Goal: Task Accomplishment & Management: Use online tool/utility

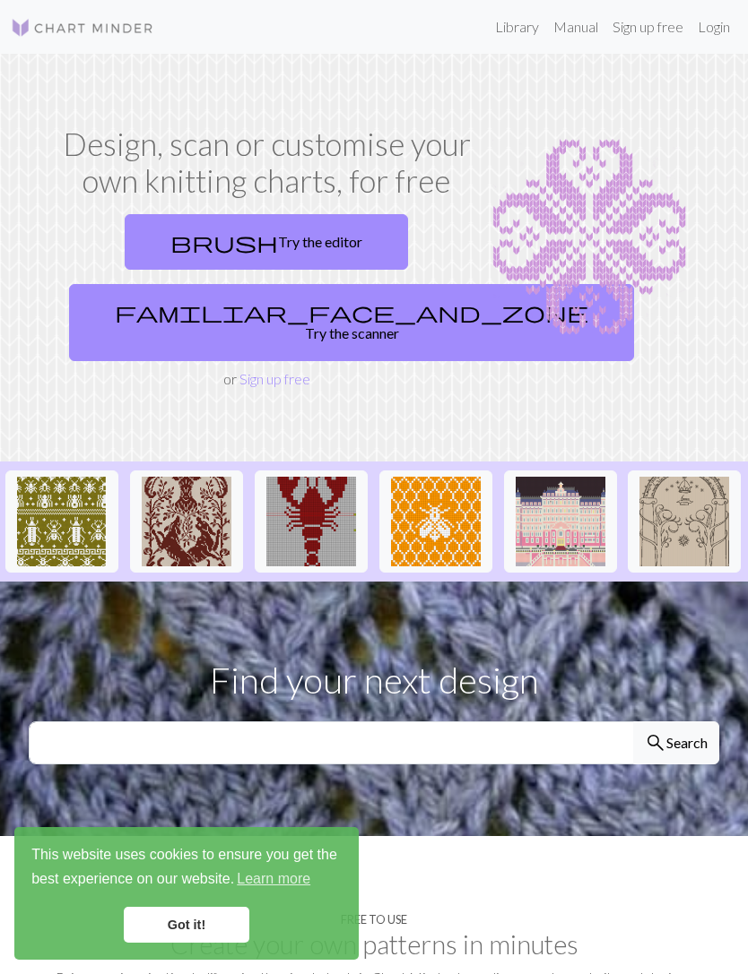
click at [217, 235] on span "brush" at bounding box center [224, 242] width 108 height 25
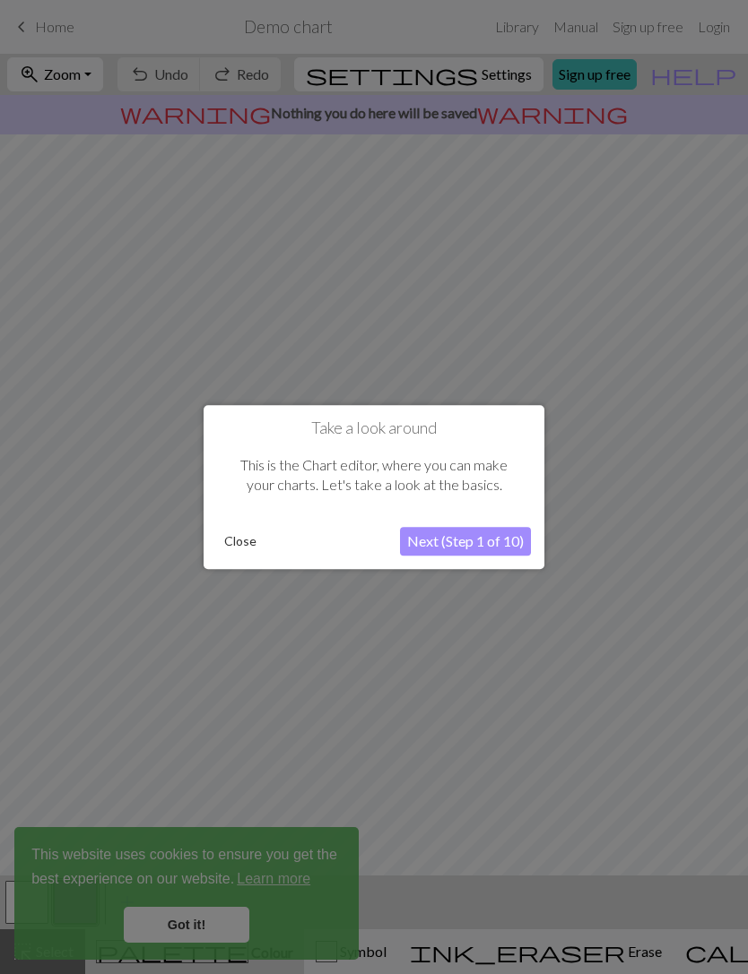
click at [235, 541] on button "Close" at bounding box center [240, 541] width 47 height 27
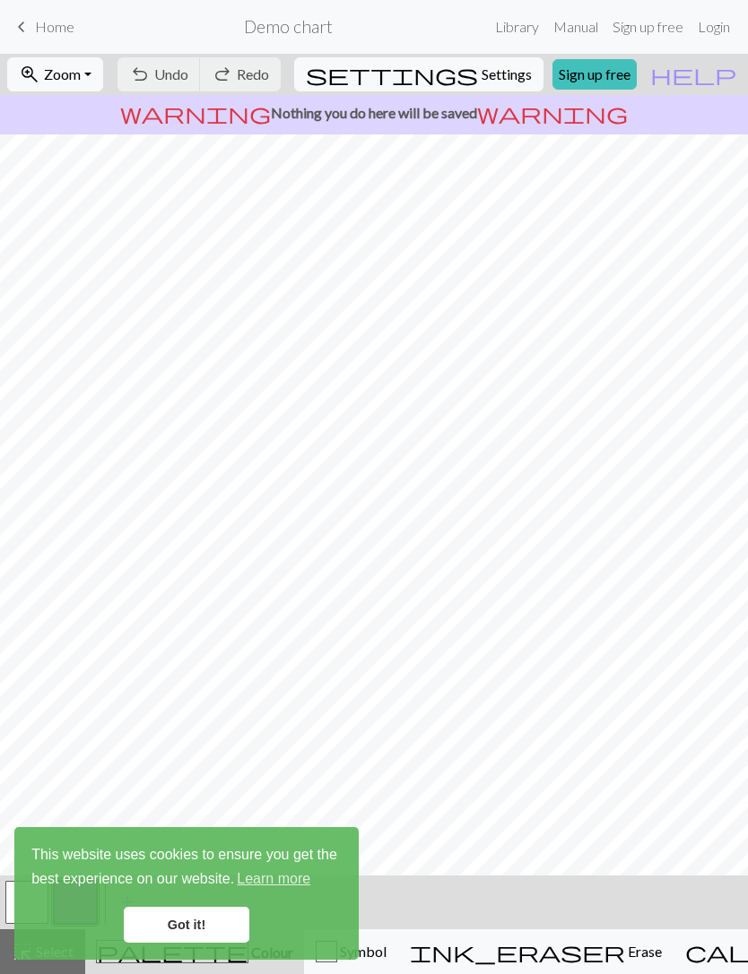
click at [58, 22] on span "Home" at bounding box center [54, 26] width 39 height 17
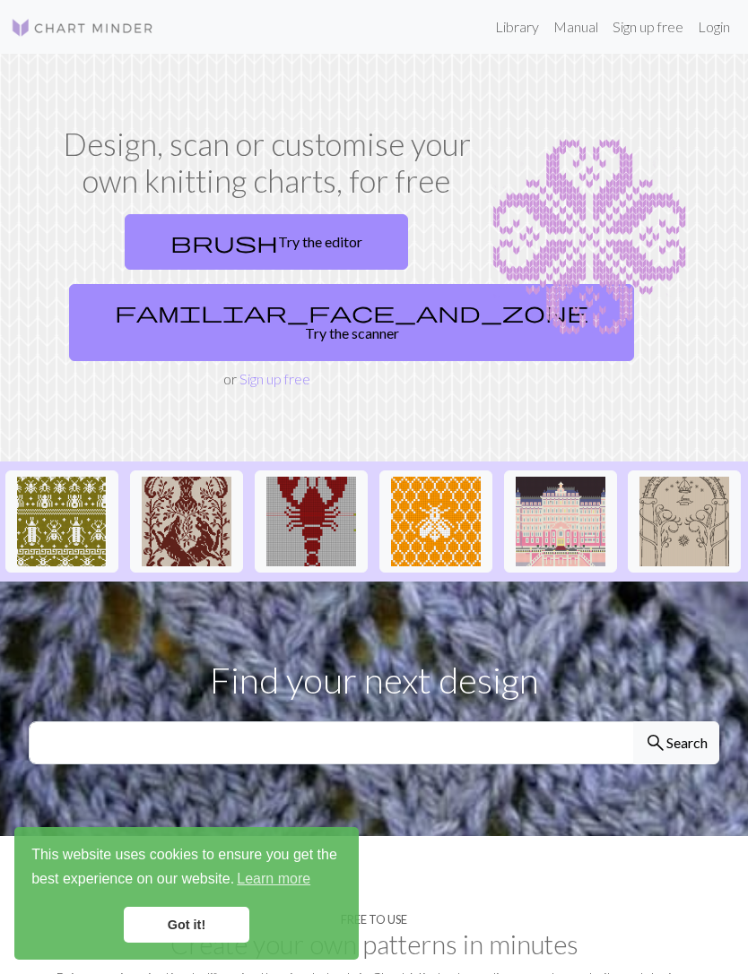
click at [233, 305] on link "familiar_face_and_zone Try the scanner" at bounding box center [351, 322] width 565 height 77
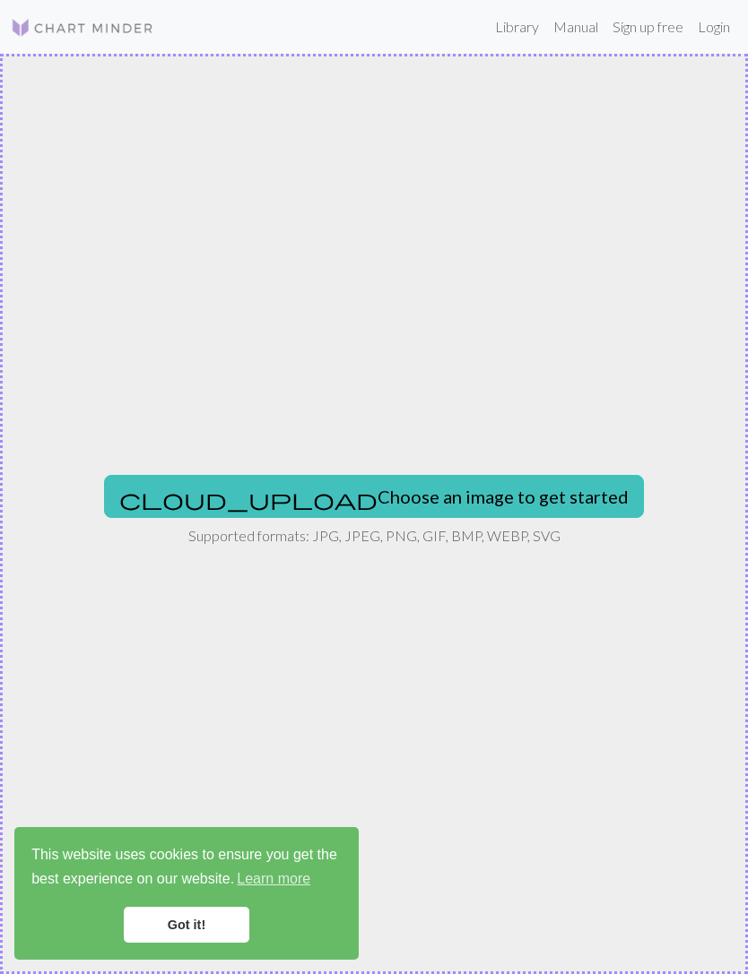
click at [267, 495] on button "cloud_upload Choose an image to get started" at bounding box center [374, 496] width 540 height 43
click at [445, 494] on button "cloud_upload Choose an image to get started" at bounding box center [374, 496] width 540 height 43
type input "C:\fakepath\IMG_0342.png"
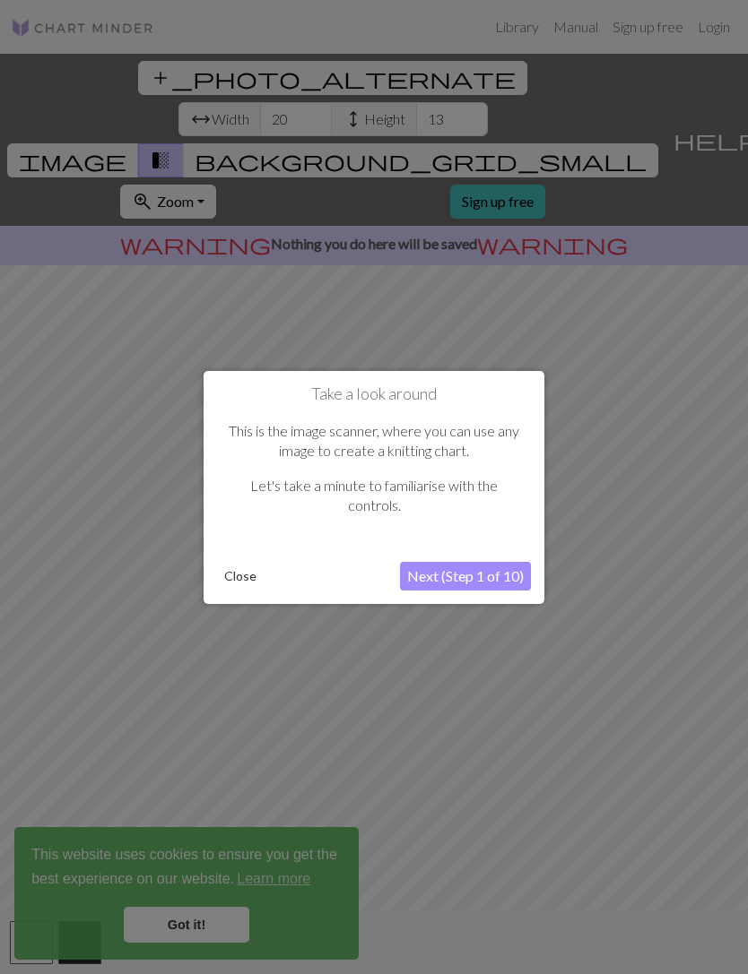
click at [438, 582] on button "Next (Step 1 of 10)" at bounding box center [465, 576] width 131 height 29
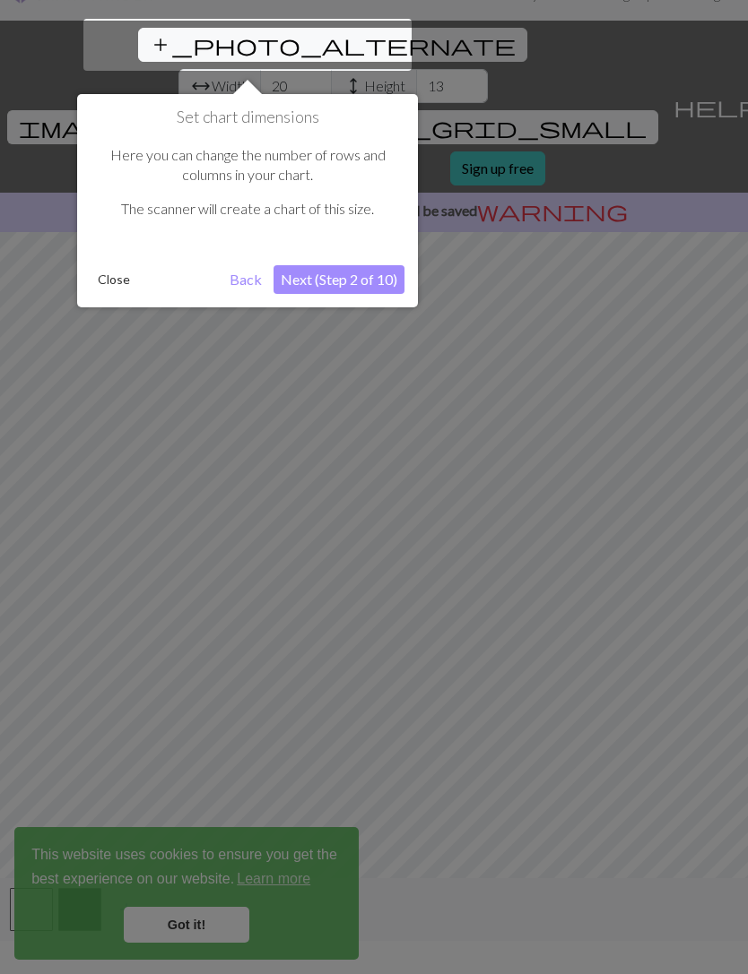
scroll to position [34, 0]
click at [308, 266] on button "Next (Step 2 of 10)" at bounding box center [338, 278] width 131 height 29
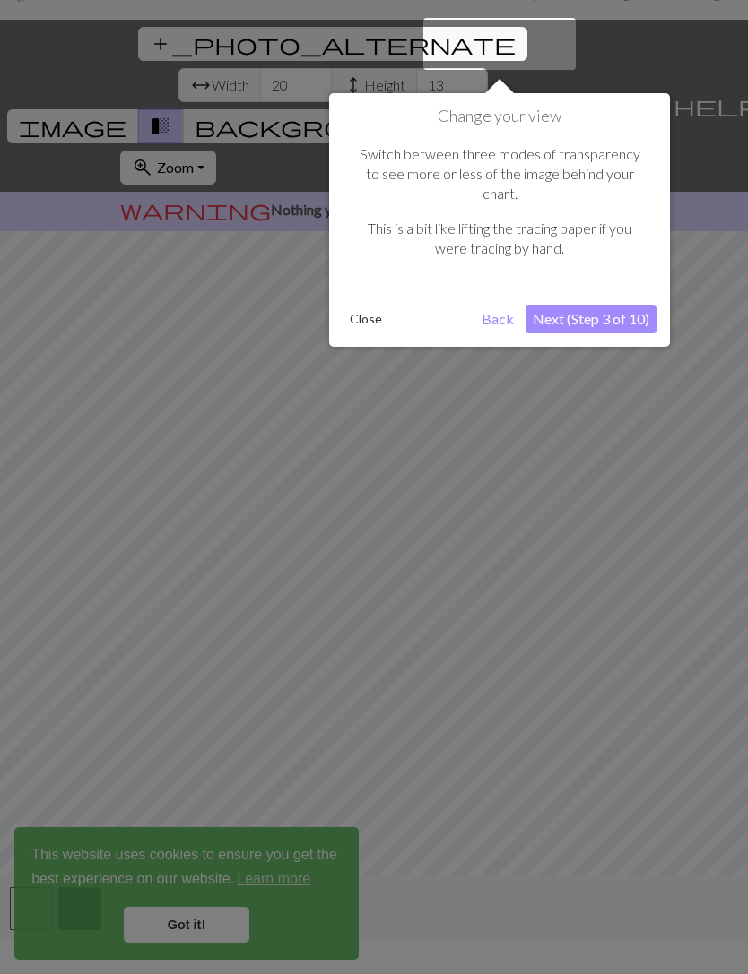
click at [628, 305] on button "Next (Step 3 of 10)" at bounding box center [590, 319] width 131 height 29
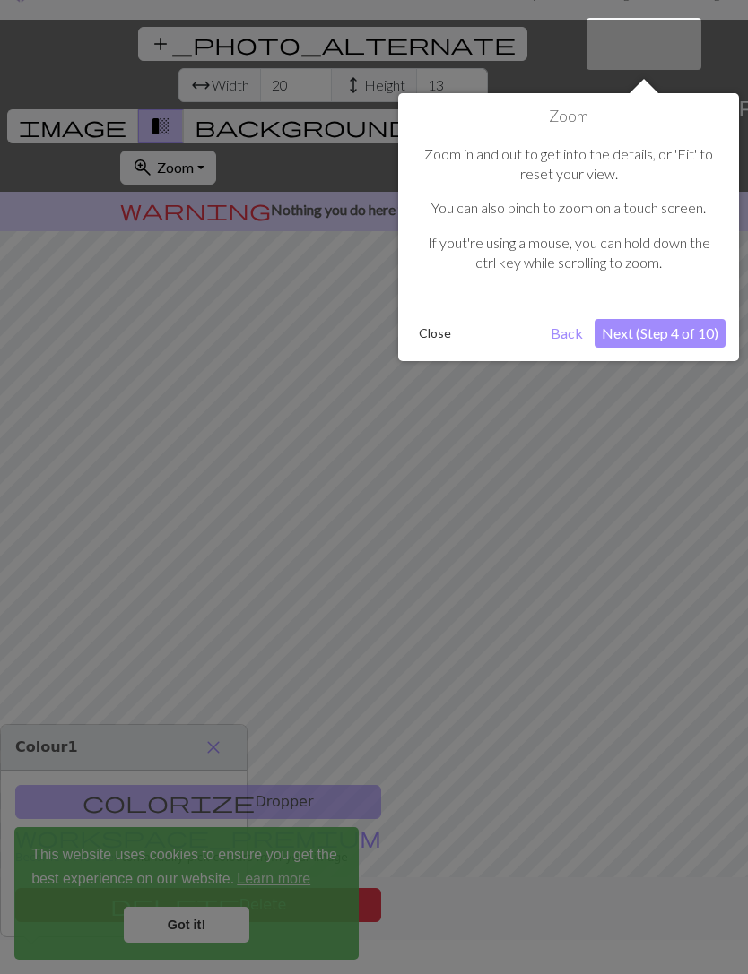
click at [672, 326] on button "Next (Step 4 of 10)" at bounding box center [659, 333] width 131 height 29
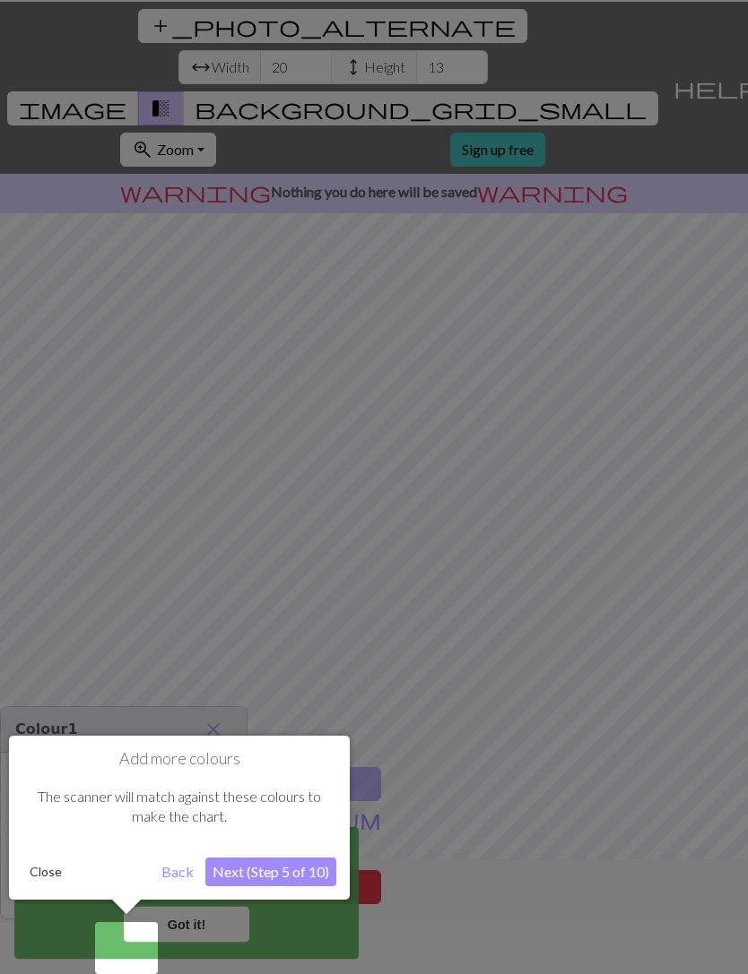
scroll to position [57, 0]
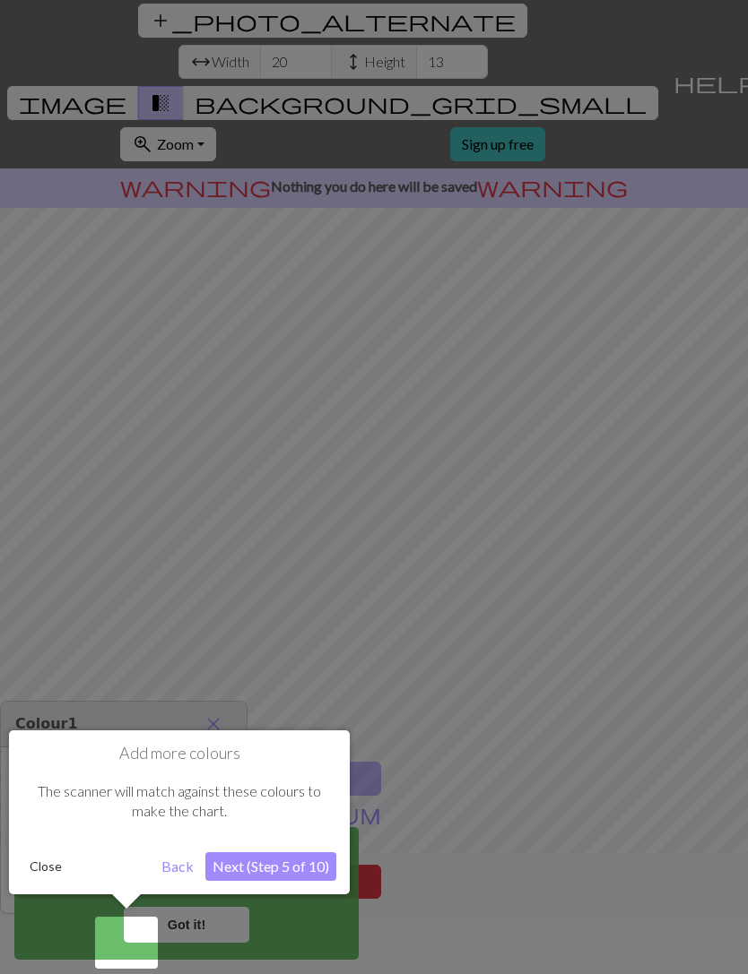
click at [241, 862] on button "Next (Step 5 of 10)" at bounding box center [270, 867] width 131 height 29
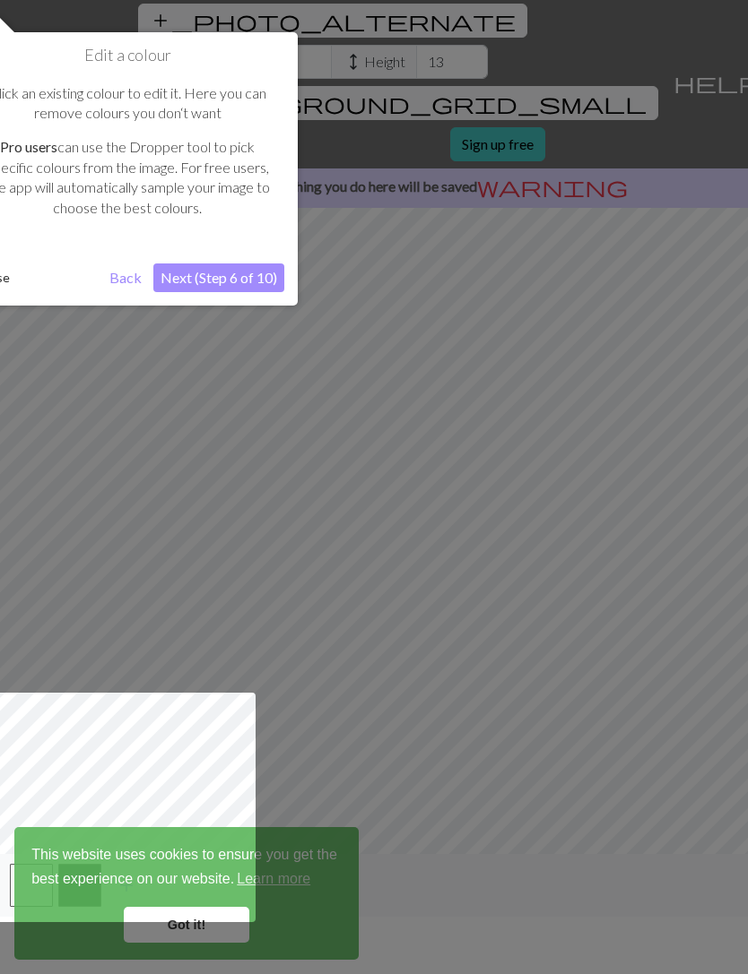
click at [212, 274] on button "Next (Step 6 of 10)" at bounding box center [218, 278] width 131 height 29
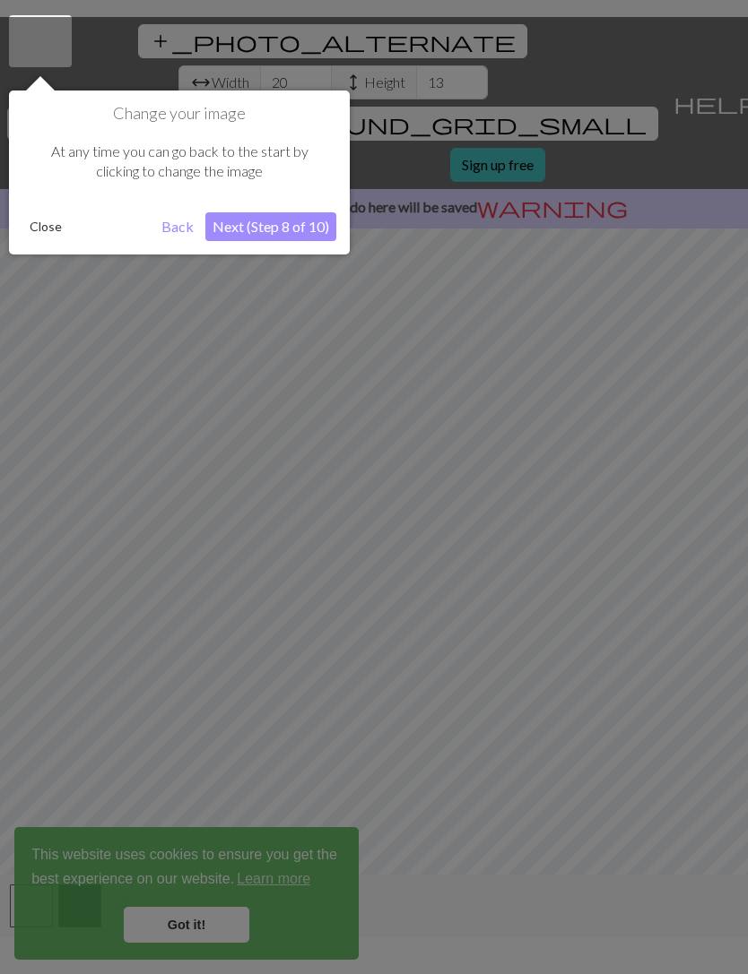
scroll to position [34, 0]
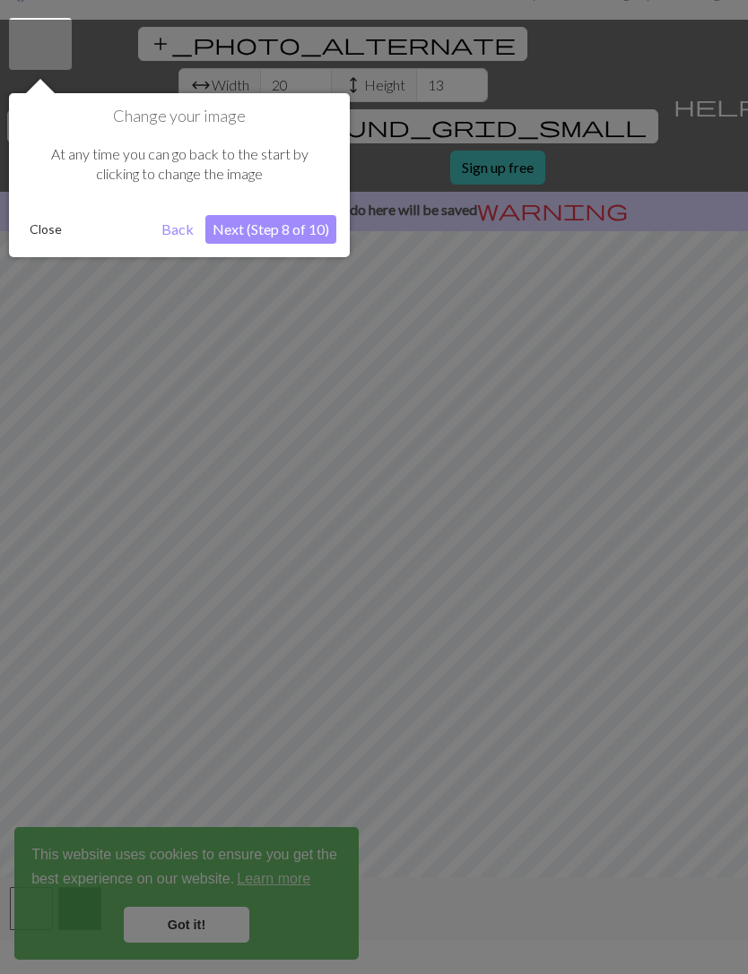
click at [247, 235] on button "Next (Step 8 of 10)" at bounding box center [270, 229] width 131 height 29
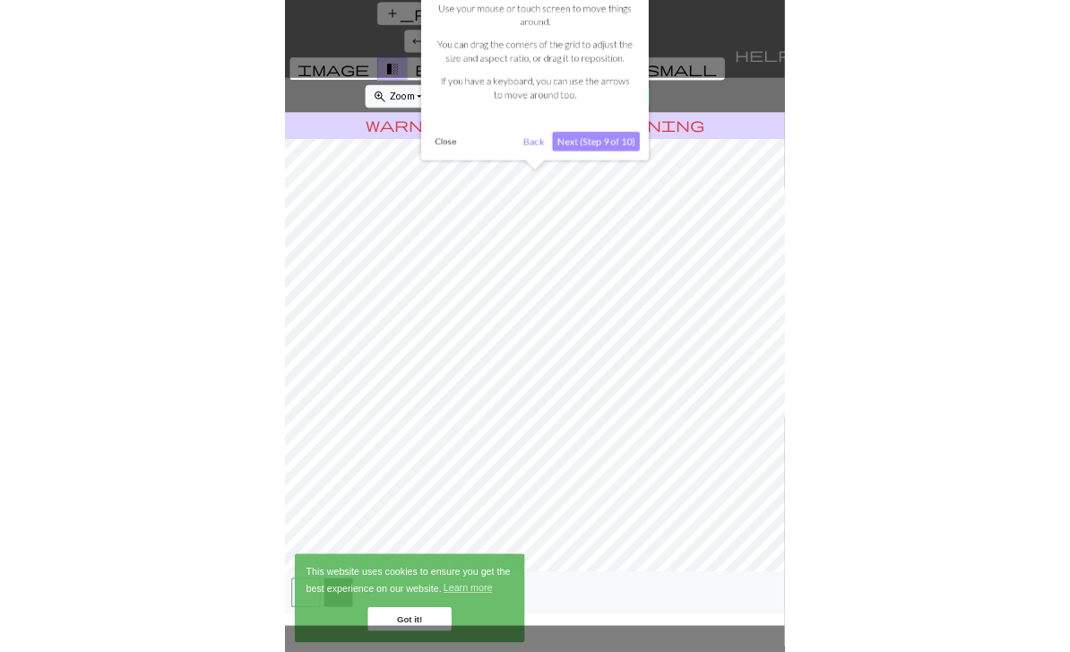
scroll to position [380, 0]
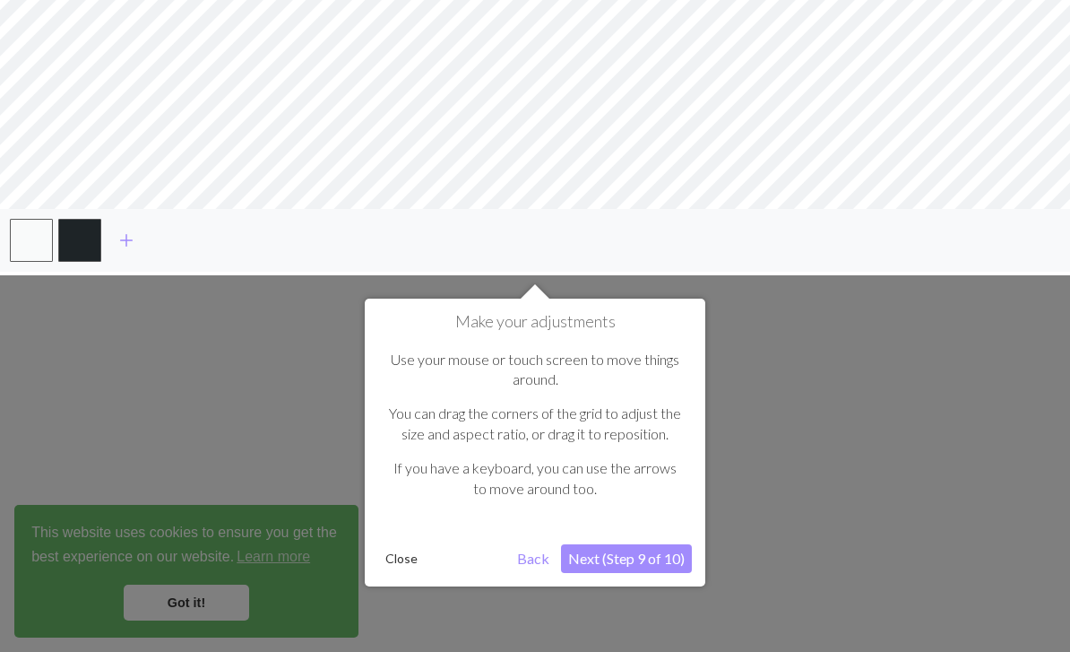
click at [625, 549] on button "Next (Step 9 of 10)" at bounding box center [626, 558] width 131 height 29
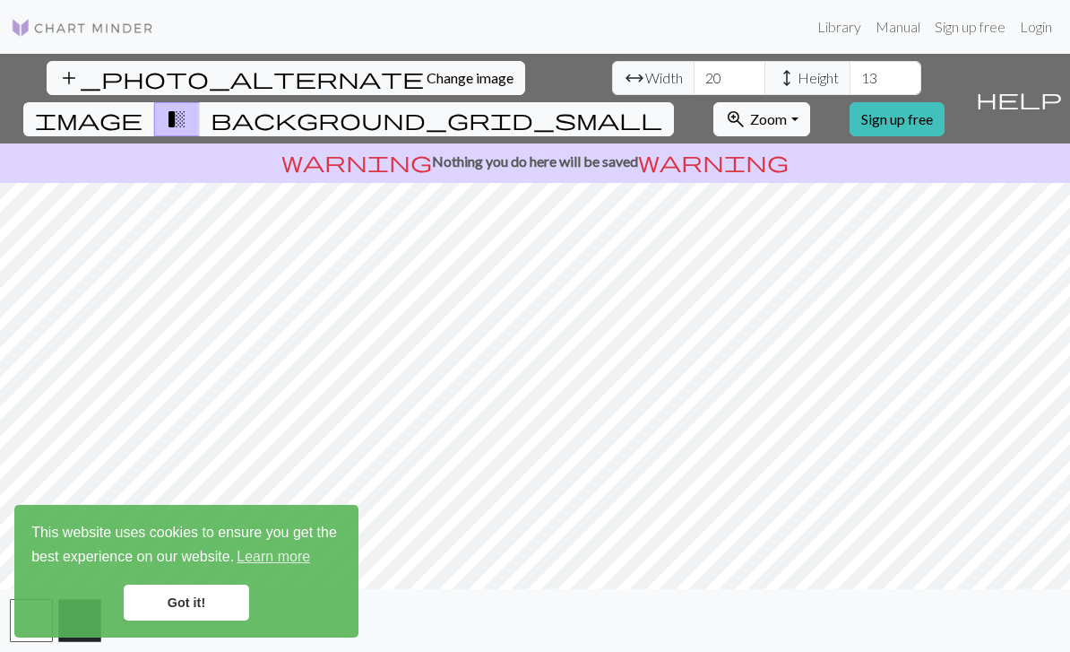
click at [169, 605] on link "Got it!" at bounding box center [187, 603] width 126 height 36
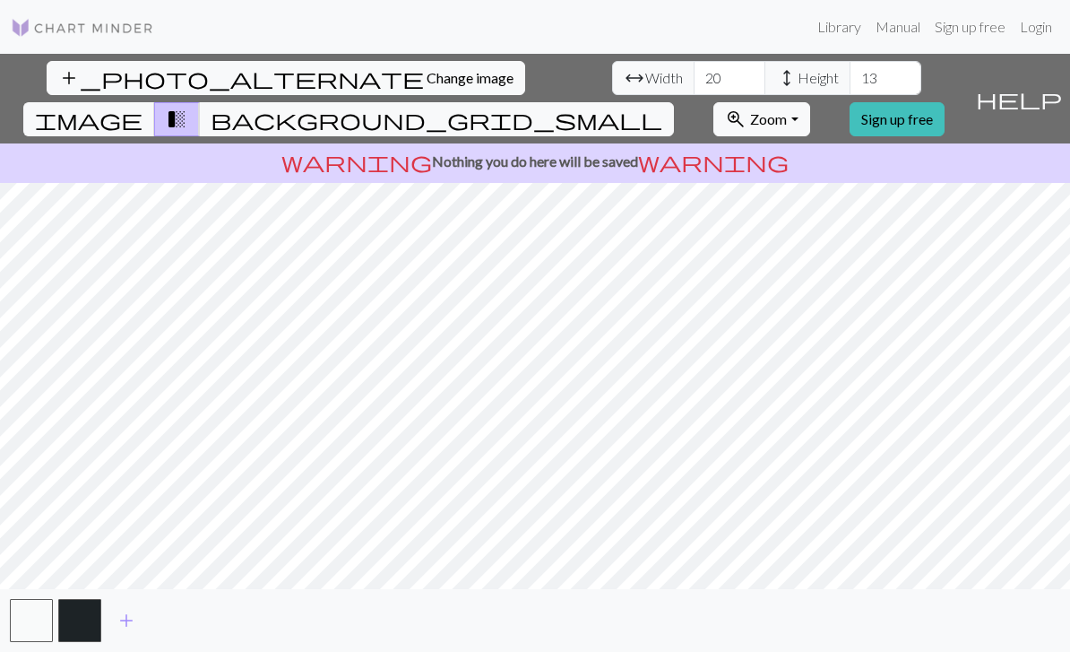
click at [663, 107] on span "background_grid_small" at bounding box center [437, 119] width 452 height 25
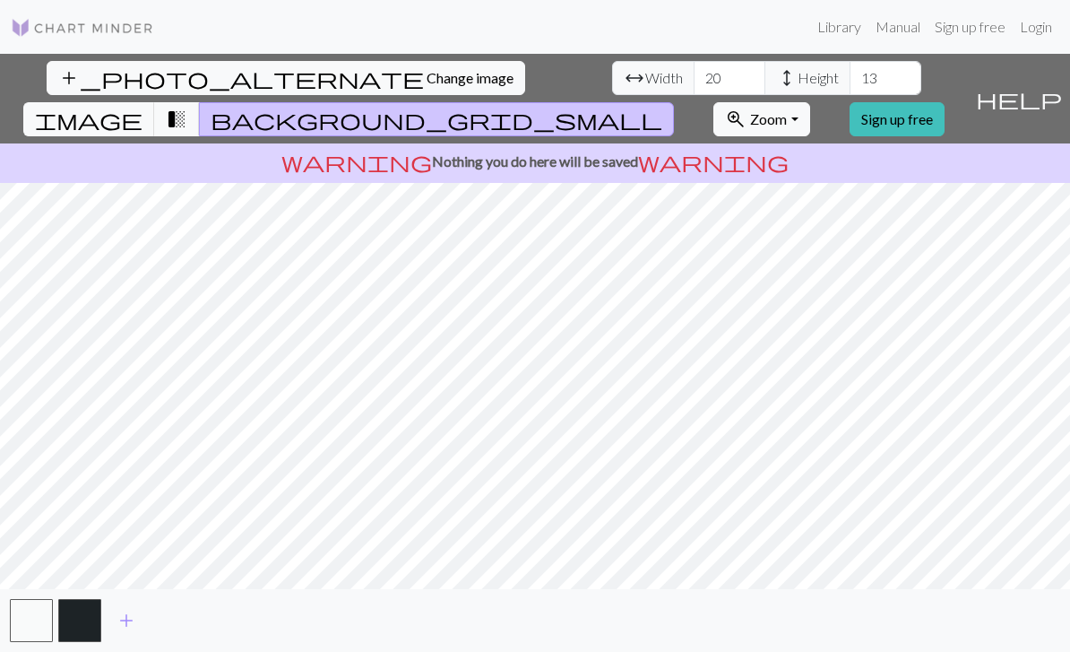
click at [187, 107] on span "transition_fade" at bounding box center [177, 119] width 22 height 25
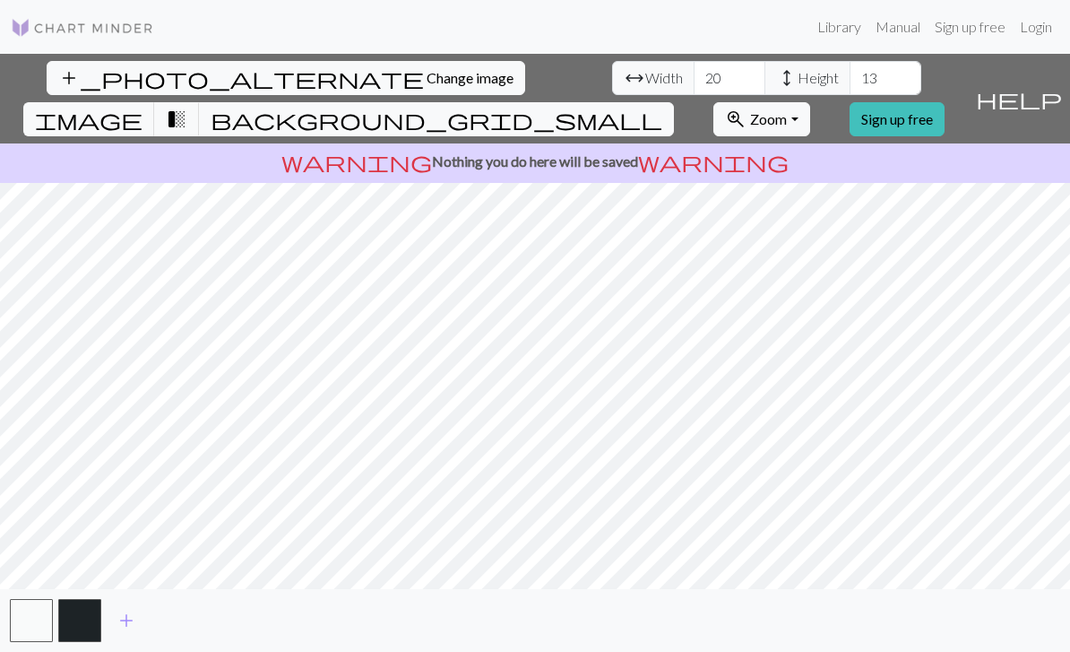
click at [155, 102] on button "image" at bounding box center [89, 119] width 132 height 34
click at [187, 107] on span "transition_fade" at bounding box center [177, 119] width 22 height 25
click at [694, 61] on input "20" at bounding box center [730, 78] width 72 height 34
type input "2"
type input "60"
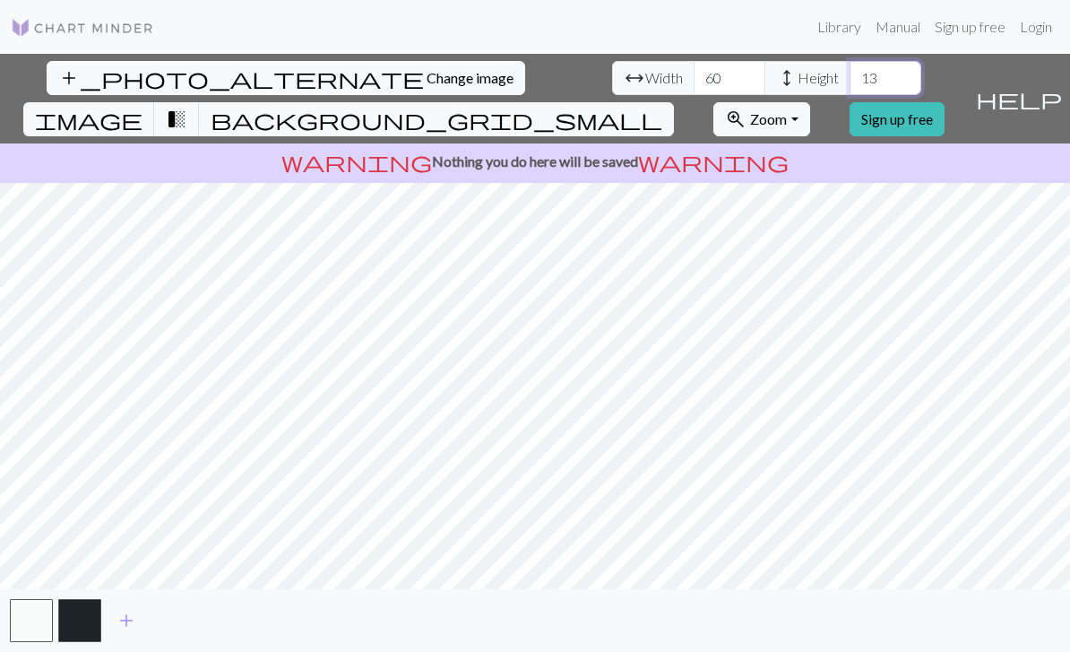
click at [747, 61] on input "13" at bounding box center [886, 78] width 72 height 34
type input "1"
type input "20"
click at [747, 102] on button "zoom_in Zoom Zoom" at bounding box center [762, 119] width 96 height 34
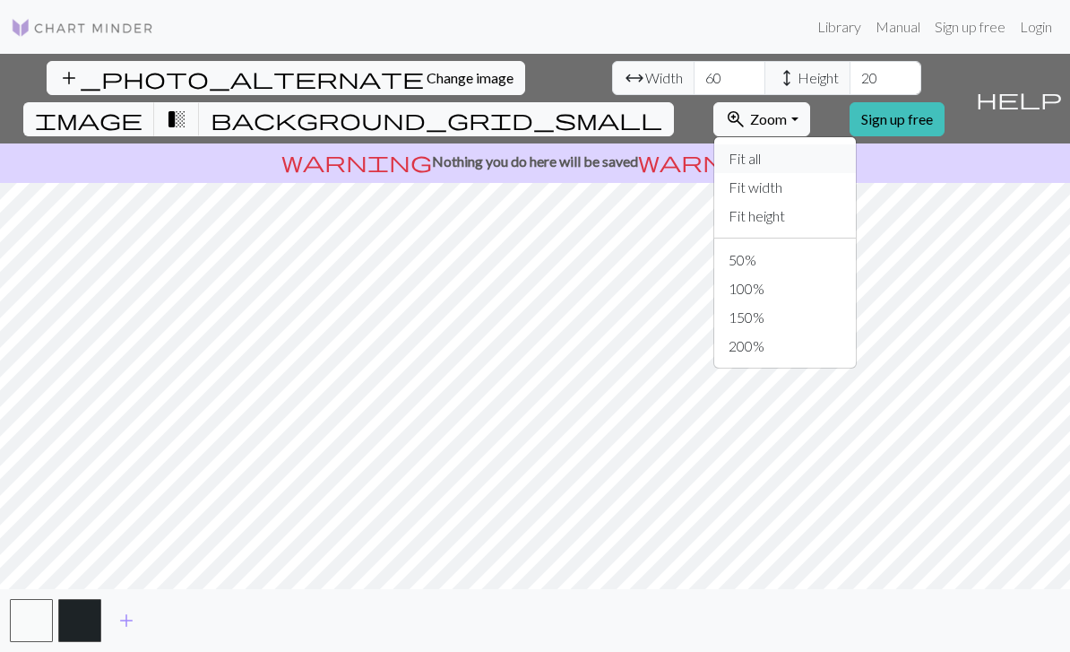
click at [747, 144] on button "Fit all" at bounding box center [786, 158] width 142 height 29
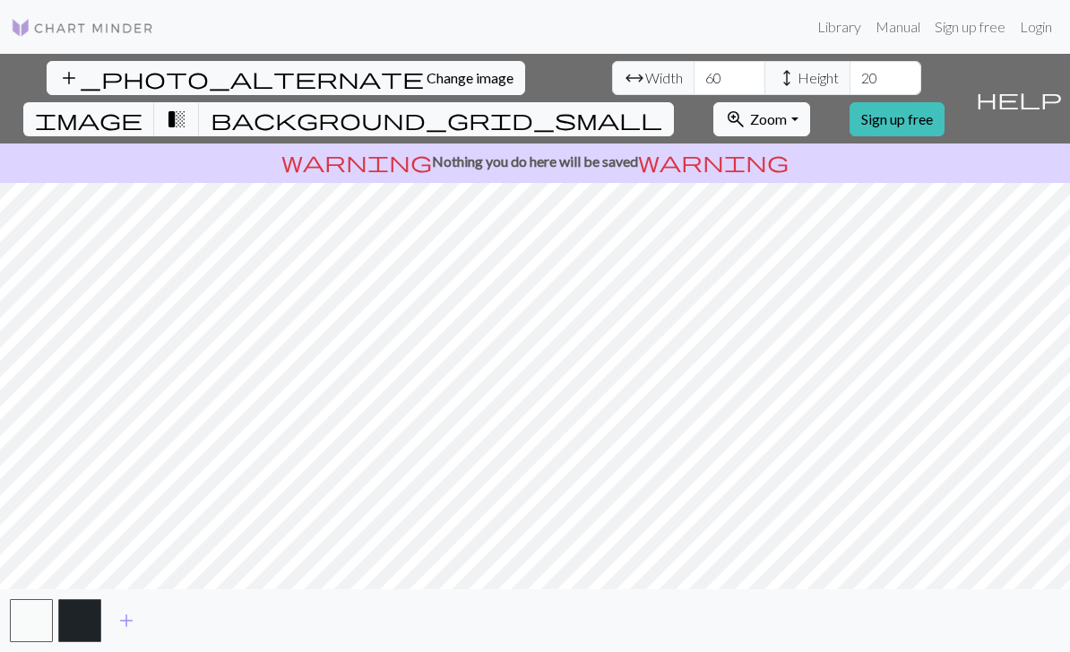
click at [747, 102] on button "zoom_in Zoom Zoom" at bounding box center [762, 119] width 96 height 34
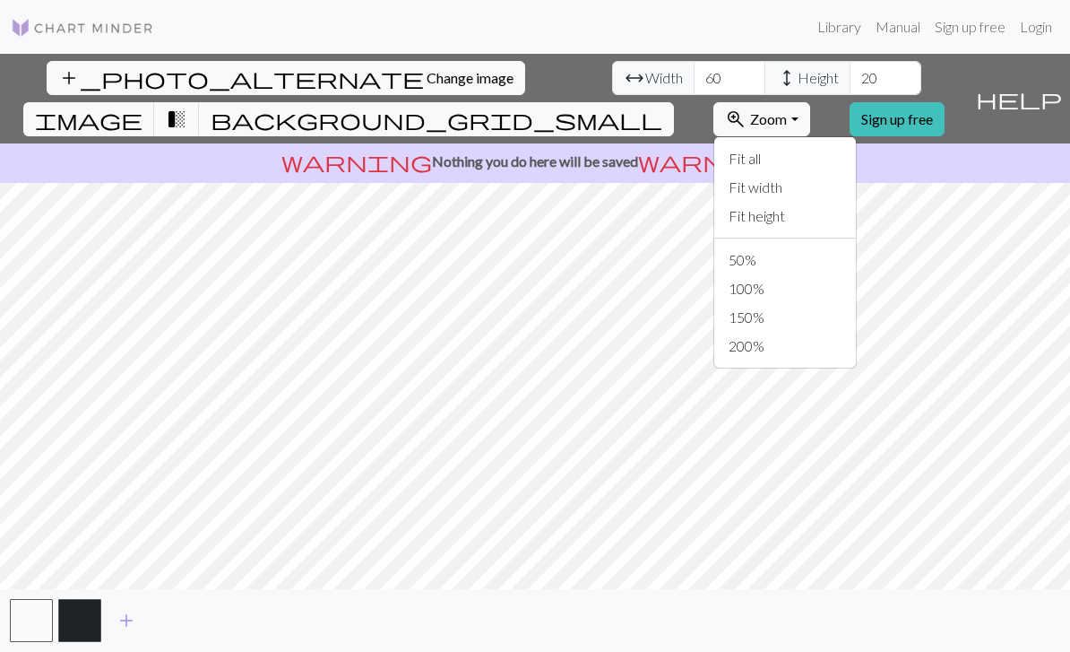
click at [747, 102] on button "zoom_in Zoom Zoom" at bounding box center [762, 119] width 96 height 34
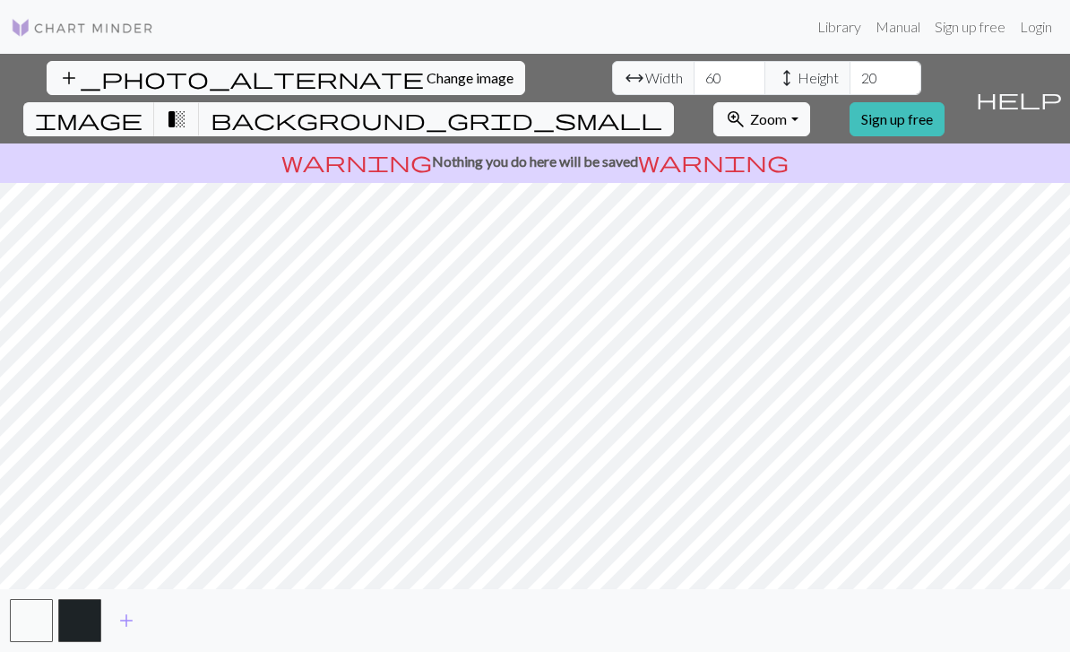
click at [747, 102] on link "Sign up free" at bounding box center [897, 119] width 95 height 34
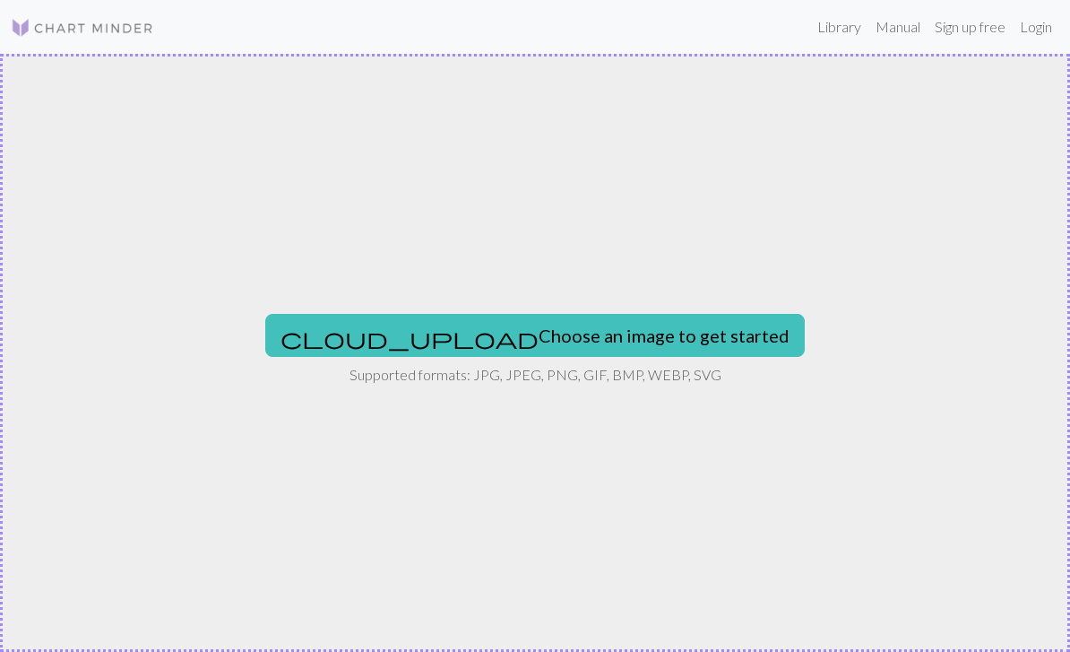
click at [747, 142] on div "cloud_upload Choose an image to get started Supported formats: JPG, JPEG, PNG, …" at bounding box center [535, 353] width 1070 height 598
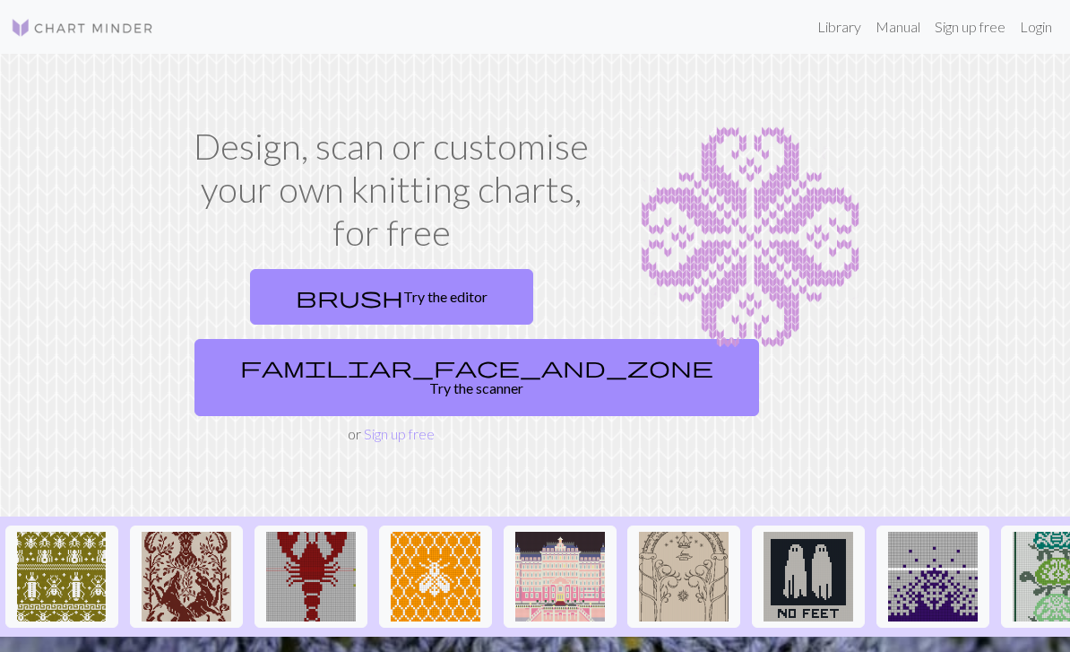
click at [389, 425] on link "Sign up free" at bounding box center [399, 433] width 71 height 17
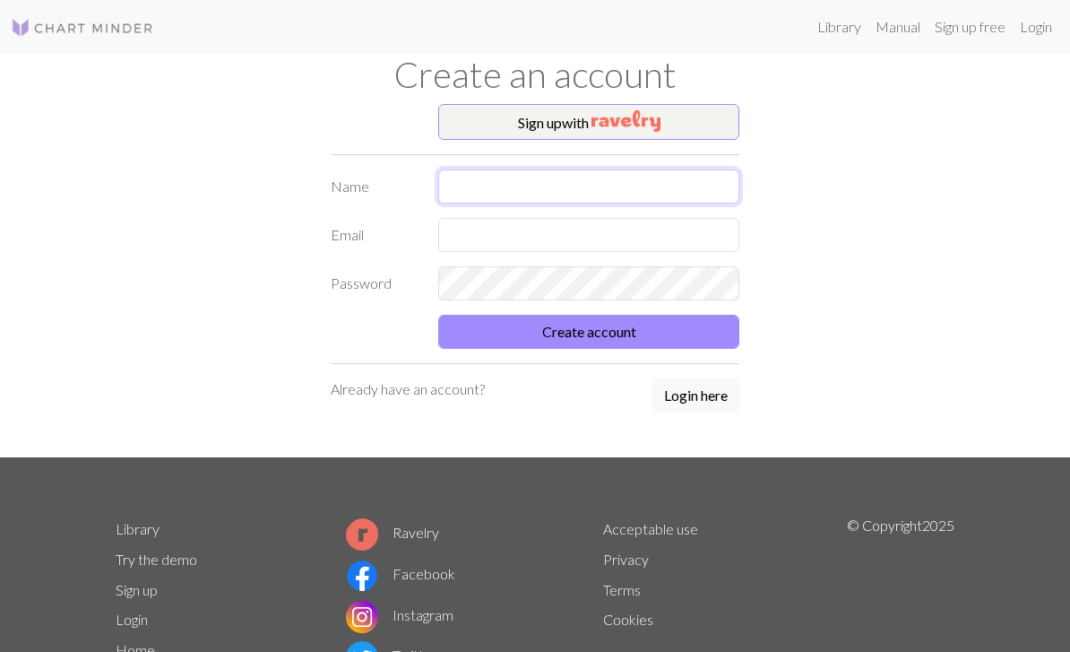
click at [492, 187] on input "text" at bounding box center [588, 186] width 301 height 34
type input "[PERSON_NAME]"
type input "[EMAIL_ADDRESS][DOMAIN_NAME]"
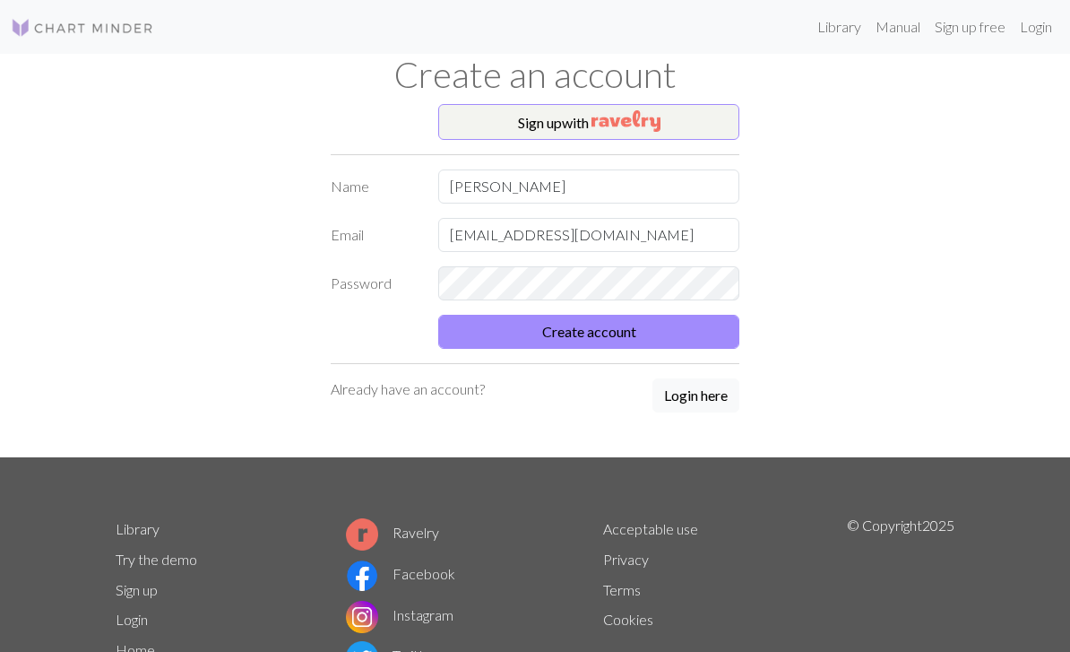
click at [476, 327] on button "Create account" at bounding box center [588, 332] width 301 height 34
click at [489, 333] on button "Create account" at bounding box center [588, 332] width 301 height 34
click at [494, 335] on button "Create account" at bounding box center [588, 332] width 301 height 34
click at [489, 325] on button "Create account" at bounding box center [588, 332] width 301 height 34
click at [475, 334] on button "Create account" at bounding box center [588, 332] width 301 height 34
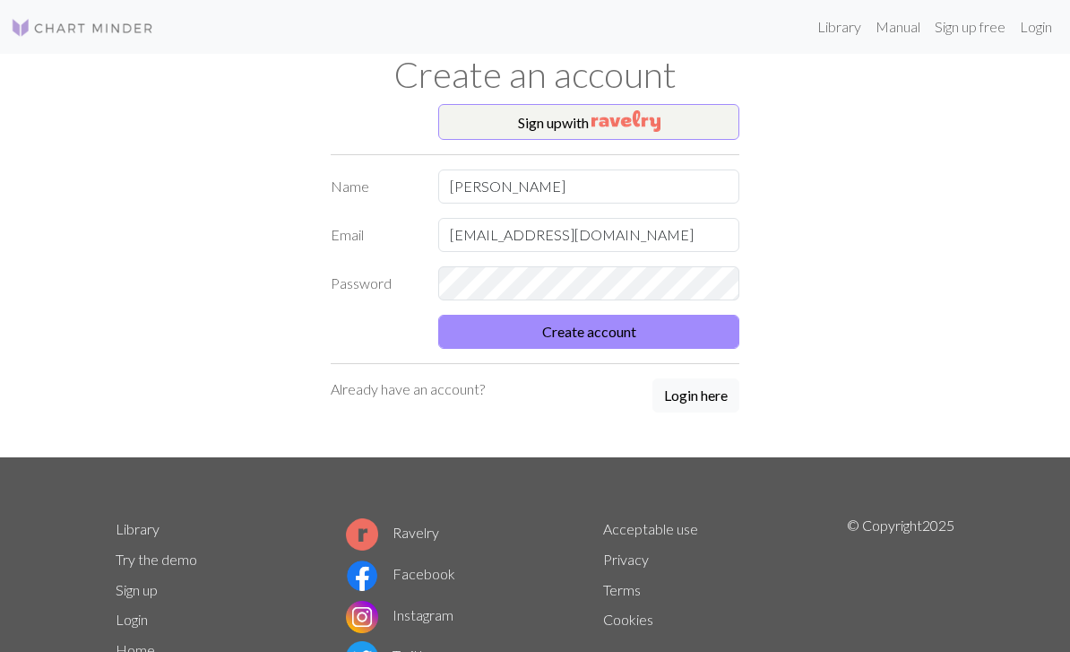
click at [475, 333] on button "Create account" at bounding box center [588, 332] width 301 height 34
click at [472, 332] on button "Create account" at bounding box center [588, 332] width 301 height 34
click at [472, 331] on button "Create account" at bounding box center [588, 332] width 301 height 34
click at [478, 329] on button "Create account" at bounding box center [588, 332] width 301 height 34
click at [557, 333] on button "Create account" at bounding box center [588, 332] width 301 height 34
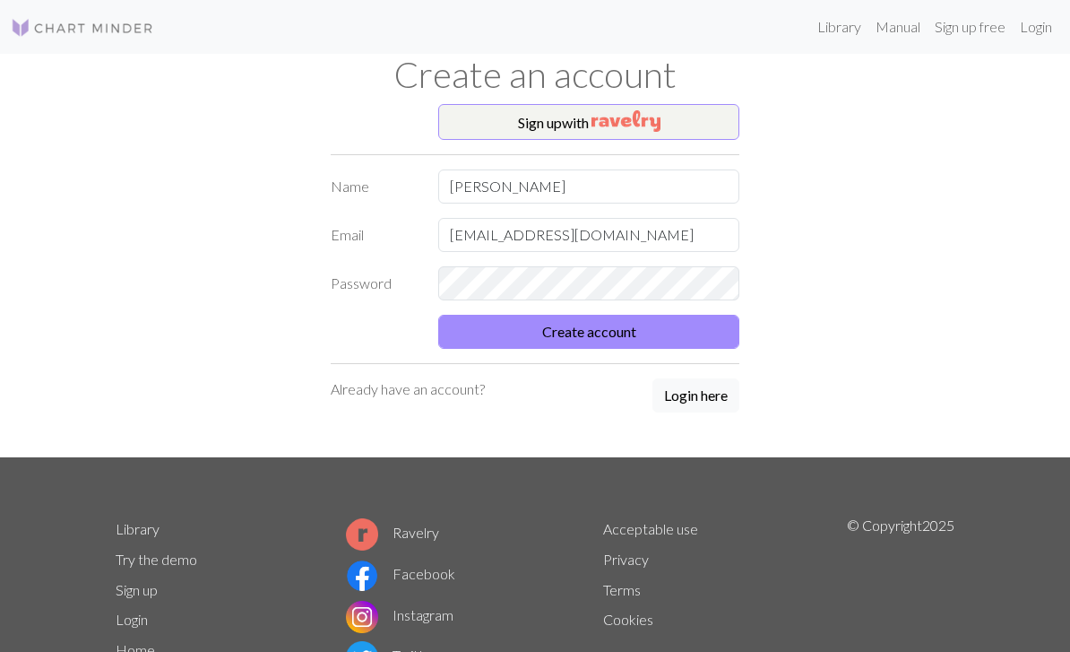
click at [537, 335] on button "Create account" at bounding box center [588, 332] width 301 height 34
click at [532, 342] on button "Create account" at bounding box center [588, 332] width 301 height 34
click at [539, 328] on button "Create account" at bounding box center [588, 332] width 301 height 34
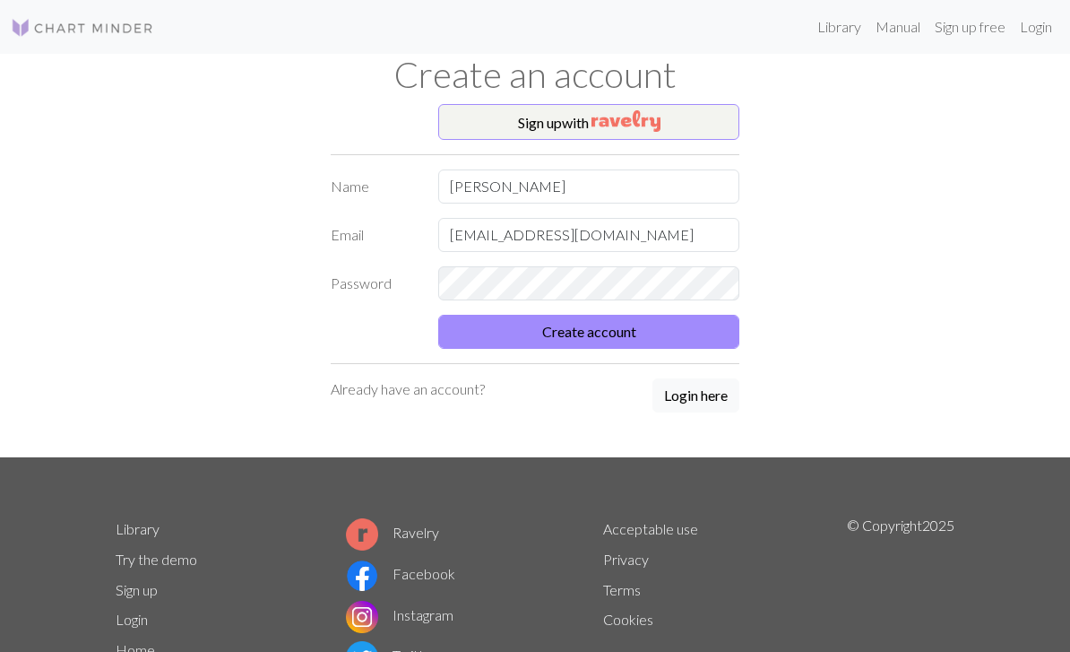
click at [538, 327] on button "Create account" at bounding box center [588, 332] width 301 height 34
click at [533, 340] on button "Create account" at bounding box center [588, 332] width 301 height 34
click at [513, 322] on button "Create account" at bounding box center [588, 332] width 301 height 34
click at [512, 322] on button "Create account" at bounding box center [588, 332] width 301 height 34
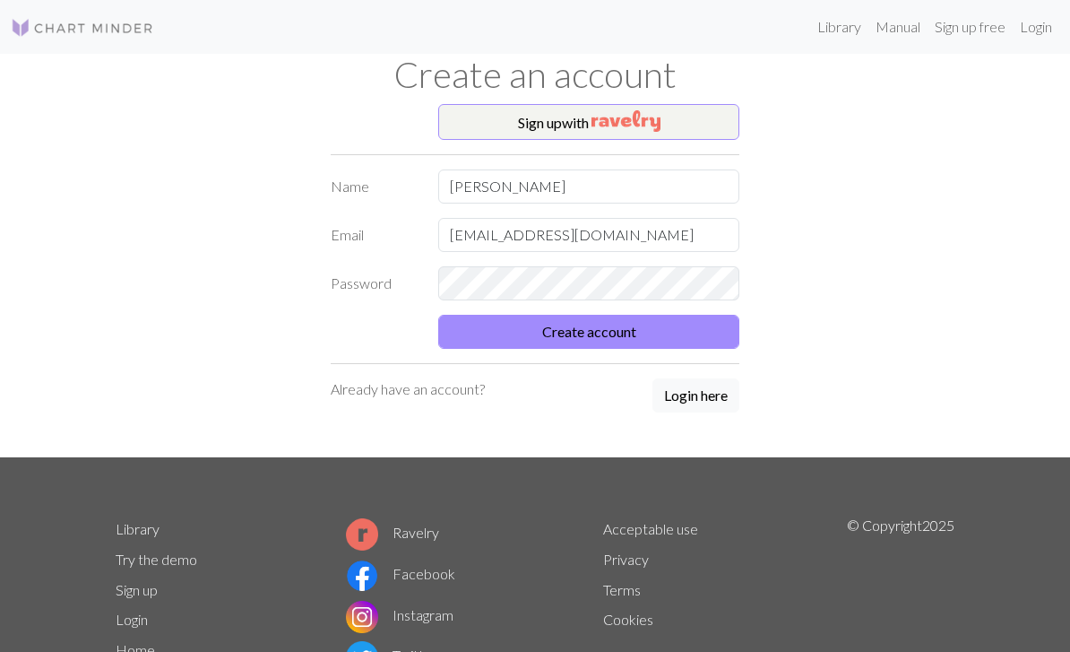
click at [747, 28] on link "Sign up free" at bounding box center [970, 27] width 85 height 36
click at [513, 327] on button "Create account" at bounding box center [588, 332] width 301 height 34
click at [503, 327] on button "Create account" at bounding box center [588, 332] width 301 height 34
click at [502, 326] on button "Create account" at bounding box center [588, 332] width 301 height 34
click at [689, 392] on button "Login here" at bounding box center [696, 395] width 87 height 34
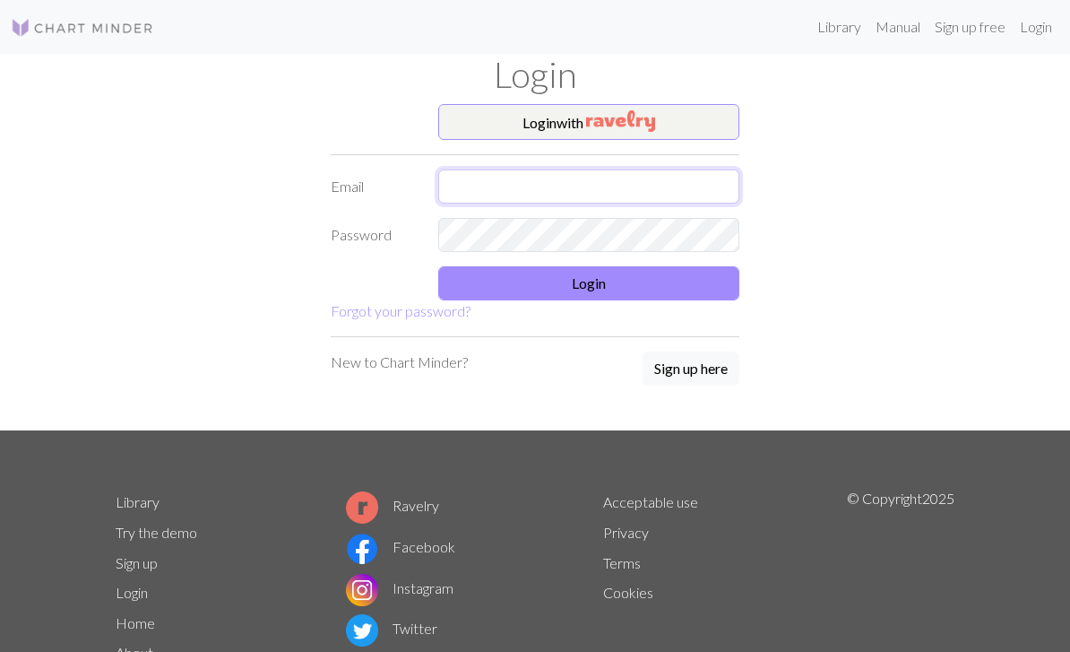
click at [517, 176] on input "text" at bounding box center [588, 186] width 301 height 34
type input "[EMAIL_ADDRESS][DOMAIN_NAME]"
click at [654, 284] on button "Login" at bounding box center [588, 283] width 301 height 34
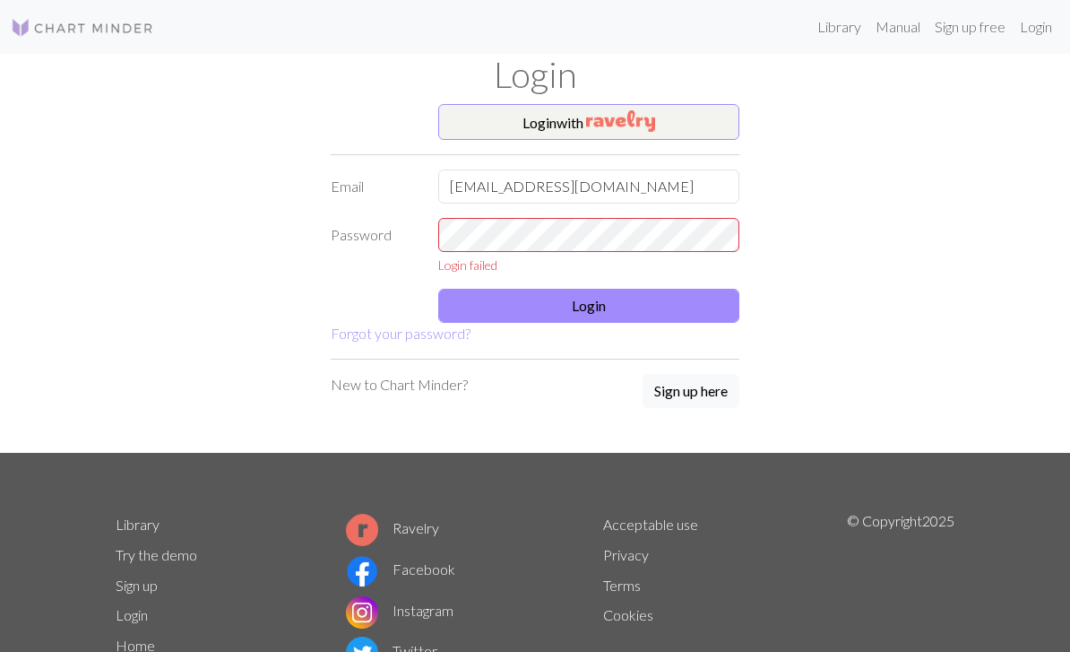
click at [669, 382] on button "Sign up here" at bounding box center [691, 391] width 97 height 34
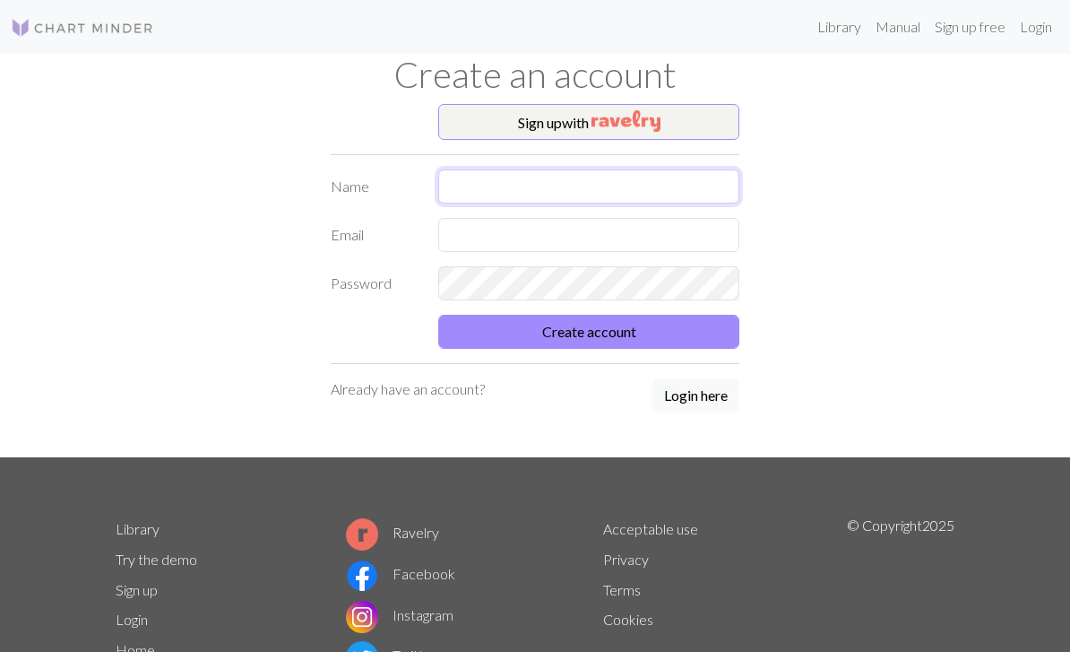
click at [506, 191] on input "text" at bounding box center [588, 186] width 301 height 34
type input "[PERSON_NAME]"
click at [494, 240] on input "text" at bounding box center [588, 235] width 301 height 34
type input "[EMAIL_ADDRESS][DOMAIN_NAME]"
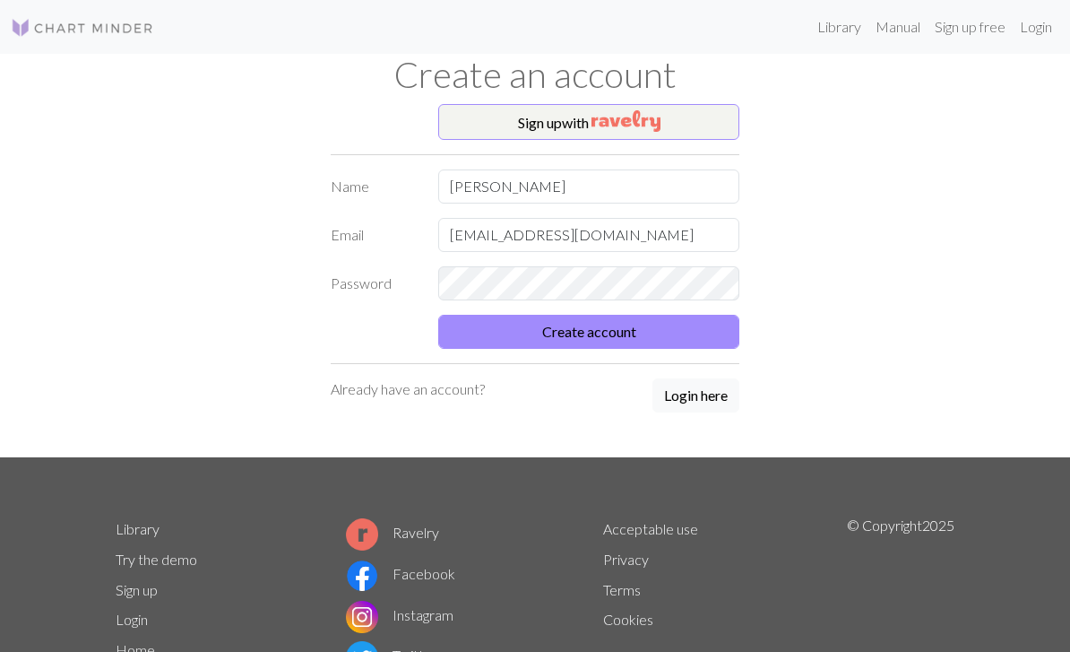
click at [498, 316] on button "Create account" at bounding box center [588, 332] width 301 height 34
click at [507, 326] on button "Create account" at bounding box center [588, 332] width 301 height 34
click at [507, 333] on button "Create account" at bounding box center [588, 332] width 301 height 34
click at [506, 333] on button "Create account" at bounding box center [588, 332] width 301 height 34
click at [505, 332] on button "Create account" at bounding box center [588, 332] width 301 height 34
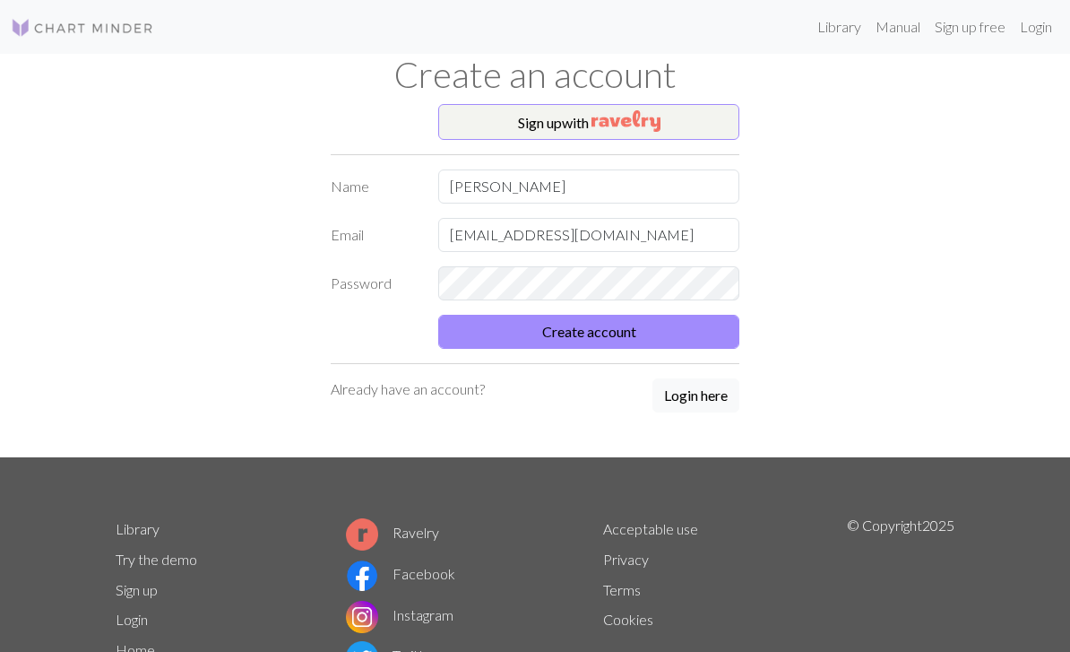
click at [505, 332] on button "Create account" at bounding box center [588, 332] width 301 height 34
click at [510, 338] on button "Create account" at bounding box center [588, 332] width 301 height 34
click at [510, 337] on button "Create account" at bounding box center [588, 332] width 301 height 34
click at [503, 337] on button "Create account" at bounding box center [588, 332] width 301 height 34
click at [512, 198] on input "[PERSON_NAME]" at bounding box center [588, 186] width 301 height 34
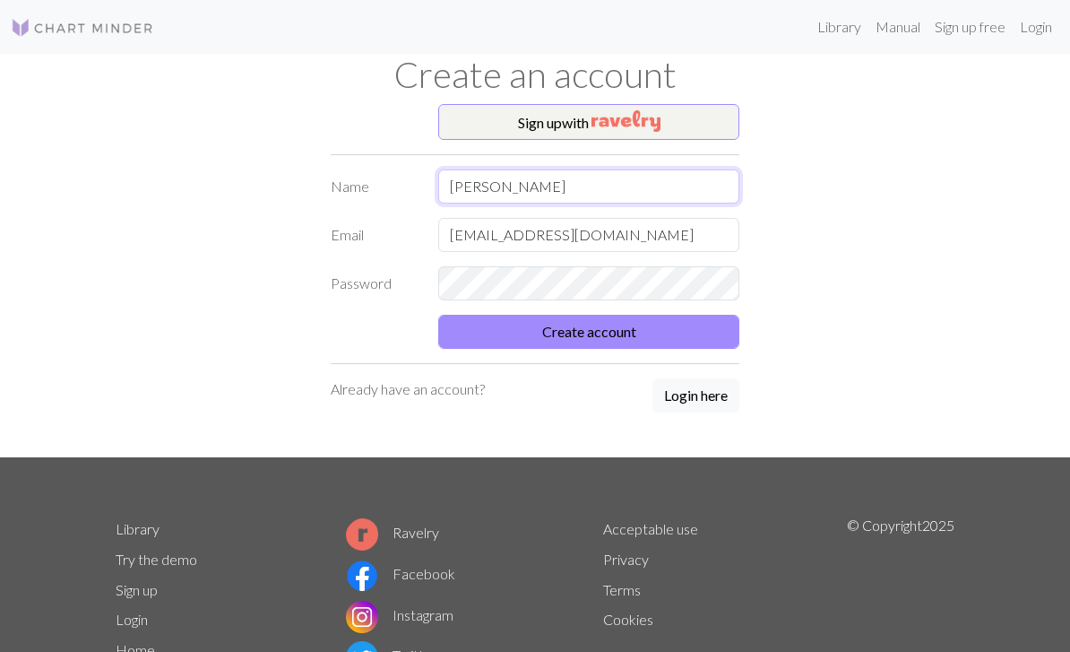
type input "[PERSON_NAME]"
type input "kys"
click at [939, 170] on div "Sign up with Name [PERSON_NAME] Email [EMAIL_ADDRESS][DOMAIN_NAME] Password Cre…" at bounding box center [535, 280] width 861 height 353
click at [469, 337] on button "Create account" at bounding box center [588, 332] width 301 height 34
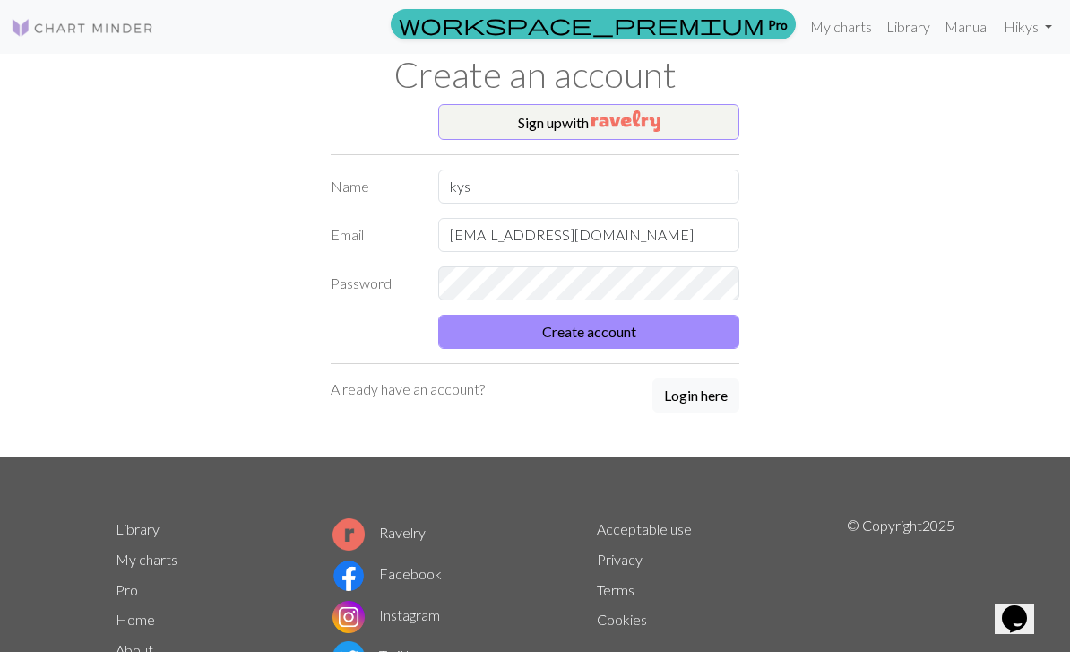
click at [1035, 24] on link "Hi kys" at bounding box center [1028, 27] width 63 height 36
click at [297, 279] on div "Sign up with Name [PERSON_NAME] Email [EMAIL_ADDRESS][DOMAIN_NAME] Password Cre…" at bounding box center [535, 280] width 861 height 353
click at [839, 13] on link "My charts" at bounding box center [841, 27] width 76 height 36
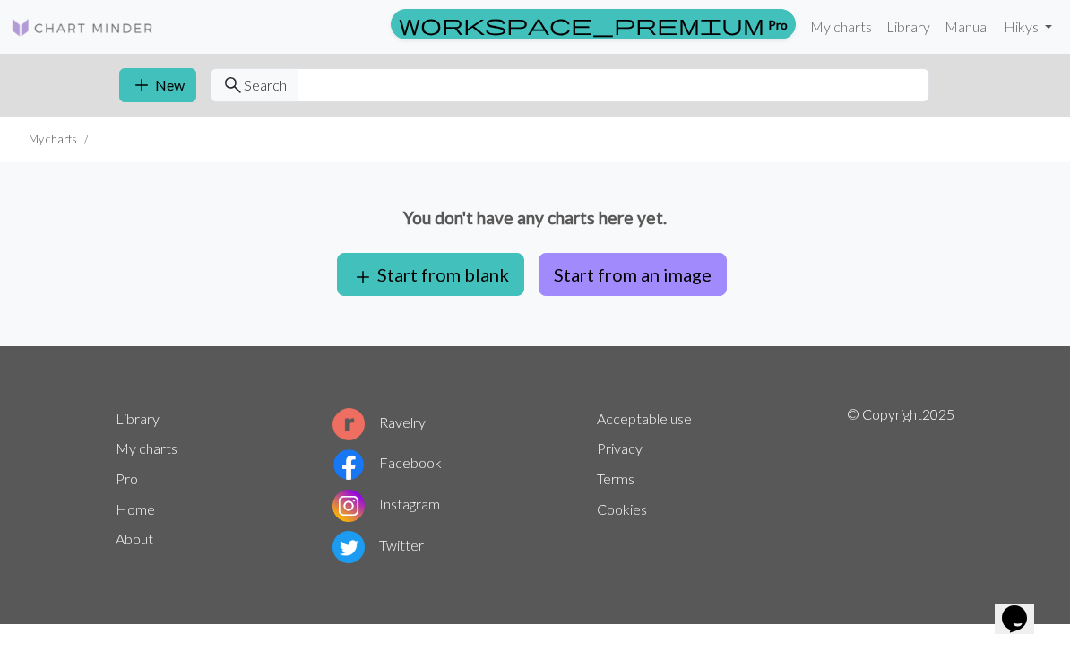
click at [623, 265] on button "Start from an image" at bounding box center [633, 274] width 188 height 43
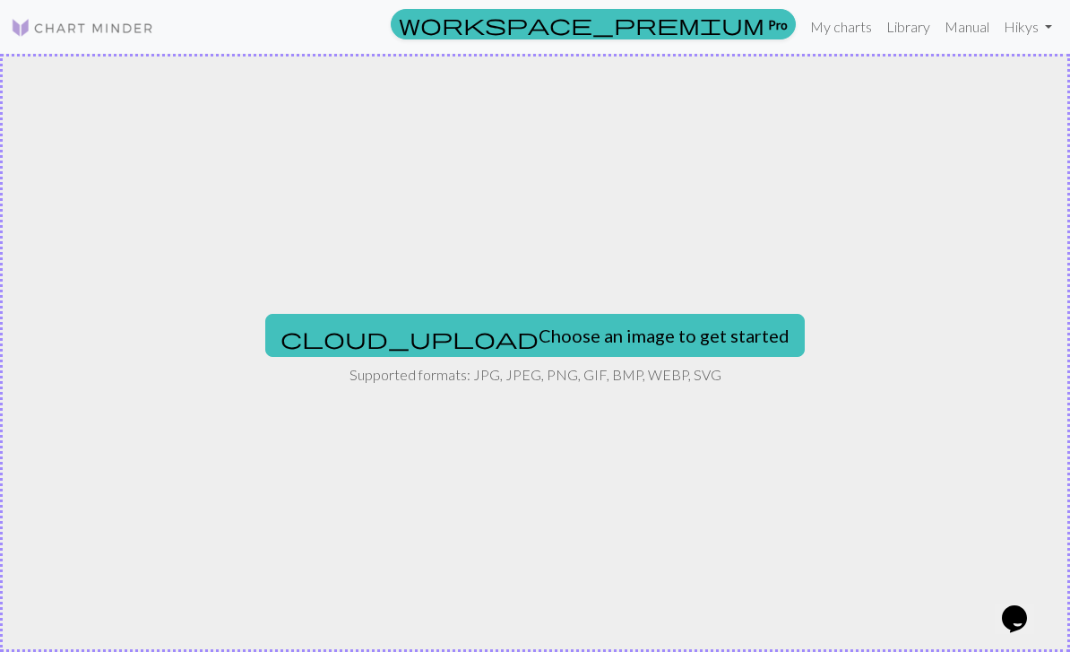
click at [498, 329] on button "cloud_upload Choose an image to get started" at bounding box center [535, 335] width 540 height 43
type input "C:\fakepath\IMG_0346.jpeg"
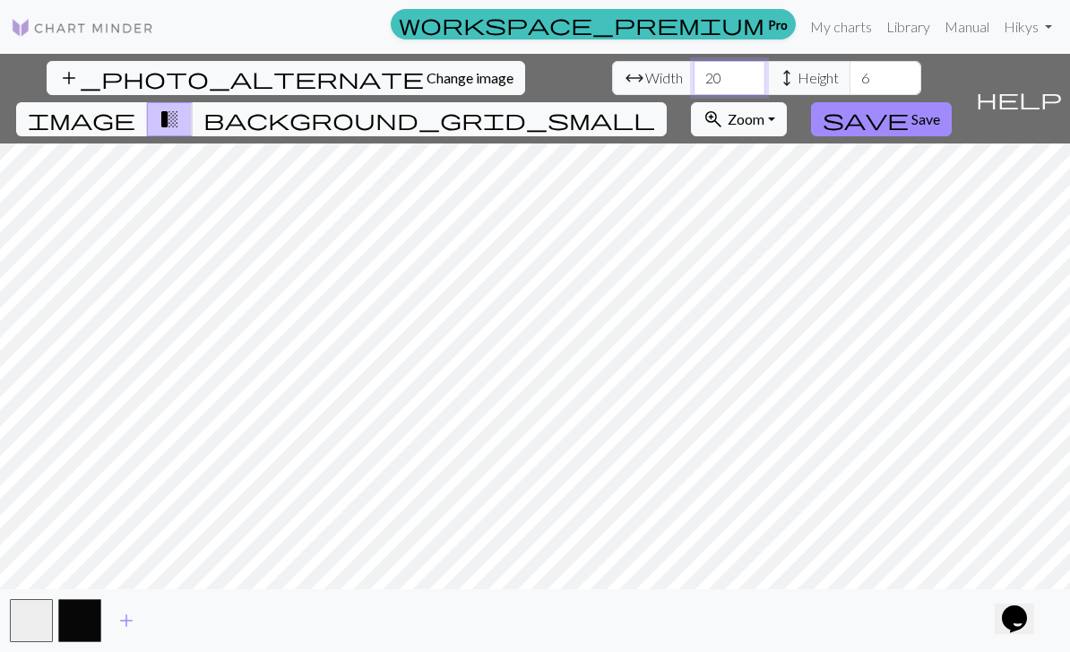
click at [694, 73] on input "20" at bounding box center [730, 78] width 72 height 34
type input "2"
type input "60"
click at [850, 62] on input "6" at bounding box center [886, 78] width 72 height 34
click at [850, 76] on input "6" at bounding box center [886, 78] width 72 height 34
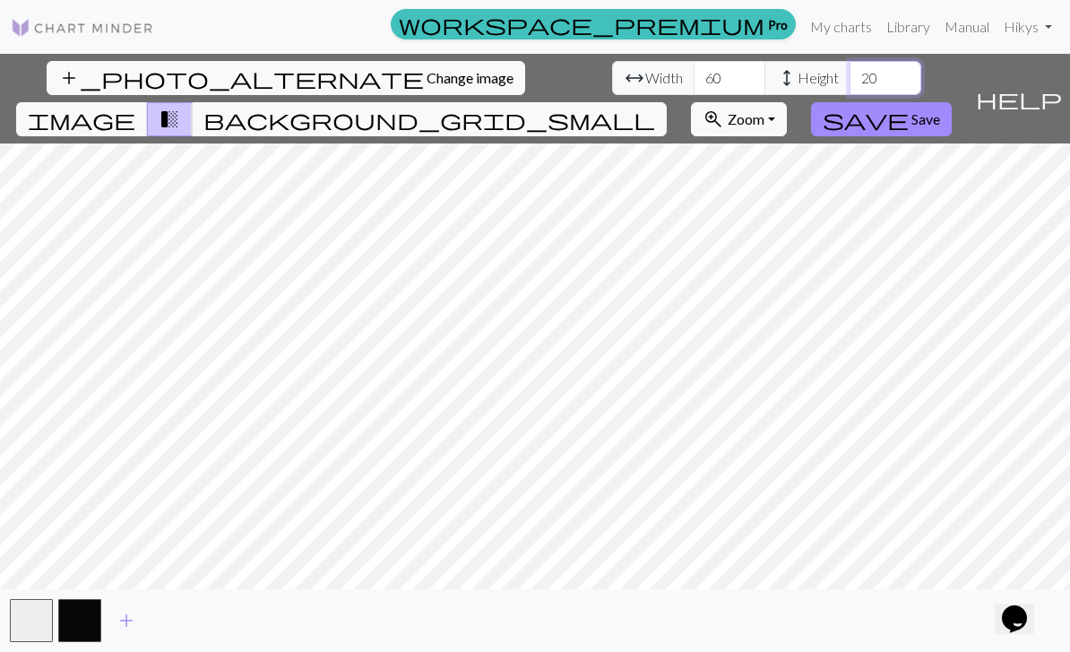
type input "20"
click at [655, 107] on span "background_grid_small" at bounding box center [430, 119] width 452 height 25
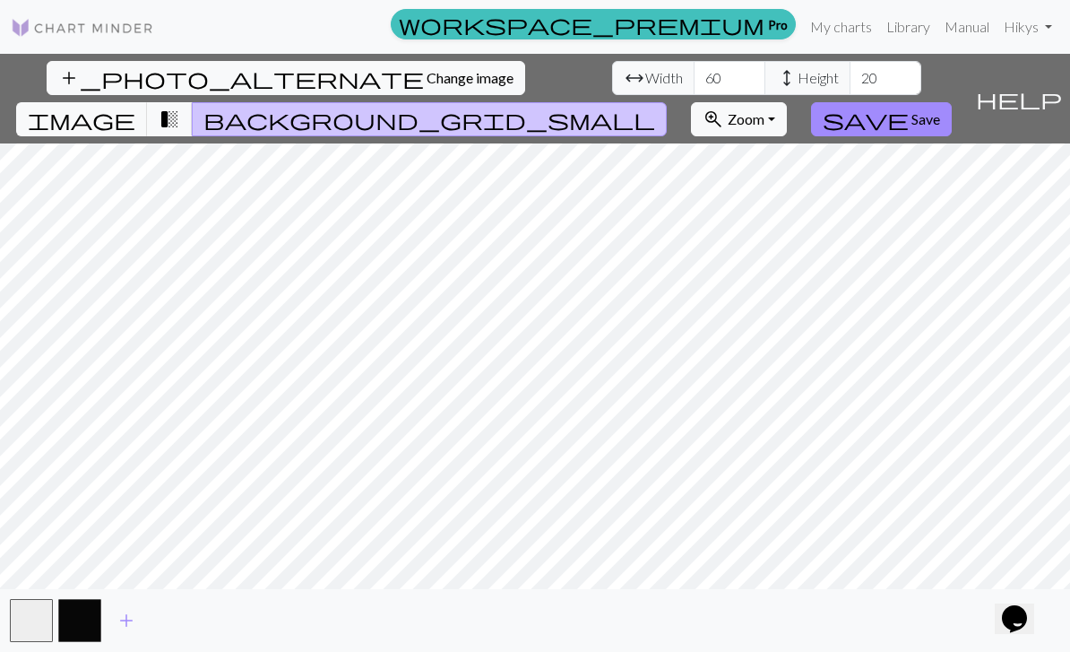
click at [135, 107] on span "image" at bounding box center [82, 119] width 108 height 25
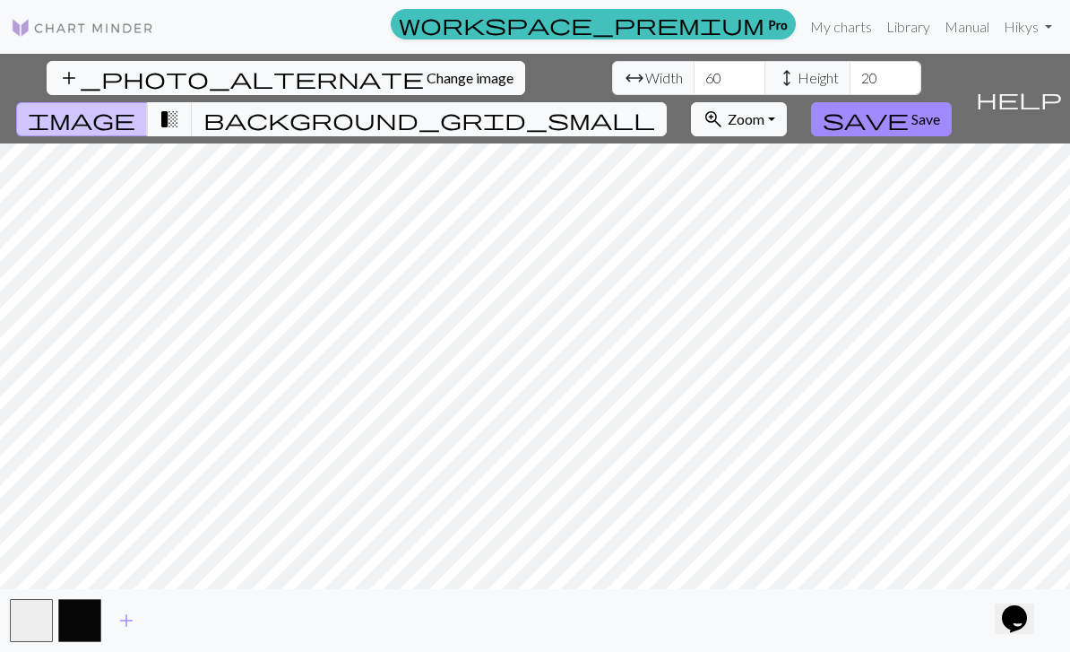
click at [180, 107] on span "transition_fade" at bounding box center [170, 119] width 22 height 25
click at [1024, 605] on icon "Chat widget" at bounding box center [1014, 618] width 25 height 27
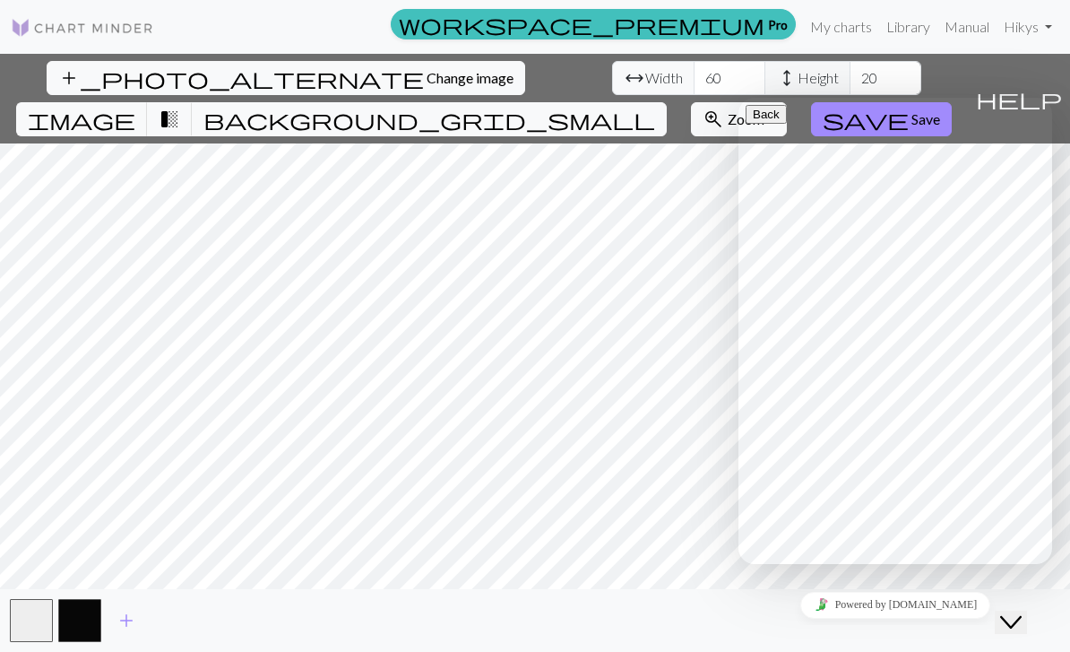
click at [1022, 611] on icon "Close Chat This icon closes the chat window." at bounding box center [1011, 622] width 22 height 22
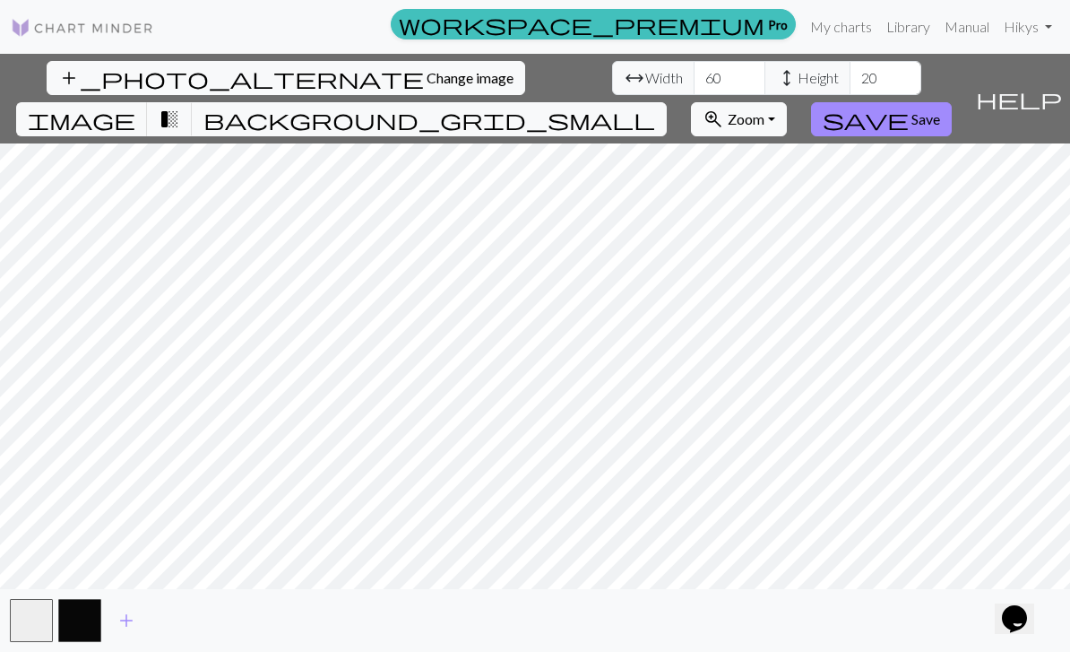
click at [940, 110] on span "Save" at bounding box center [926, 118] width 29 height 17
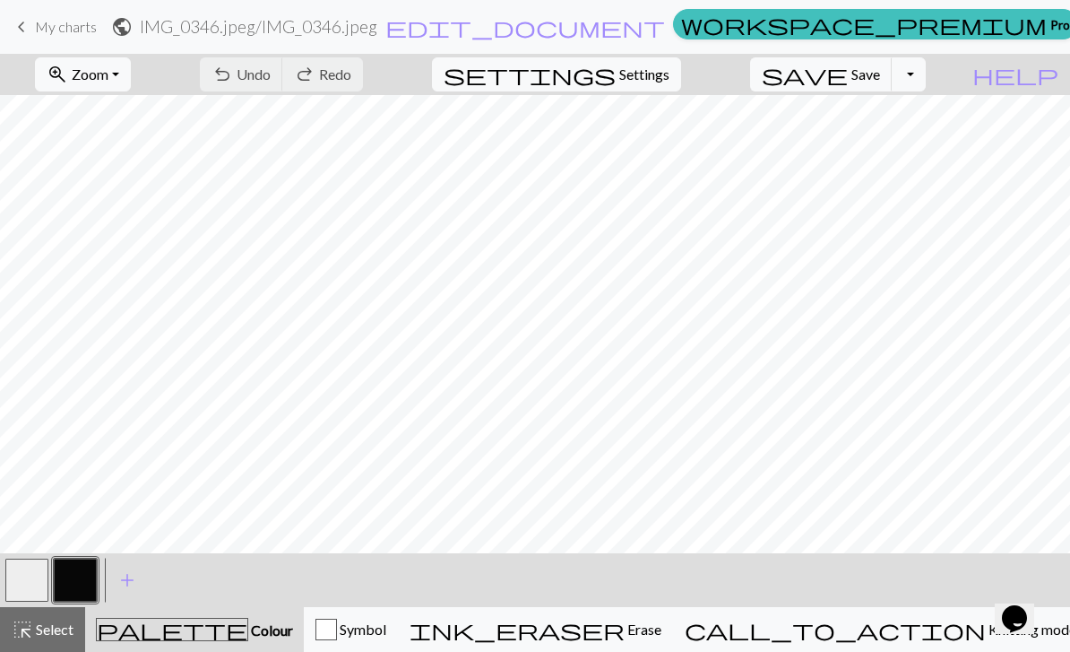
click at [248, 626] on span "Colour" at bounding box center [270, 629] width 45 height 17
click at [921, 638] on div "call_to_action Knitting mode Knitting mode" at bounding box center [881, 630] width 392 height 22
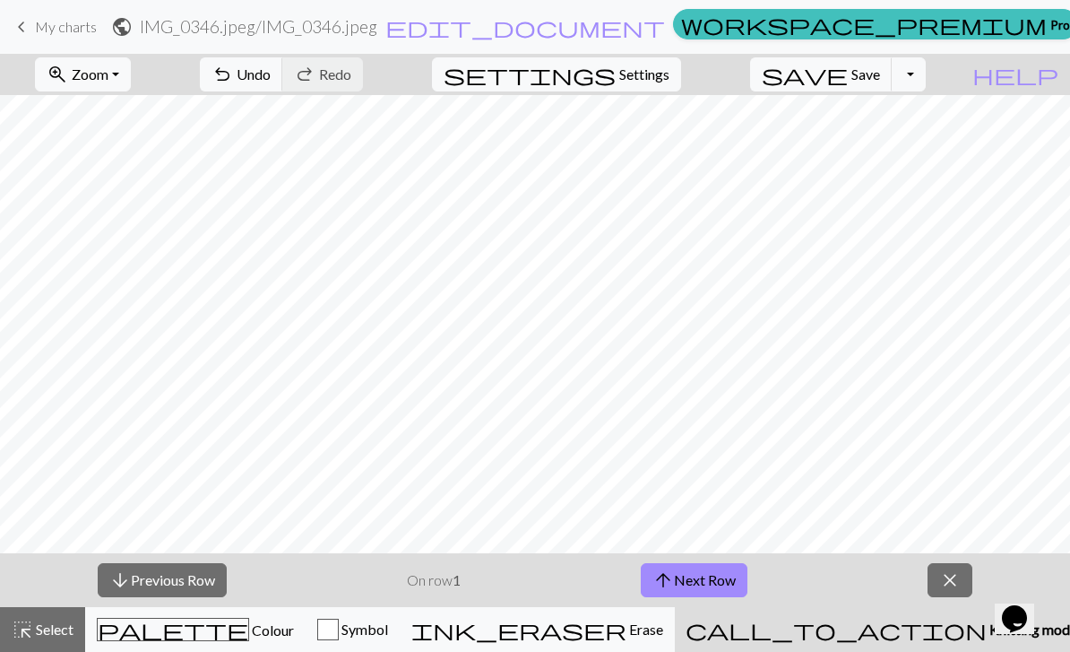
click at [950, 575] on span "close" at bounding box center [951, 579] width 22 height 25
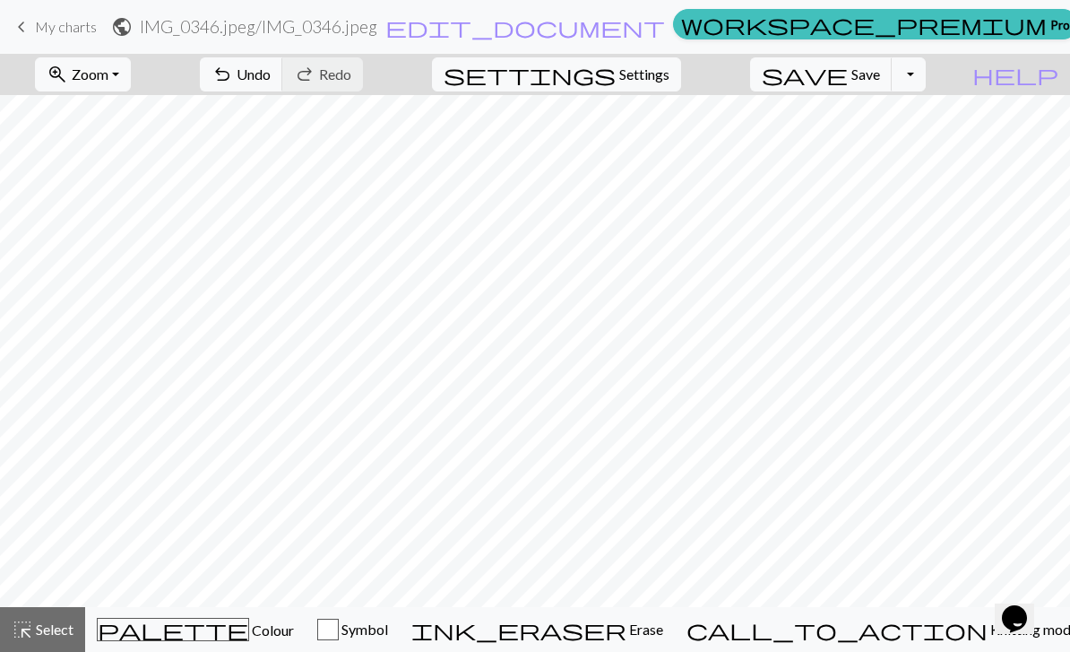
click at [59, 636] on span "Select" at bounding box center [53, 628] width 40 height 17
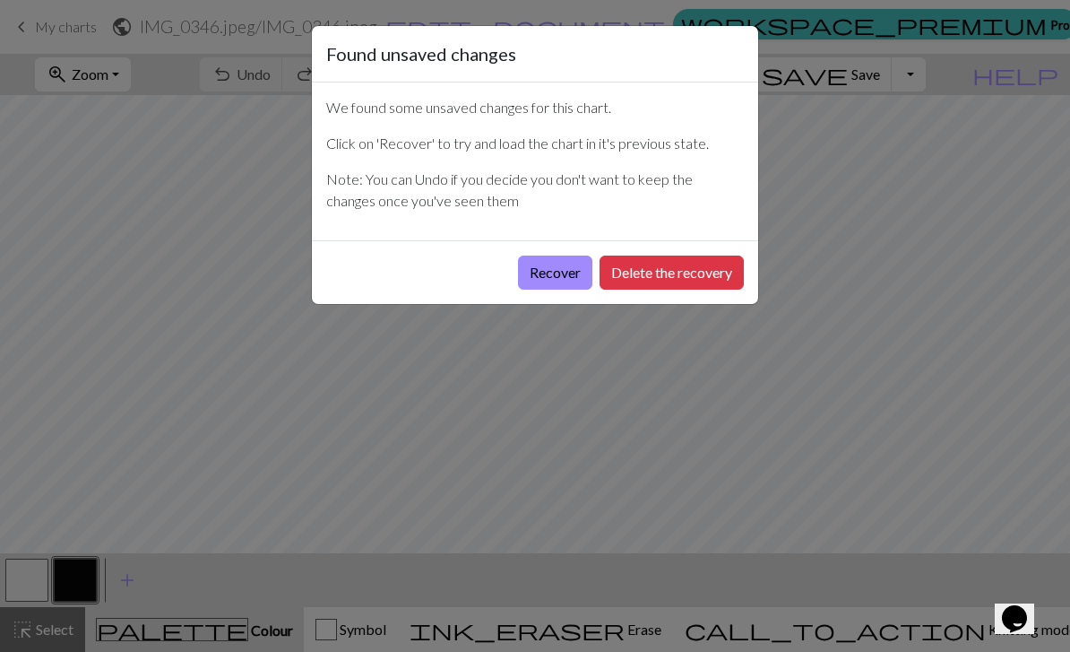
click at [547, 264] on button "Recover" at bounding box center [555, 273] width 74 height 34
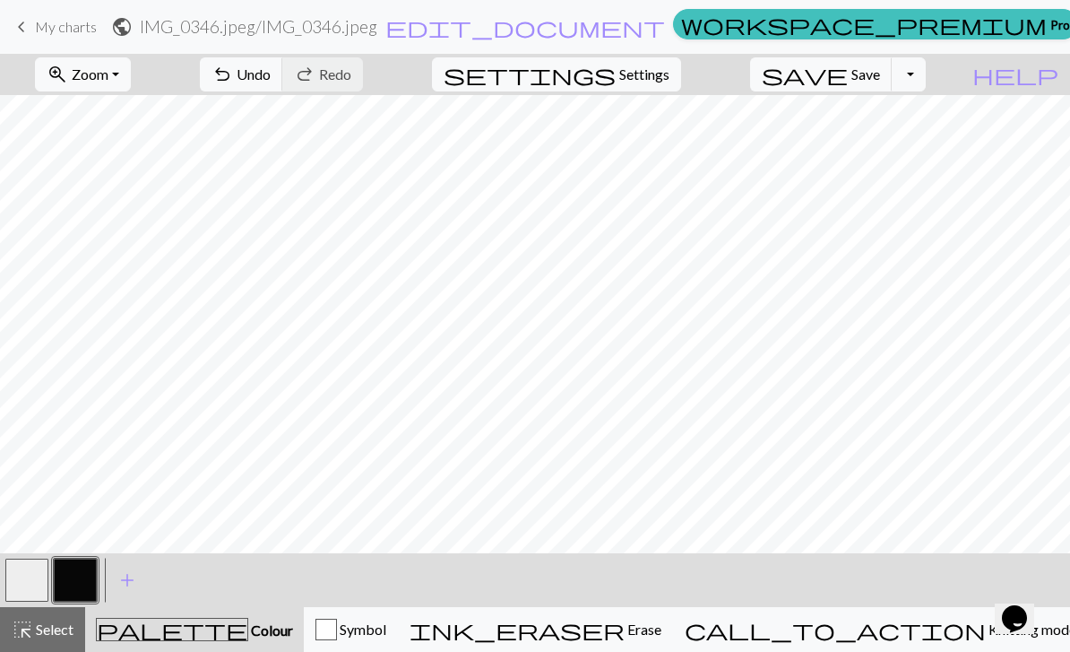
click at [616, 75] on span "settings" at bounding box center [530, 74] width 172 height 25
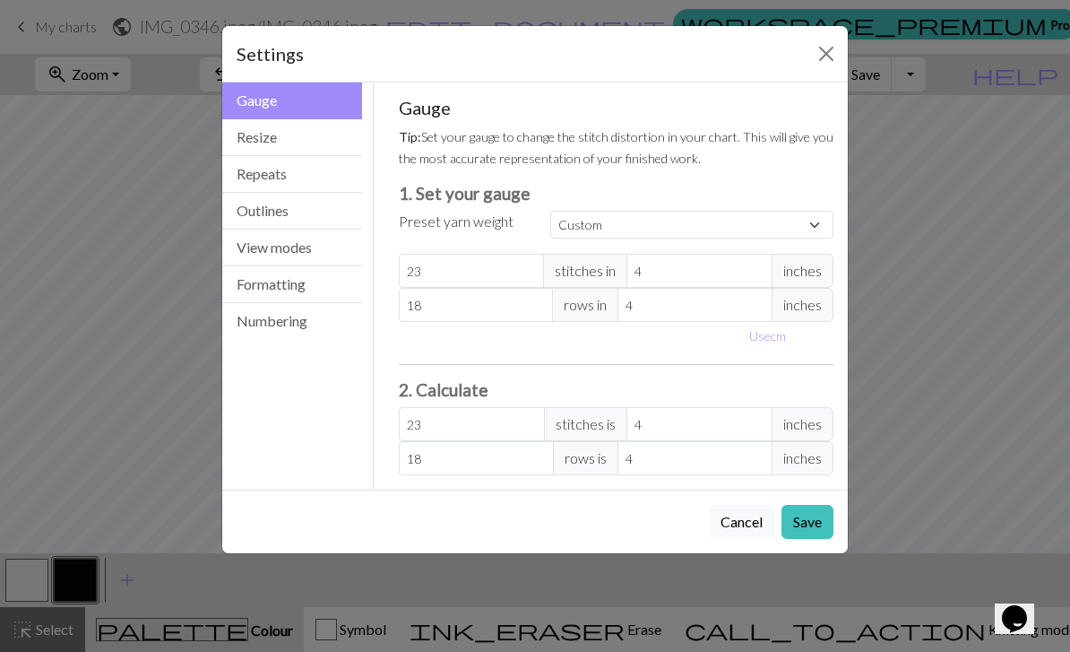
click at [604, 152] on small "Tip: Set your gauge to change the stitch distortion in your chart. This will gi…" at bounding box center [616, 147] width 435 height 37
click at [591, 221] on select "Custom Square Lace Light Fingering Fingering Sport Double knit Worsted Aran Bul…" at bounding box center [691, 225] width 283 height 28
click at [236, 135] on button "Resize" at bounding box center [292, 137] width 140 height 37
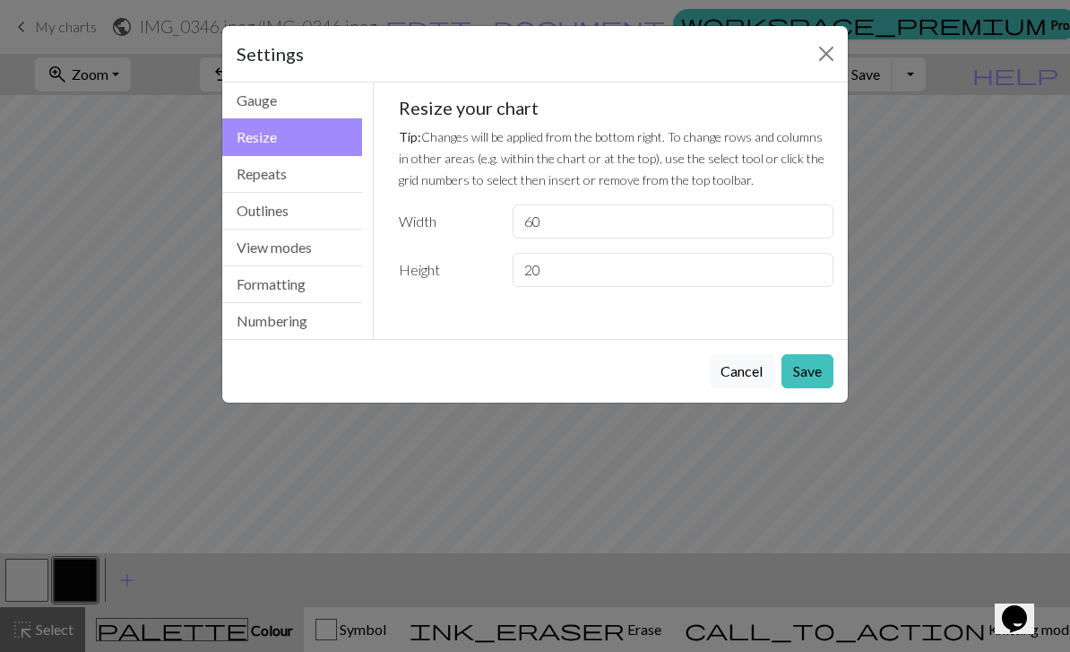
click at [244, 170] on button "Repeats" at bounding box center [292, 174] width 140 height 37
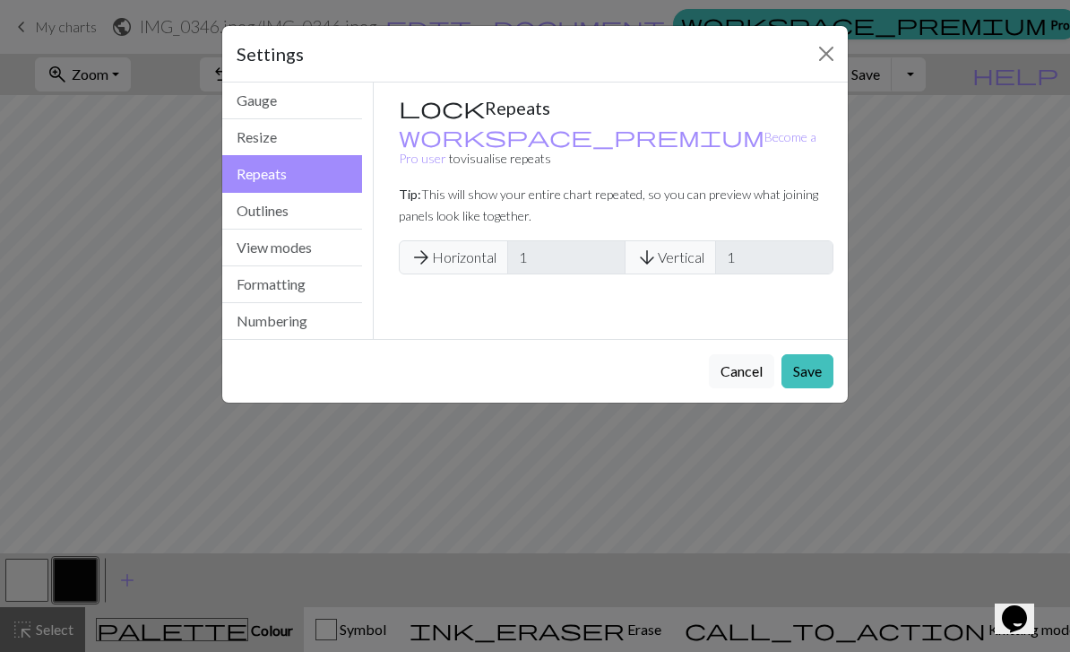
click at [247, 204] on button "Outlines" at bounding box center [292, 211] width 140 height 37
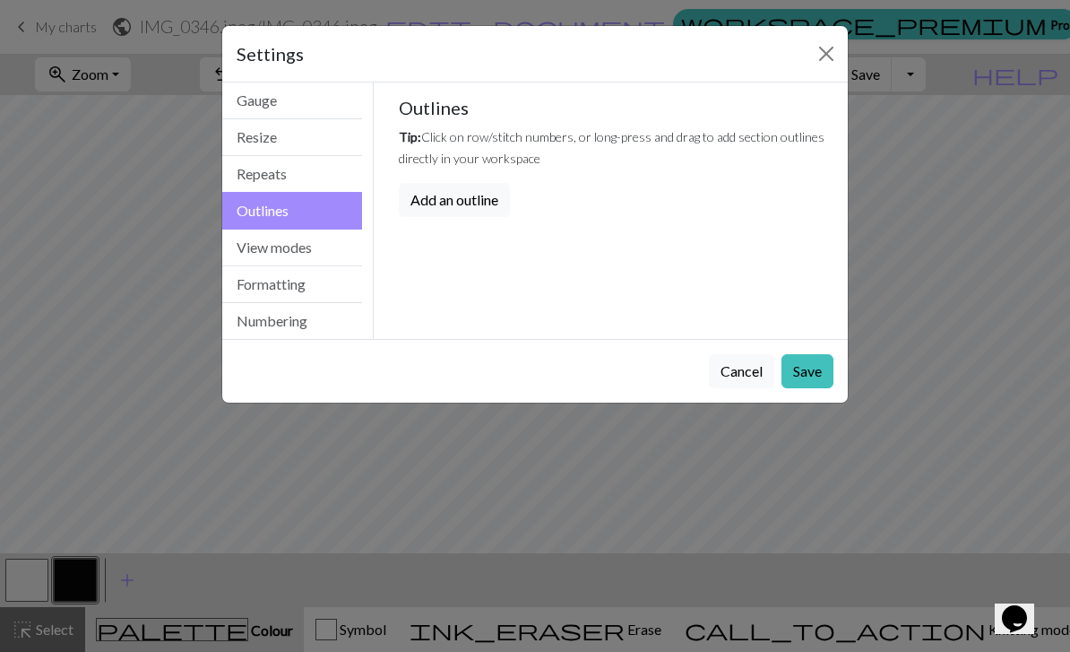
click at [247, 244] on button "View modes" at bounding box center [292, 248] width 140 height 37
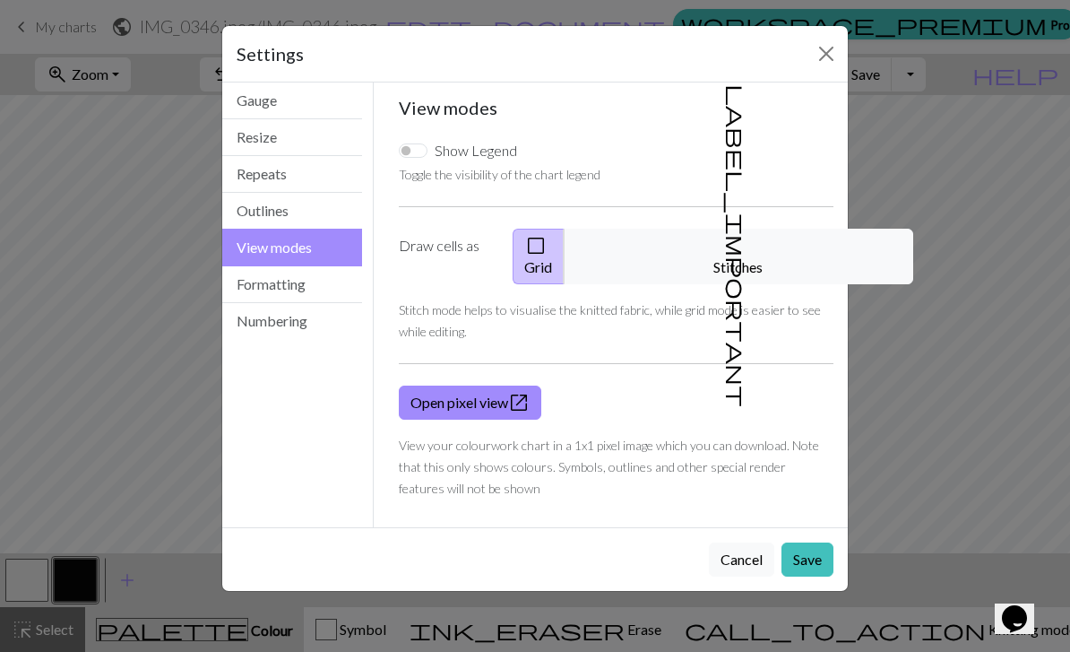
click at [245, 263] on button "View modes" at bounding box center [292, 248] width 140 height 38
click at [253, 280] on button "Formatting" at bounding box center [292, 284] width 140 height 37
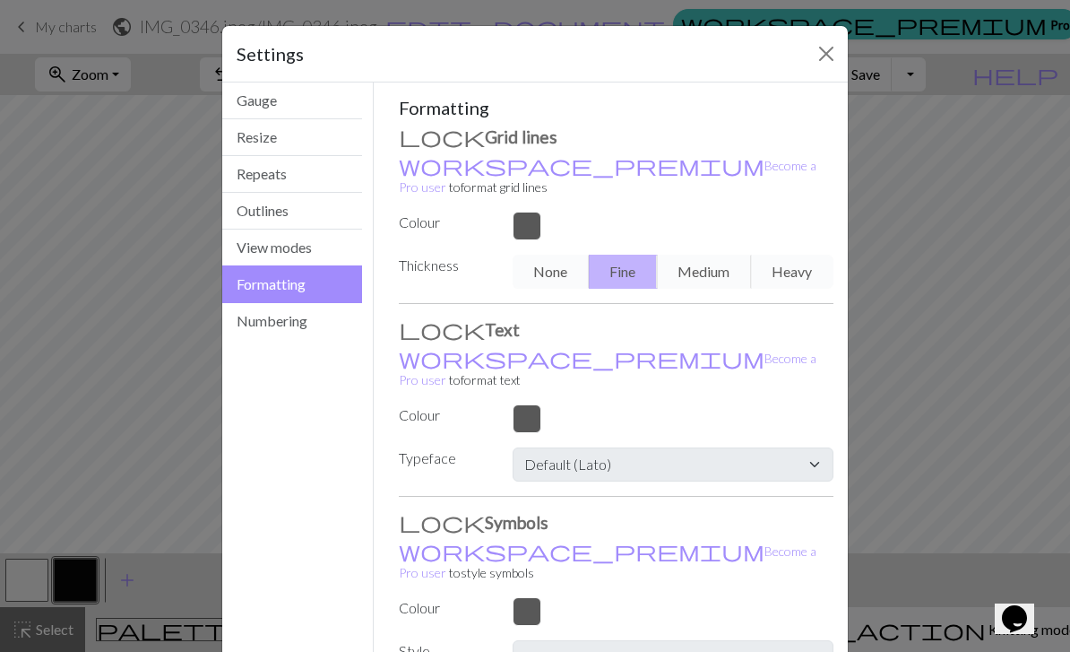
click at [262, 321] on button "Numbering" at bounding box center [292, 321] width 140 height 36
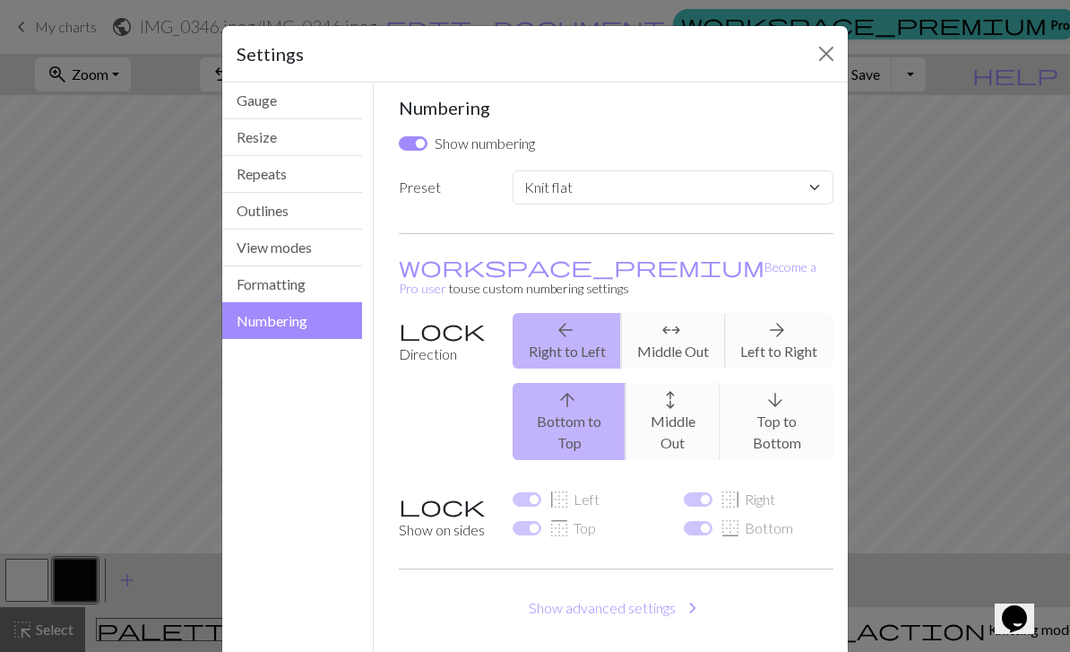
click at [256, 89] on button "Gauge" at bounding box center [292, 100] width 140 height 37
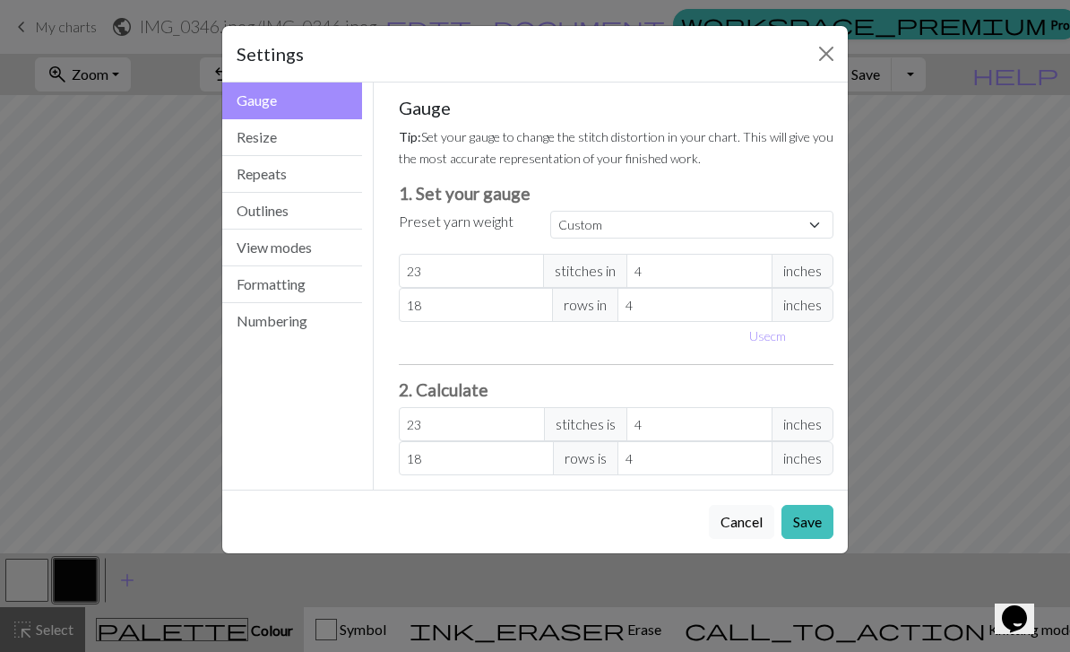
click at [769, 349] on button "Use cm" at bounding box center [767, 336] width 53 height 28
type input "10.16"
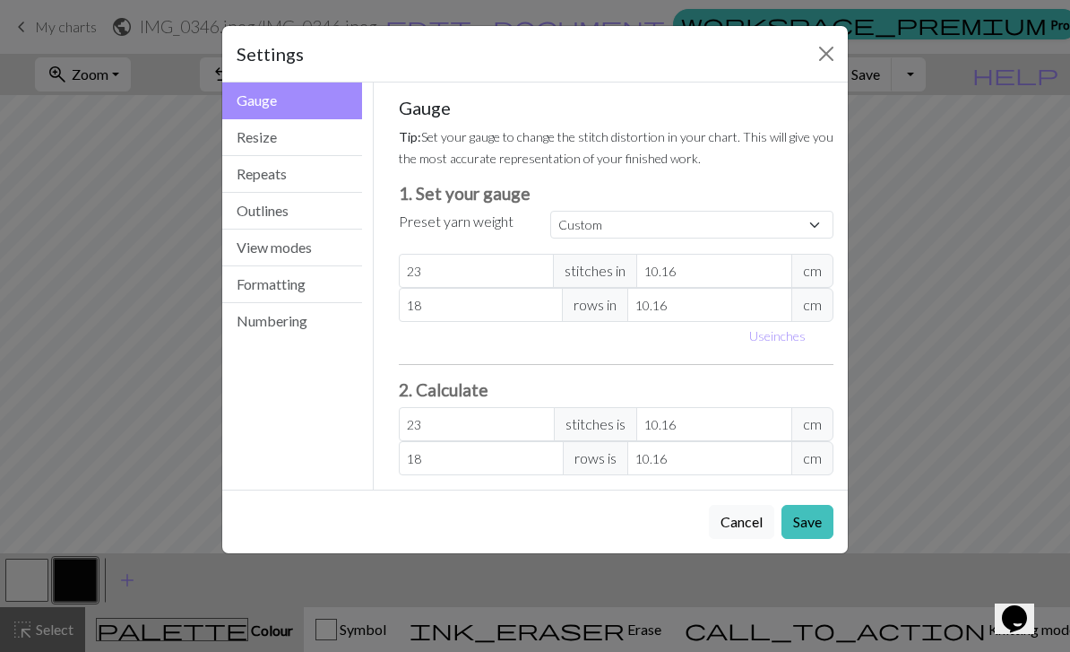
click at [777, 357] on div "Gauge Tip: Set your gauge to change the stitch distortion in your chart. This w…" at bounding box center [617, 286] width 436 height 378
click at [809, 515] on button "Save" at bounding box center [808, 522] width 52 height 34
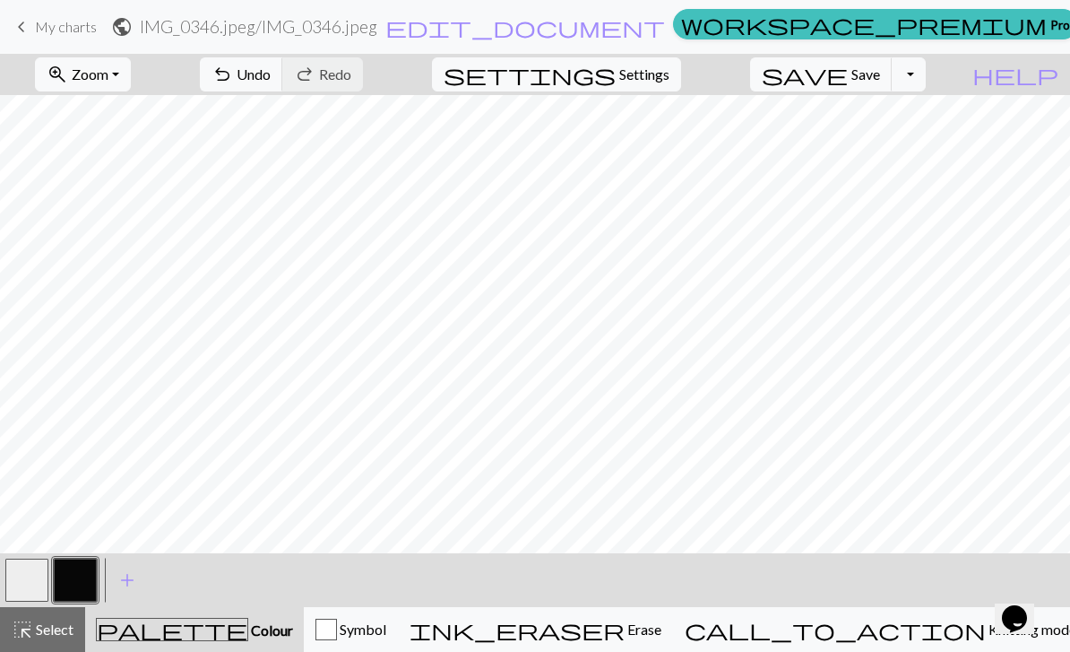
click at [625, 623] on span "ink_eraser" at bounding box center [517, 629] width 215 height 25
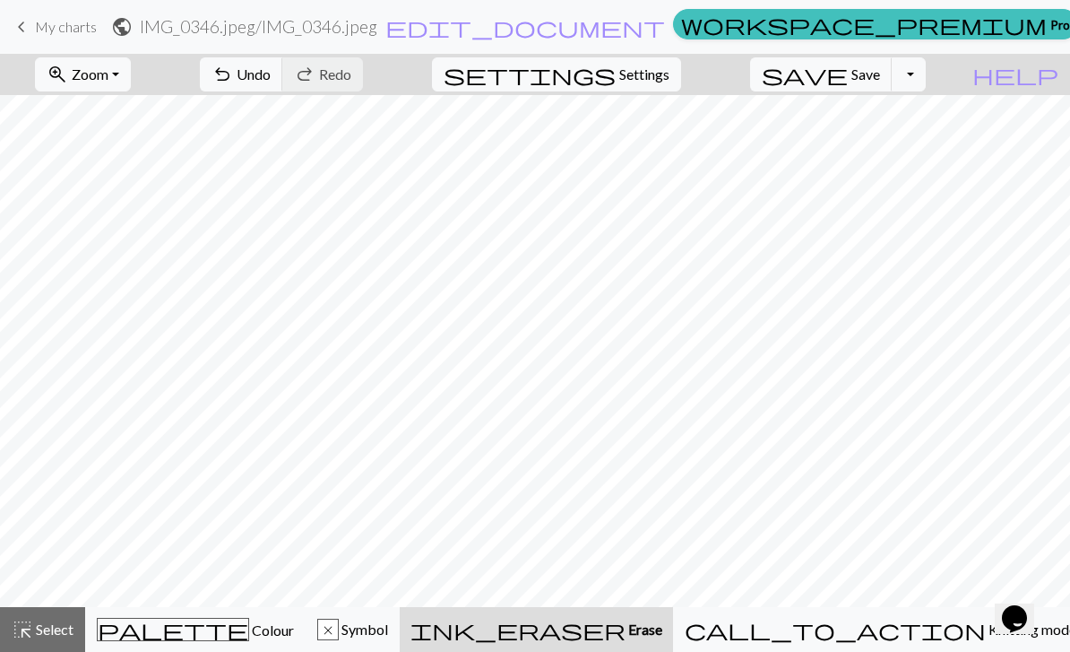
click at [198, 646] on button "palette Colour Colour" at bounding box center [195, 629] width 221 height 45
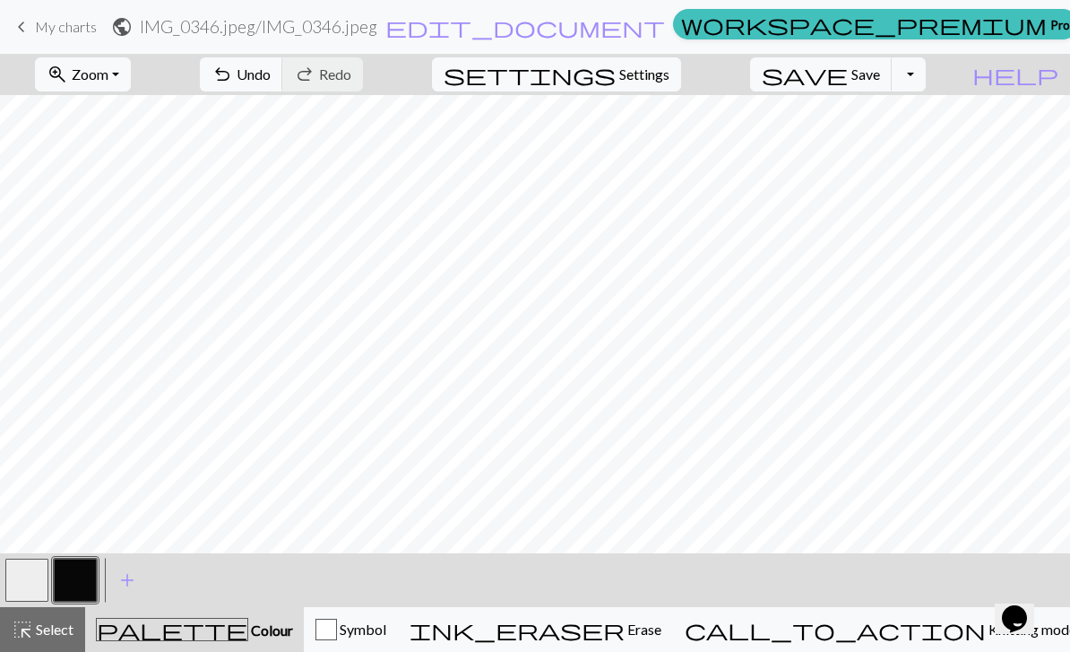
click at [37, 593] on button "button" at bounding box center [26, 580] width 43 height 43
click at [21, 578] on button "button" at bounding box center [26, 580] width 43 height 43
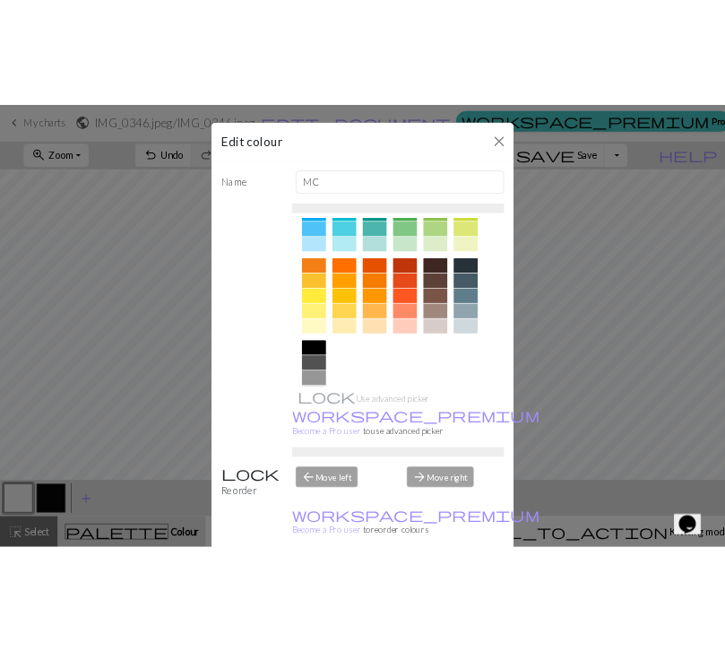
scroll to position [200, 0]
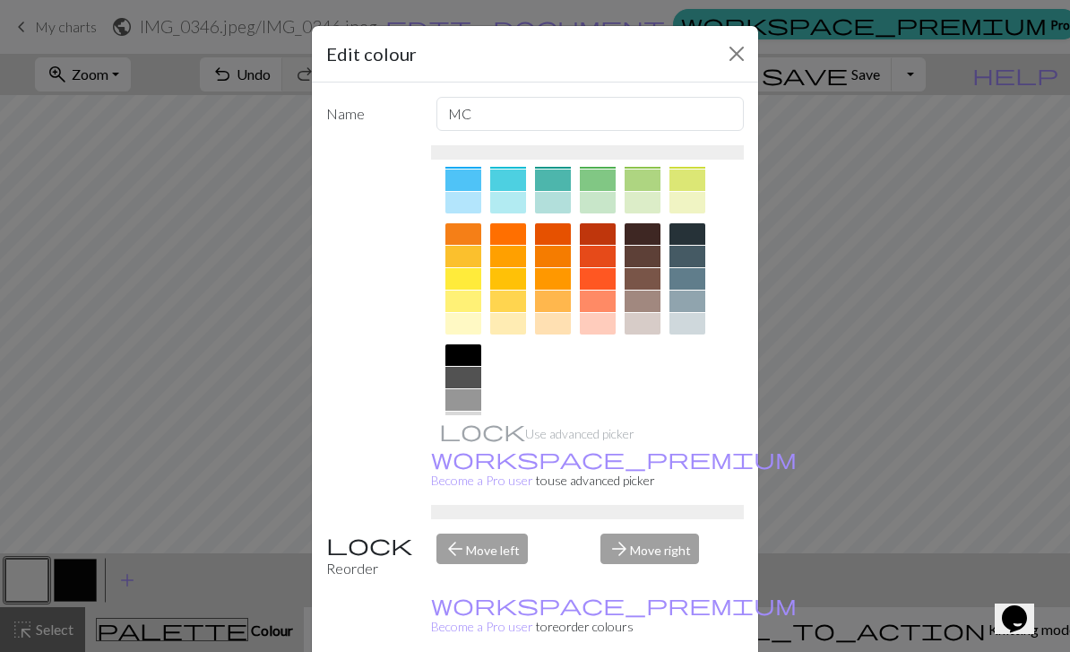
click at [463, 446] on div at bounding box center [464, 445] width 36 height 22
click at [738, 60] on button "Close" at bounding box center [737, 53] width 29 height 29
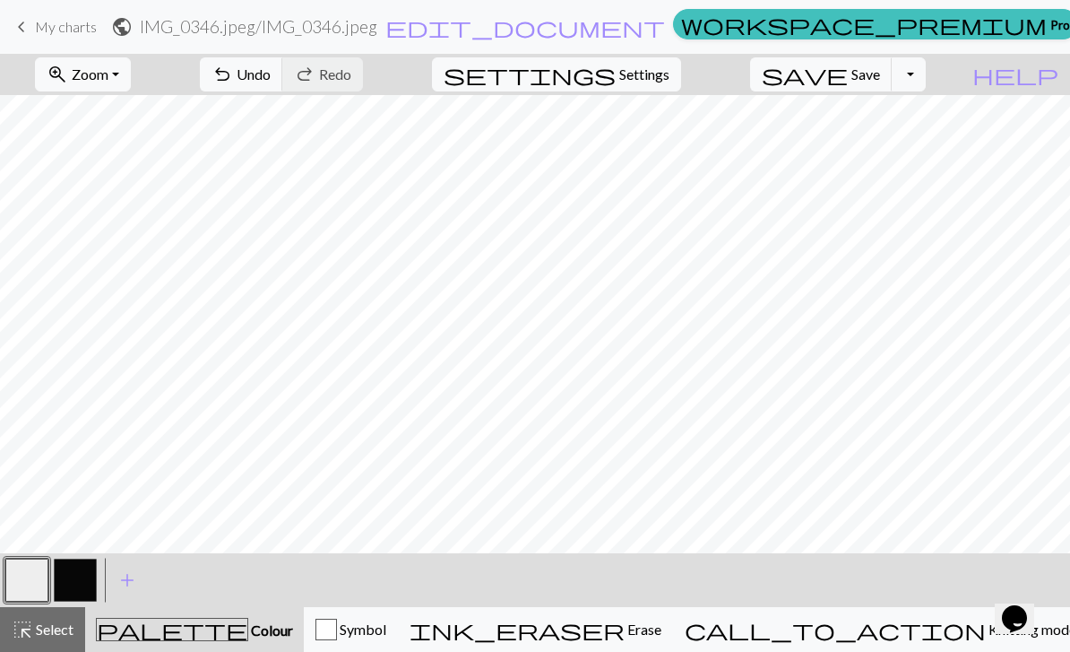
click at [337, 621] on div "button" at bounding box center [327, 630] width 22 height 22
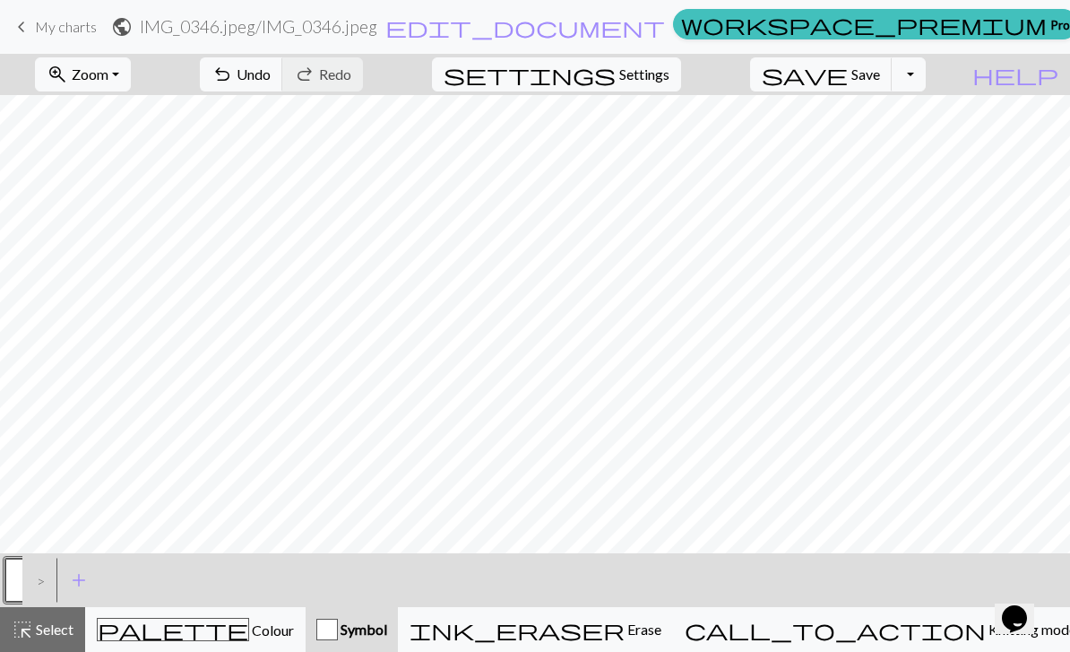
click at [36, 578] on div ">" at bounding box center [36, 580] width 29 height 48
click at [44, 574] on div ">" at bounding box center [36, 580] width 29 height 48
click at [43, 574] on div ">" at bounding box center [36, 580] width 29 height 48
click at [40, 582] on div ">" at bounding box center [36, 580] width 29 height 48
click at [194, 637] on span "palette" at bounding box center [173, 629] width 151 height 25
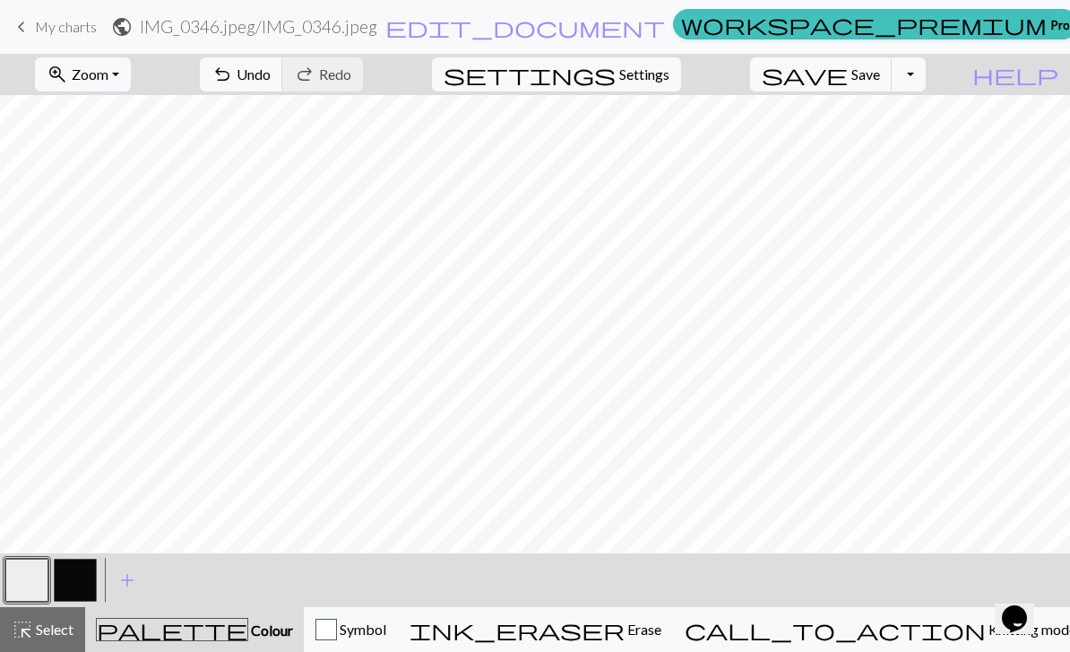
click at [24, 574] on button "button" at bounding box center [26, 580] width 43 height 43
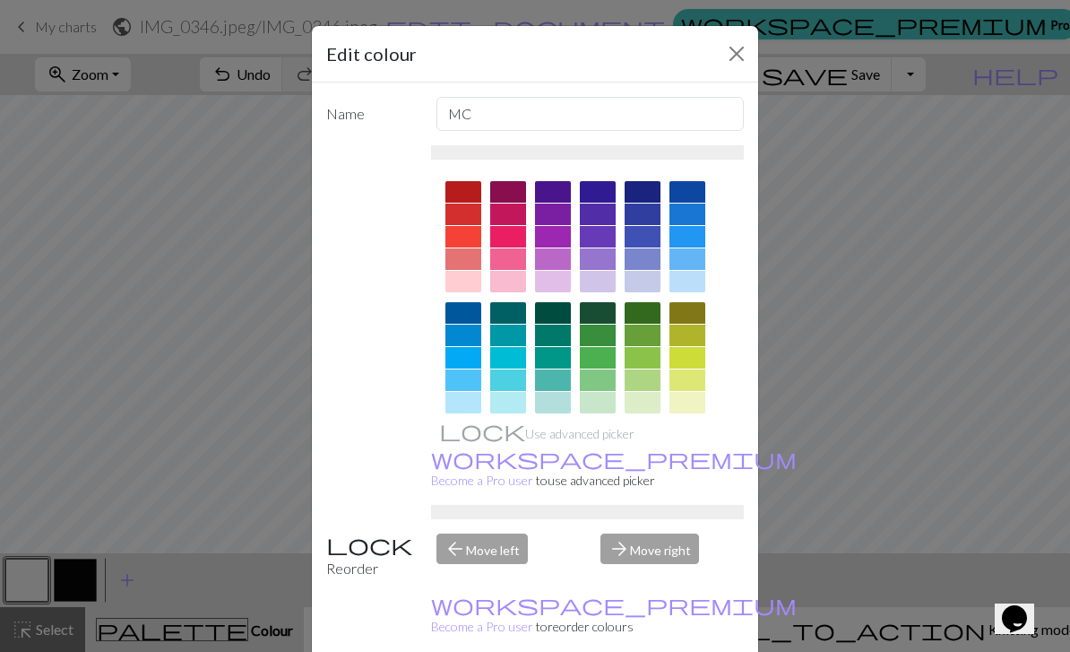
click at [37, 581] on div "Edit colour Name MC Use advanced picker workspace_premium Become a Pro user to …" at bounding box center [535, 326] width 1070 height 652
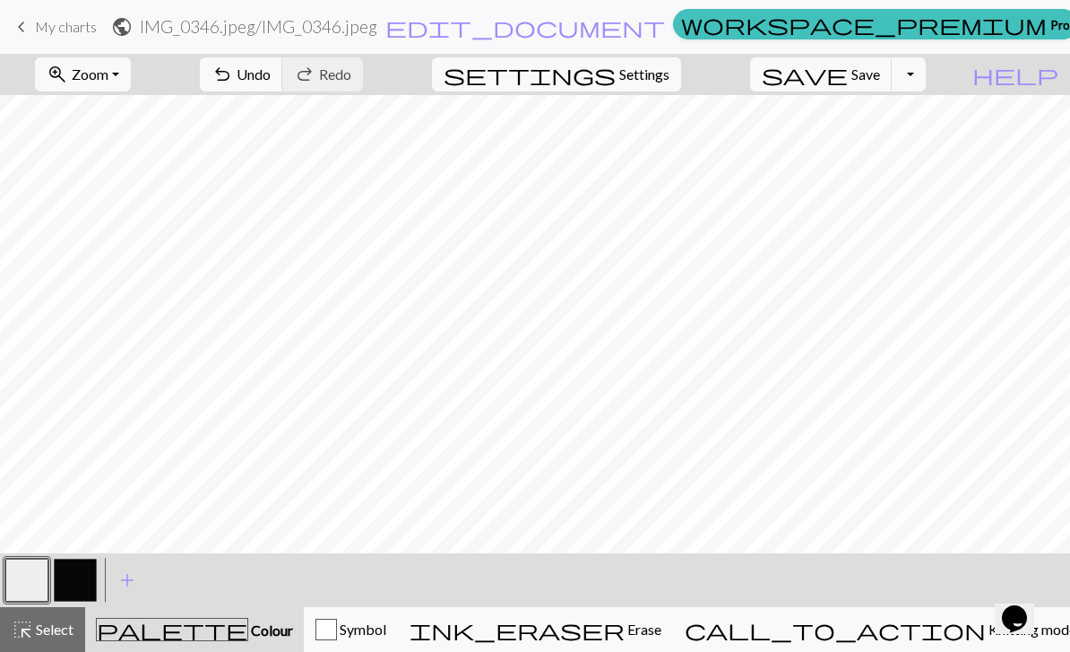
click at [85, 579] on button "button" at bounding box center [75, 580] width 43 height 43
click at [74, 645] on button "highlight_alt Select Select" at bounding box center [42, 629] width 85 height 45
click at [59, 639] on div "highlight_alt Select Select" at bounding box center [43, 630] width 62 height 22
click at [233, 81] on span "undo" at bounding box center [223, 74] width 22 height 25
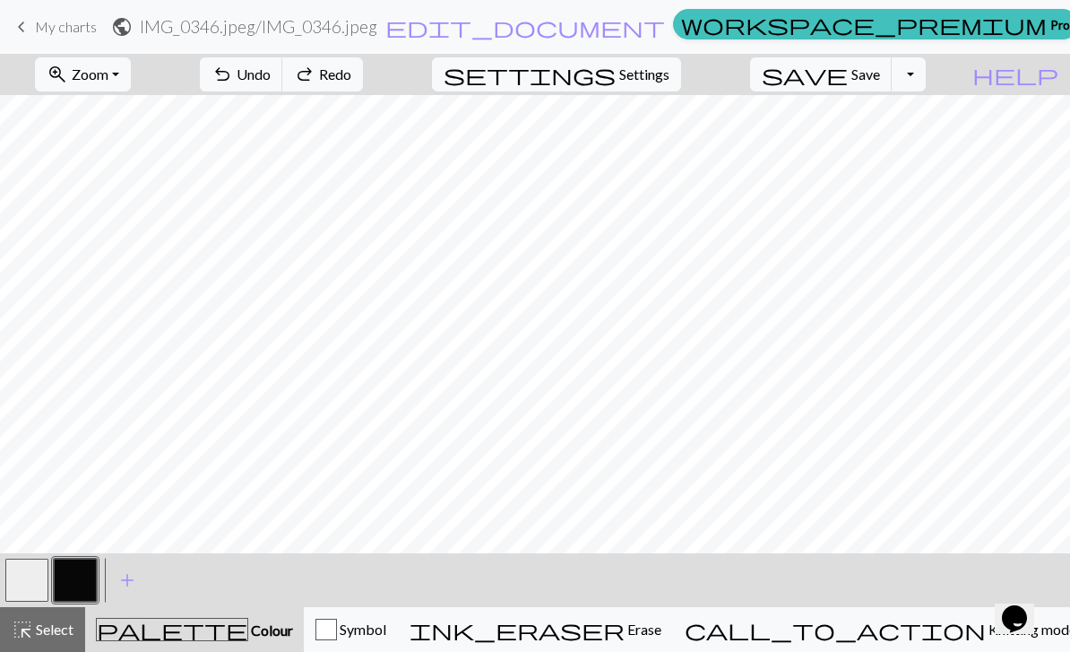
click at [233, 77] on span "undo" at bounding box center [223, 74] width 22 height 25
click at [233, 65] on span "undo" at bounding box center [223, 74] width 22 height 25
click at [283, 60] on button "undo Undo Undo" at bounding box center [241, 74] width 83 height 34
click at [233, 71] on span "undo" at bounding box center [223, 74] width 22 height 25
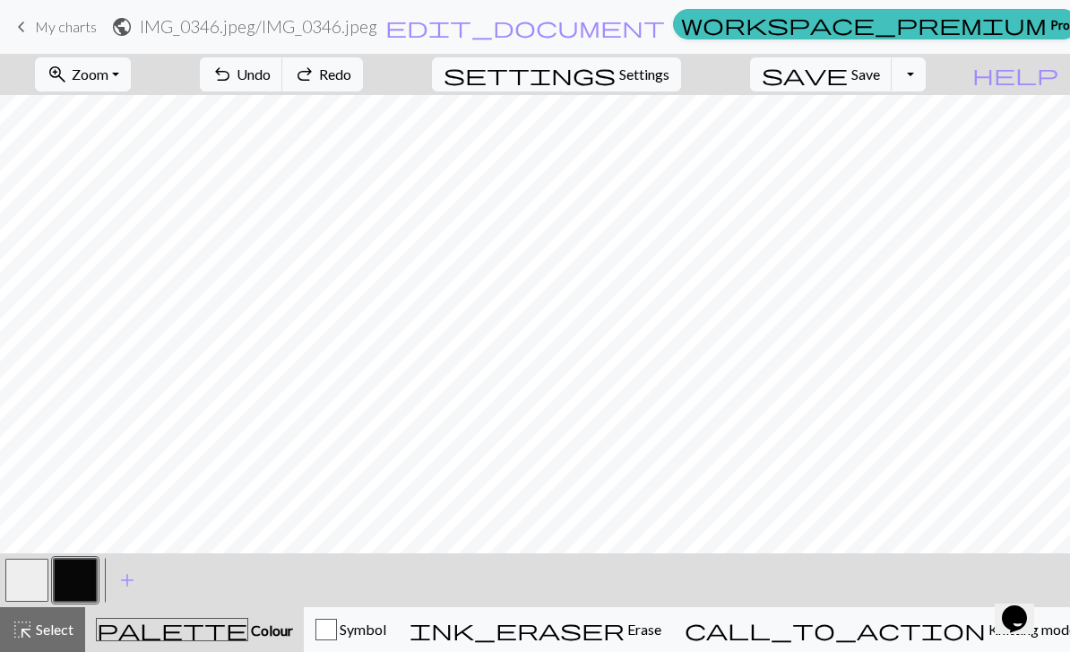
click at [271, 79] on span "Undo" at bounding box center [254, 73] width 34 height 17
click at [316, 80] on span "redo" at bounding box center [305, 74] width 22 height 25
click at [316, 74] on span "redo" at bounding box center [305, 74] width 22 height 25
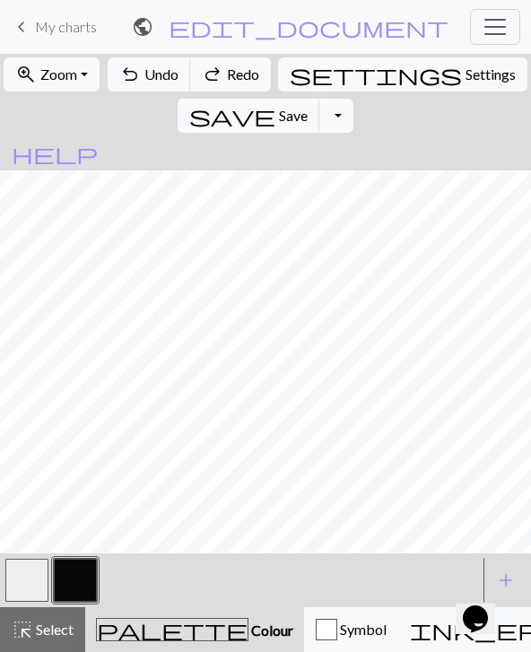
click at [339, 86] on button "settings Settings" at bounding box center [402, 74] width 249 height 34
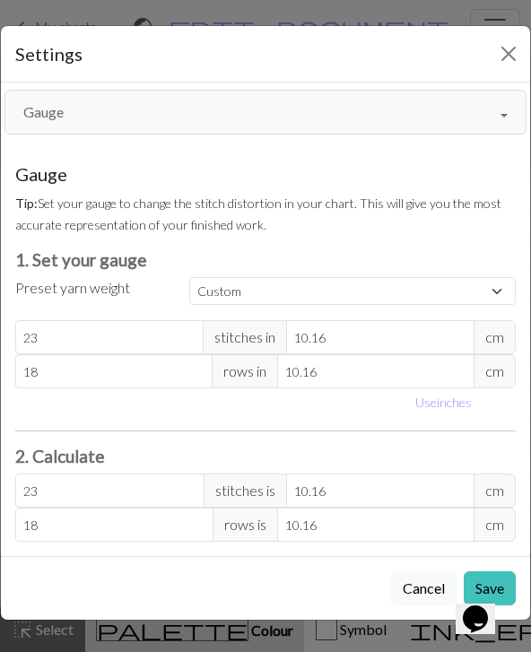
click at [122, 117] on button "Gauge" at bounding box center [265, 112] width 522 height 45
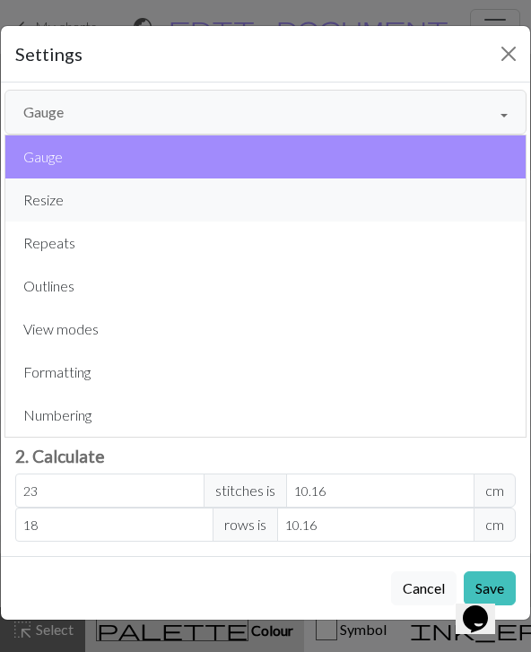
click at [100, 180] on button "Resize" at bounding box center [265, 199] width 520 height 43
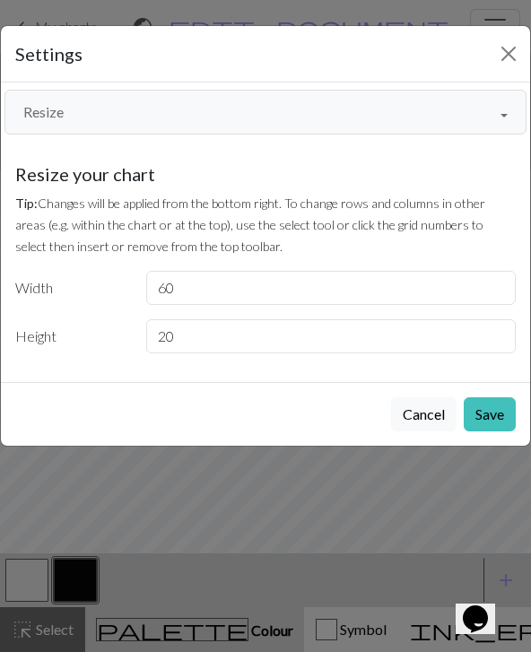
click at [83, 111] on button "Resize" at bounding box center [265, 112] width 522 height 45
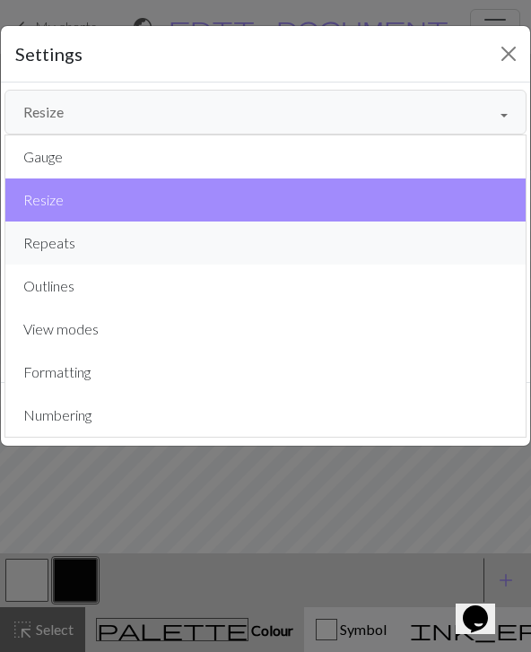
click at [97, 234] on button "Repeats" at bounding box center [265, 242] width 520 height 43
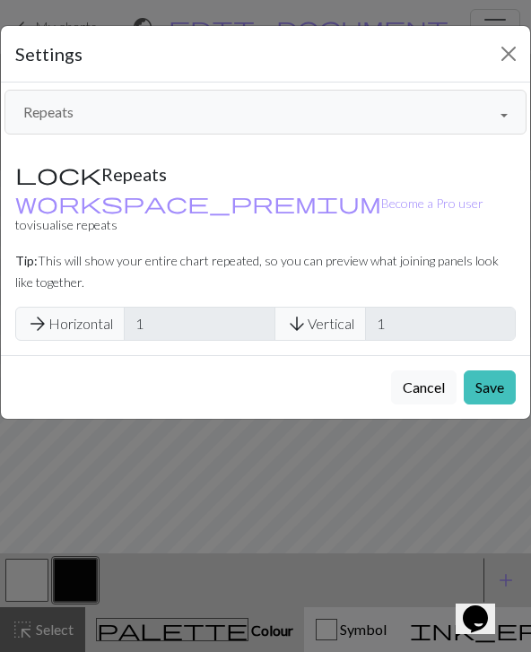
click at [72, 107] on button "Repeats" at bounding box center [265, 112] width 522 height 45
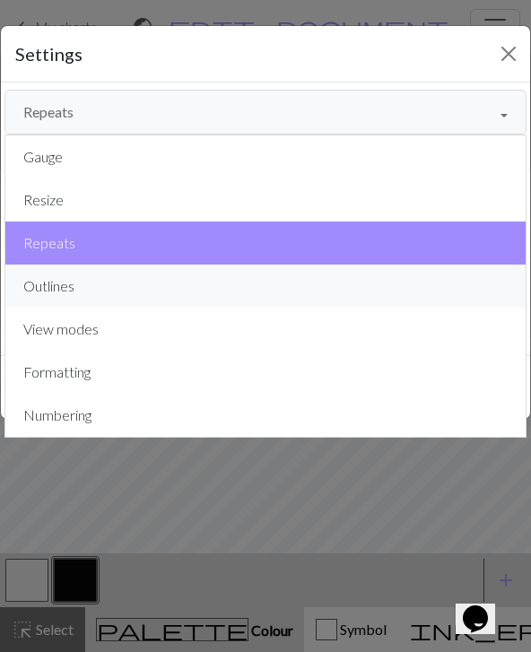
click at [112, 281] on button "Outlines" at bounding box center [265, 285] width 520 height 43
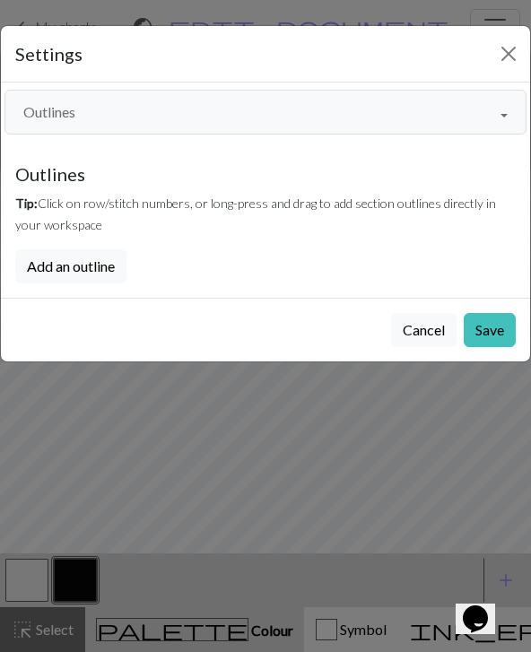
click at [94, 270] on button "Add an outline" at bounding box center [70, 266] width 111 height 34
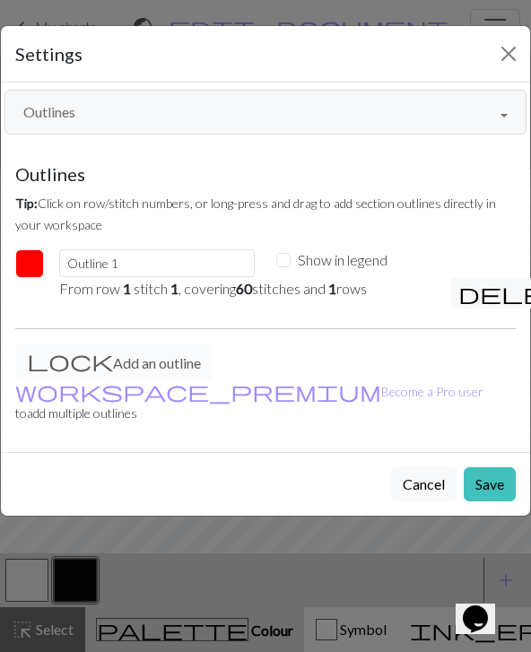
click at [287, 260] on input "Show in legend" at bounding box center [283, 260] width 14 height 14
checkbox input "true"
click at [497, 467] on button "Save" at bounding box center [489, 484] width 52 height 34
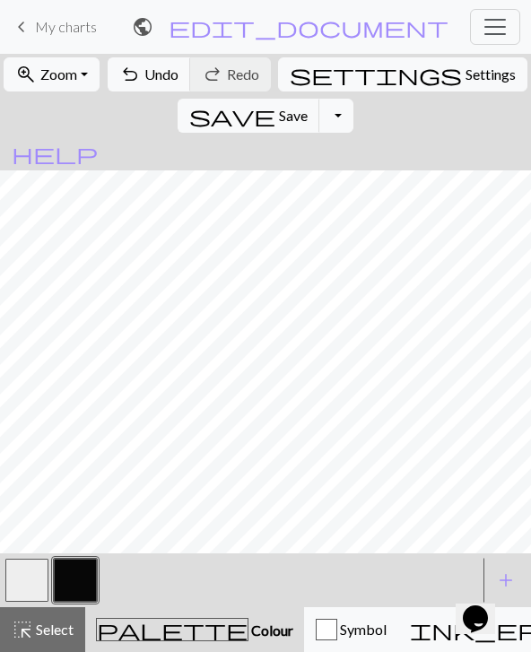
click at [140, 74] on span "undo" at bounding box center [130, 74] width 22 height 25
click at [152, 78] on button "undo Undo Undo" at bounding box center [149, 74] width 83 height 34
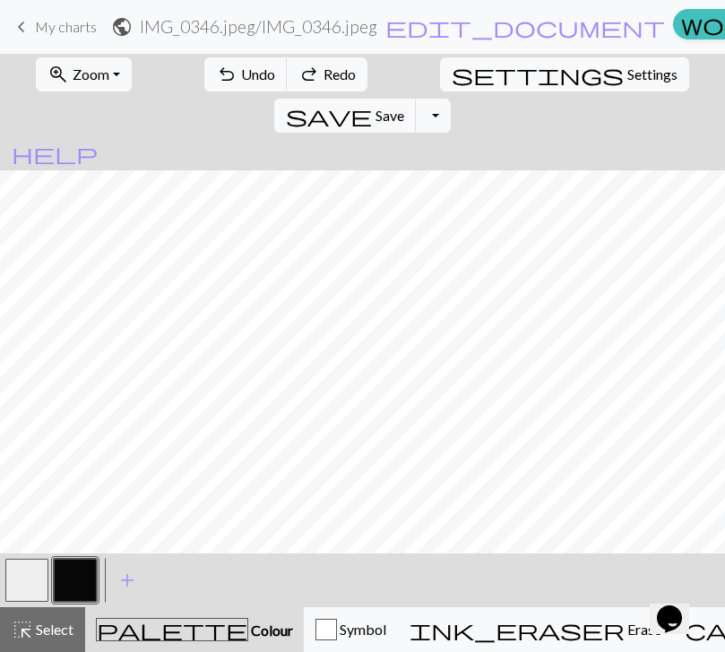
scroll to position [0, 22]
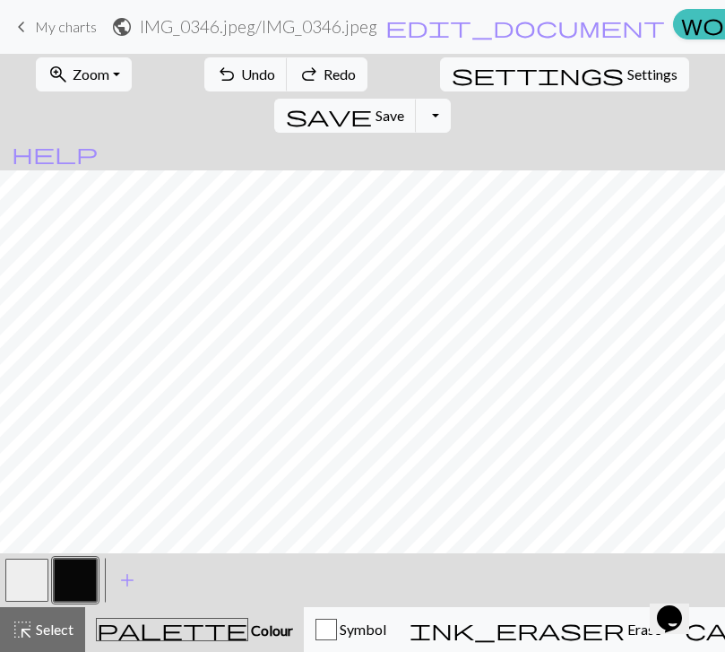
click at [102, 84] on button "zoom_in Zoom Zoom" at bounding box center [84, 74] width 96 height 34
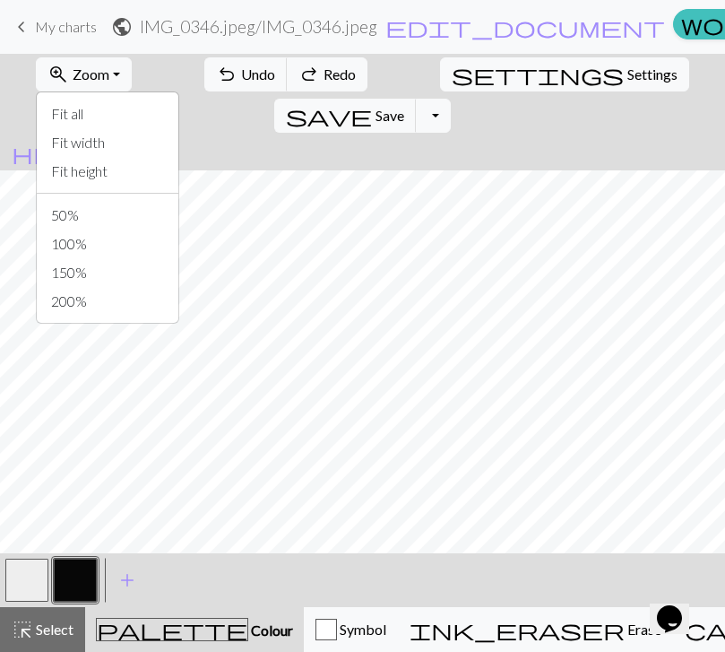
click at [100, 71] on button "zoom_in Zoom Zoom" at bounding box center [84, 74] width 96 height 34
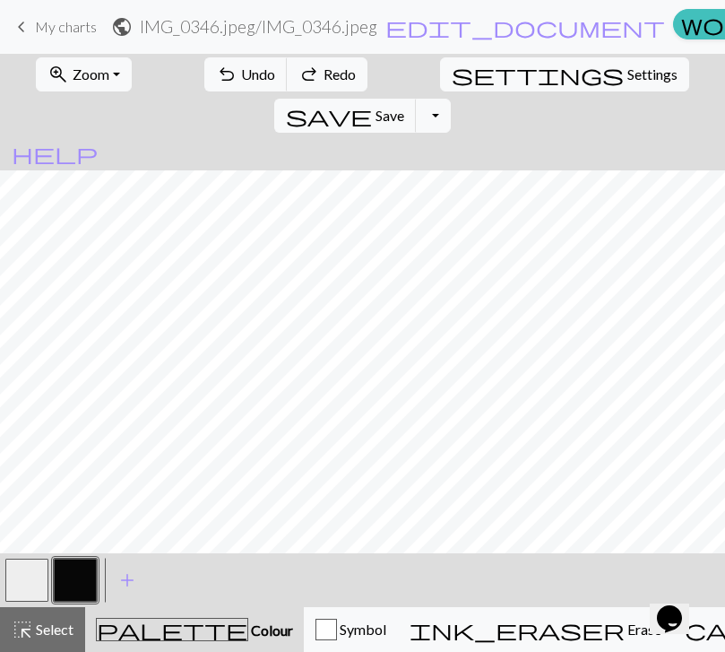
click at [452, 74] on span "settings" at bounding box center [538, 74] width 172 height 25
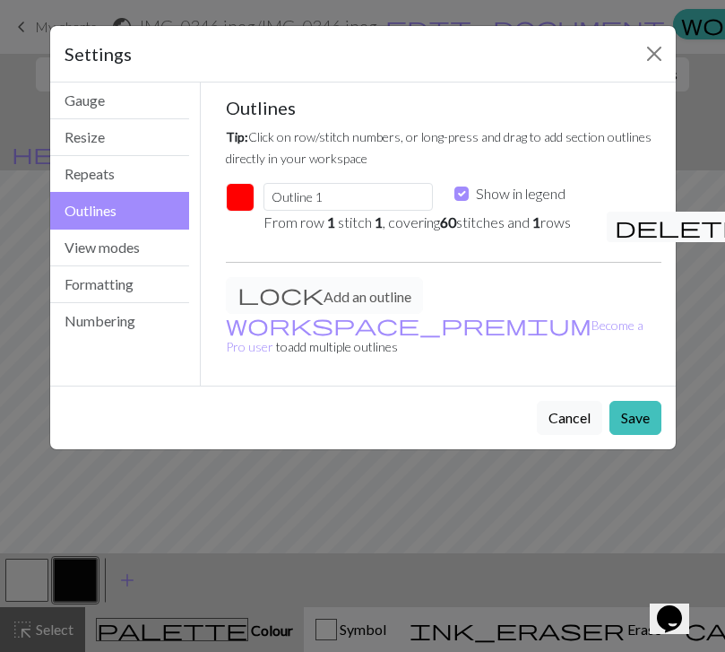
click at [467, 192] on input "Show in legend" at bounding box center [462, 193] width 14 height 14
checkbox input "false"
click at [79, 247] on button "View modes" at bounding box center [120, 248] width 140 height 37
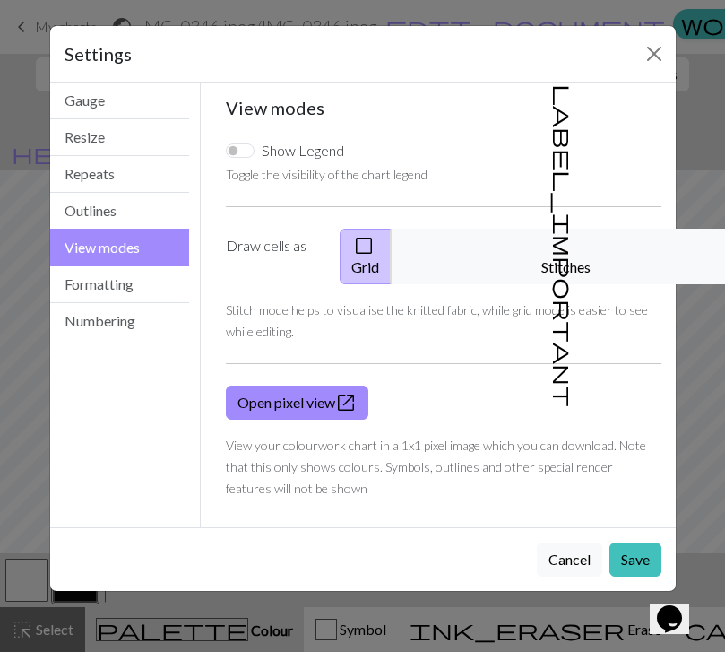
click at [238, 146] on input "Show Legend" at bounding box center [240, 150] width 29 height 14
click at [234, 152] on input "Show Legend" at bounding box center [240, 150] width 29 height 14
checkbox input "false"
click at [533, 251] on button "label_important Stitches" at bounding box center [566, 257] width 350 height 56
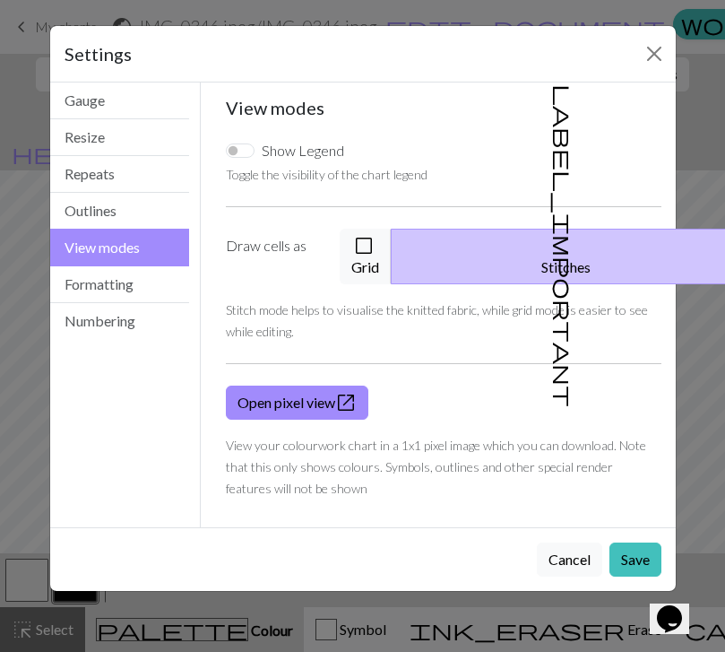
click at [88, 295] on button "Formatting" at bounding box center [120, 284] width 140 height 37
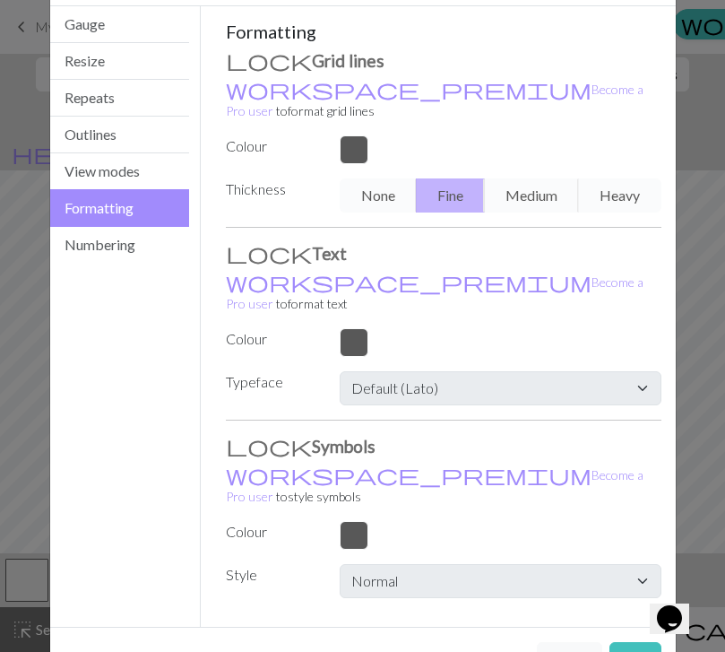
click at [75, 255] on button "Numbering" at bounding box center [120, 245] width 140 height 36
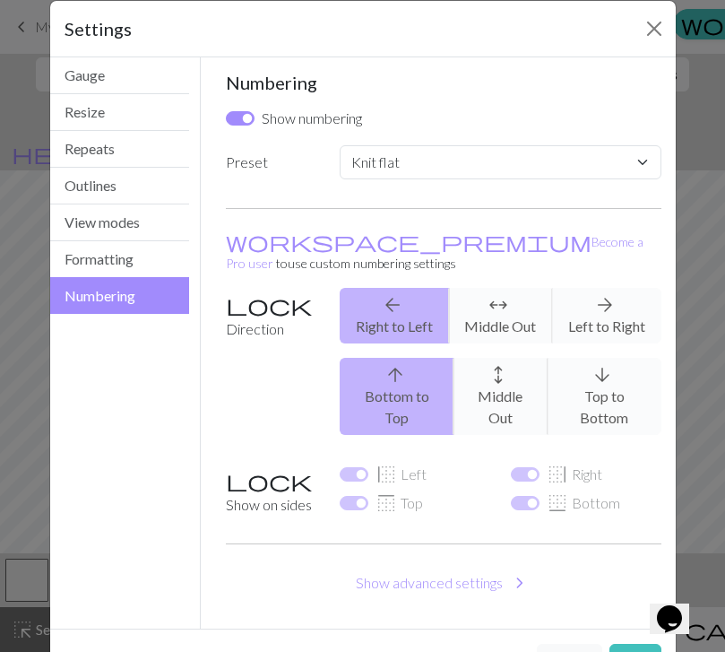
scroll to position [23, 0]
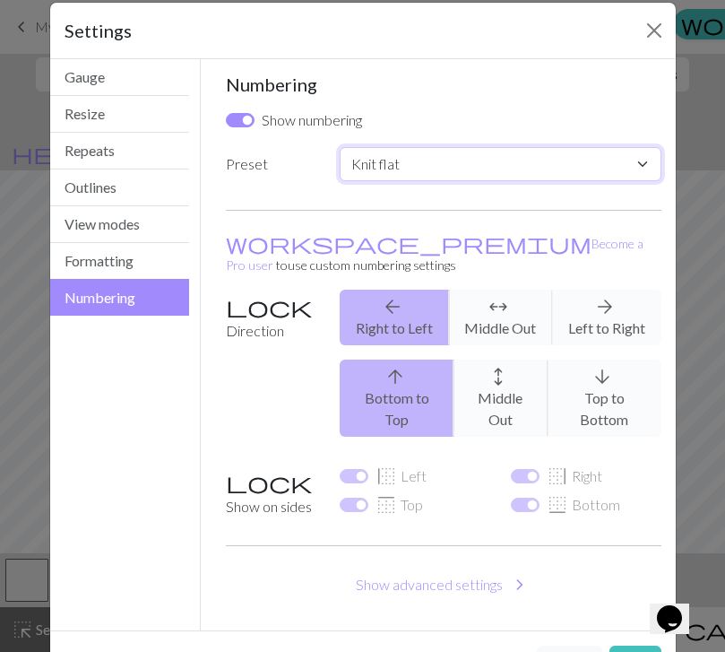
click at [371, 160] on select "Custom Knit flat Knit in the round Lace knitting Cross stitch" at bounding box center [500, 164] width 321 height 34
select select "lace"
checkbox input "false"
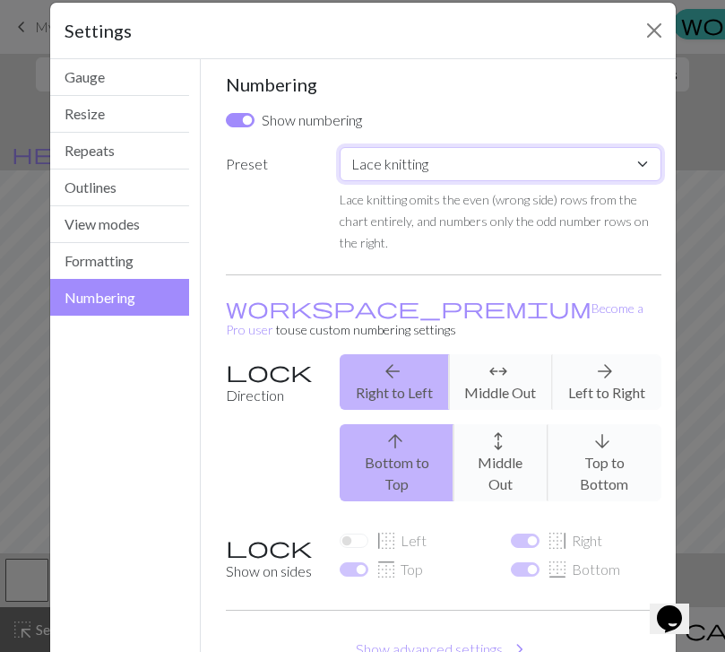
click at [355, 161] on select "Custom Knit flat Knit in the round Lace knitting Cross stitch" at bounding box center [500, 164] width 321 height 34
select select "crossstitch"
checkbox input "true"
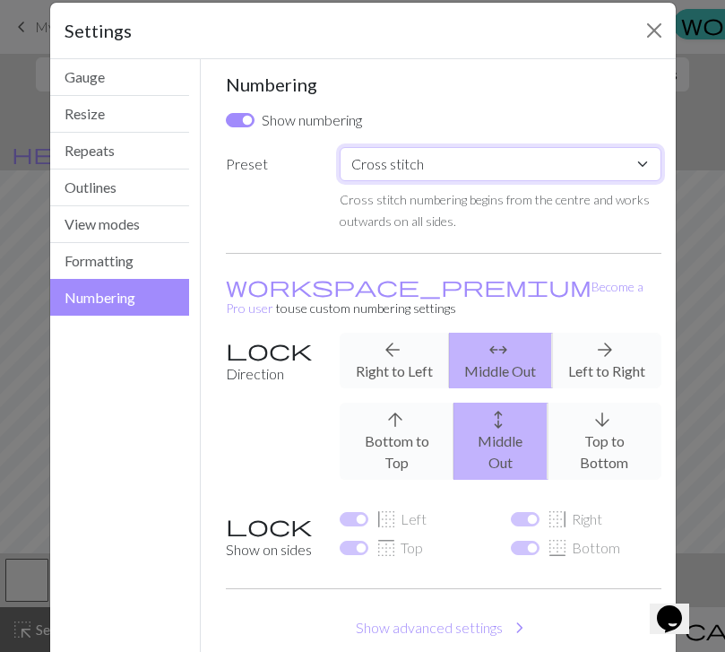
click at [357, 155] on select "Custom Knit flat Knit in the round Lace knitting Cross stitch" at bounding box center [500, 164] width 321 height 34
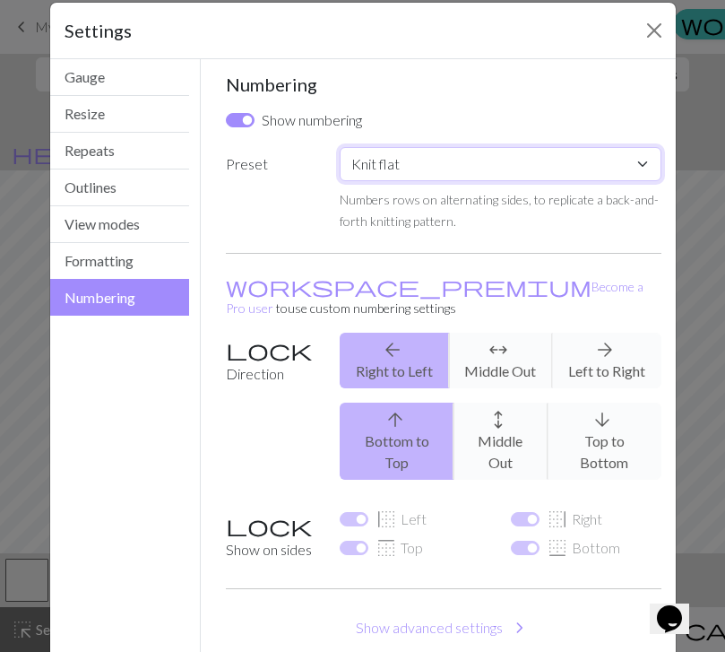
click at [351, 159] on select "Custom Knit flat Knit in the round Lace knitting Cross stitch" at bounding box center [500, 164] width 321 height 34
select select "round"
checkbox input "false"
click at [360, 172] on select "Custom Knit flat Knit in the round Lace knitting Cross stitch" at bounding box center [500, 164] width 321 height 34
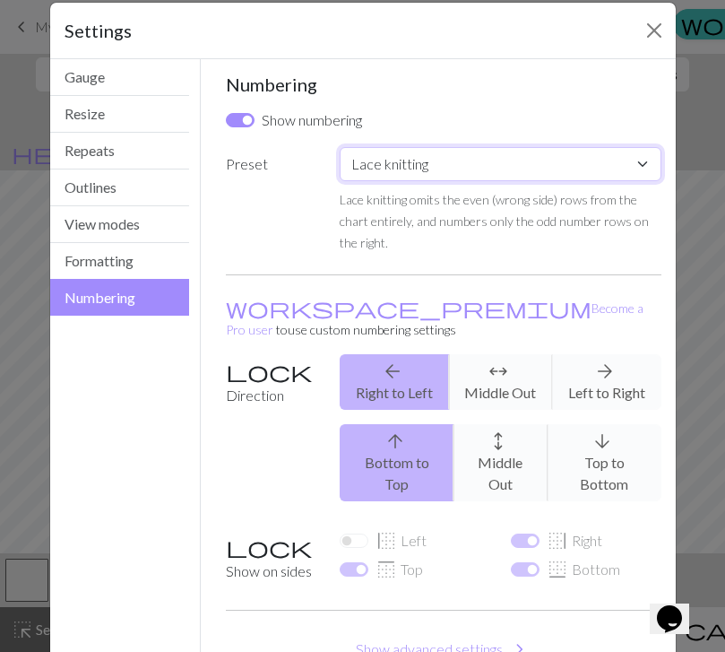
click at [352, 160] on select "Custom Knit flat Knit in the round Lace knitting Cross stitch" at bounding box center [500, 164] width 321 height 34
select select "flat"
checkbox input "true"
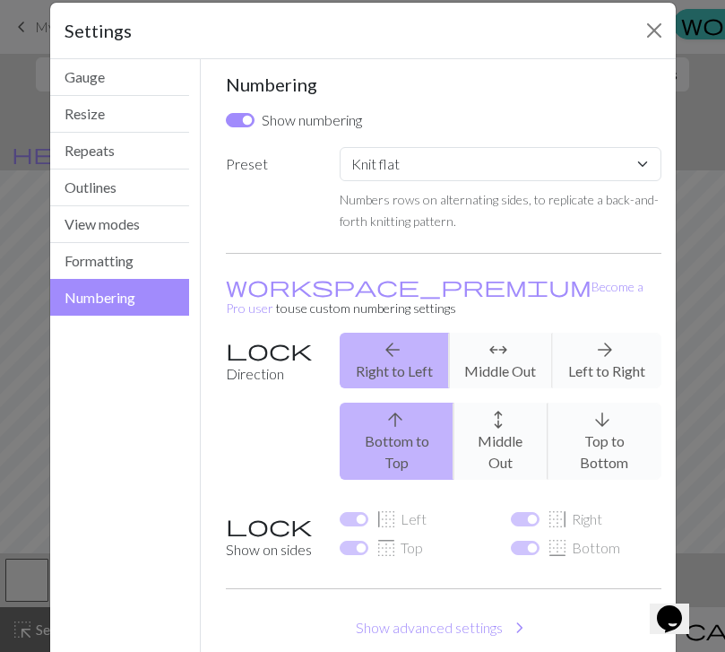
click at [377, 611] on button "Show advanced settings chevron_right" at bounding box center [444, 628] width 436 height 34
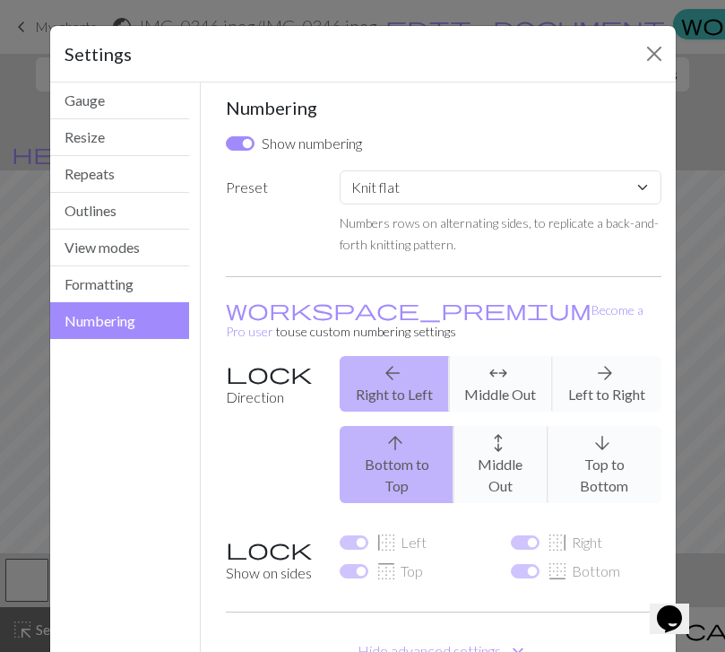
scroll to position [0, 0]
click at [81, 108] on button "Gauge" at bounding box center [120, 100] width 140 height 37
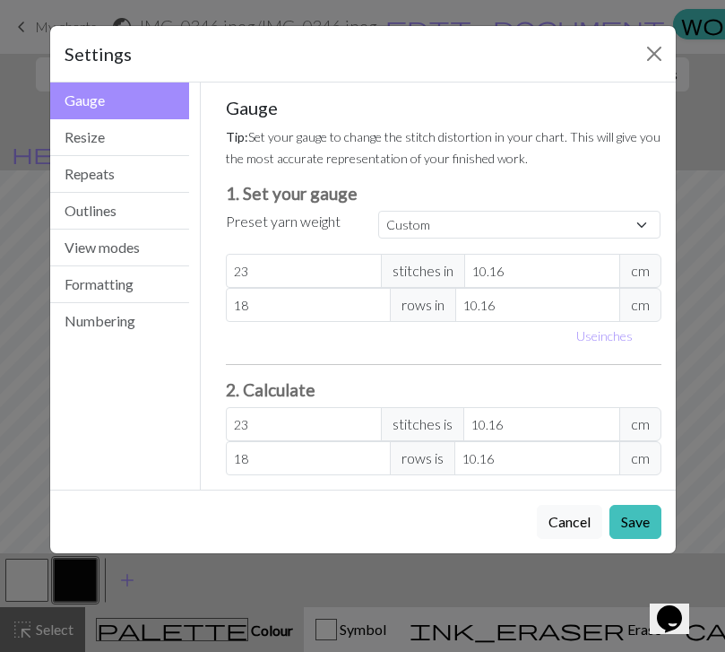
click at [74, 143] on button "Resize" at bounding box center [120, 137] width 140 height 37
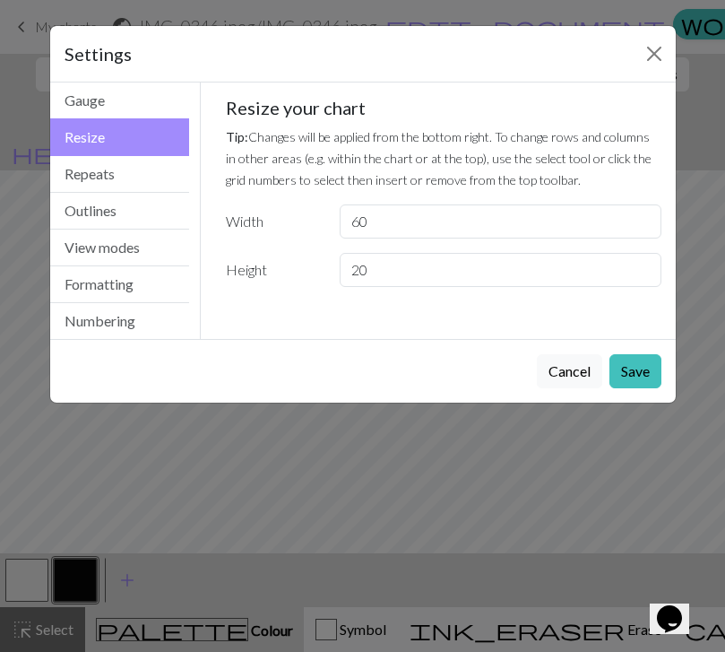
click at [84, 178] on button "Repeats" at bounding box center [120, 174] width 140 height 37
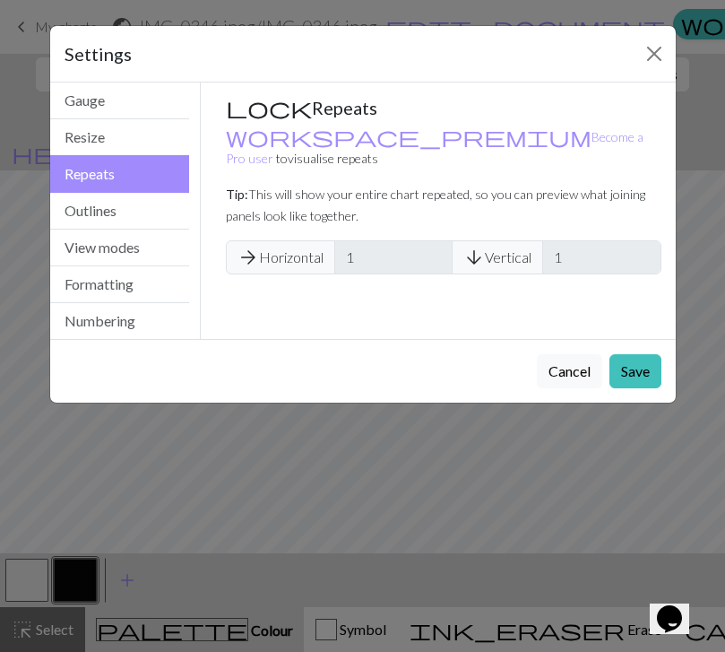
click at [83, 139] on button "Resize" at bounding box center [120, 137] width 140 height 37
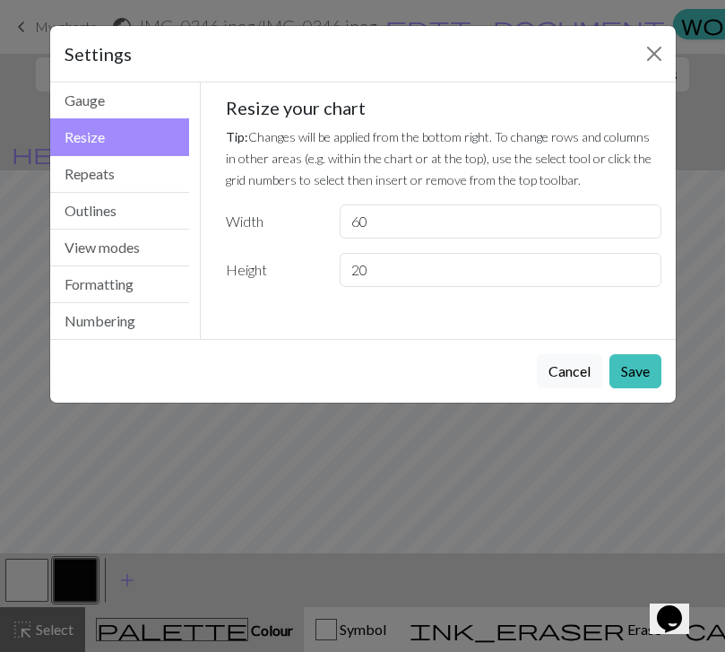
click at [81, 104] on button "Gauge" at bounding box center [120, 100] width 140 height 37
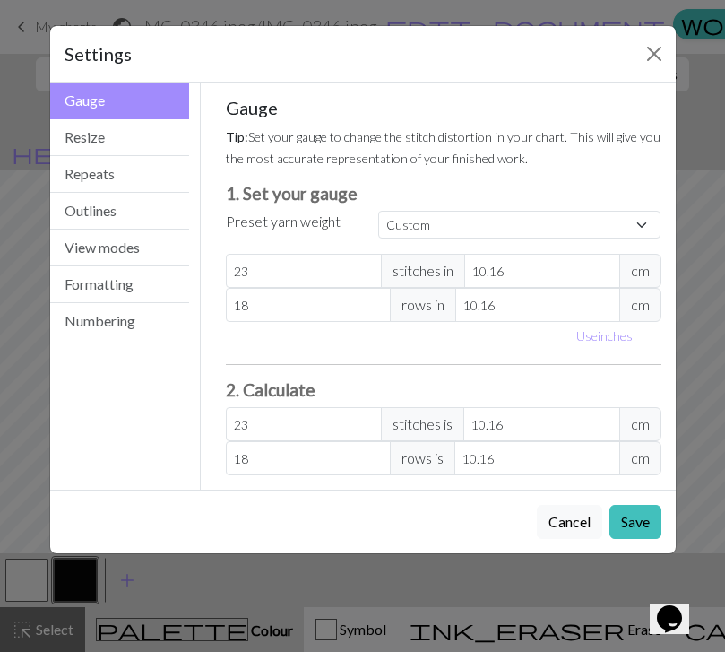
click at [628, 506] on button "Save" at bounding box center [636, 522] width 52 height 34
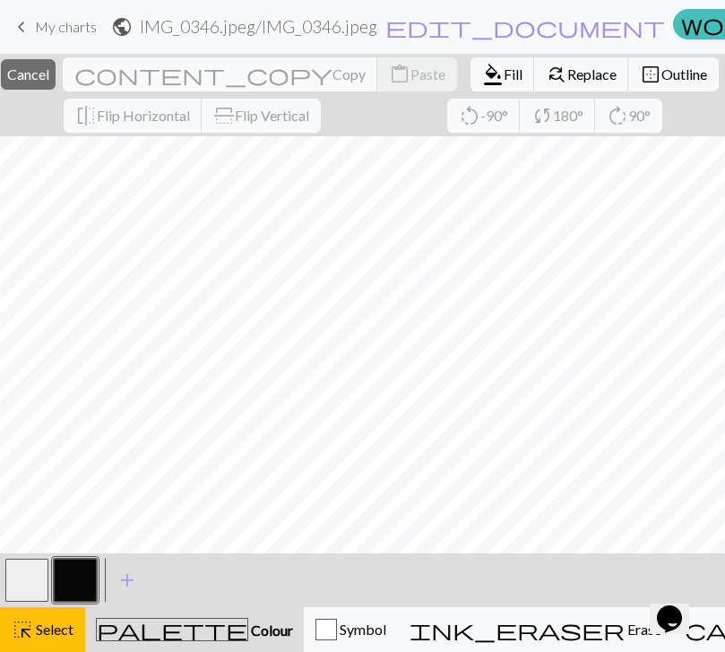
click at [56, 643] on button "highlight_alt Select Select" at bounding box center [42, 629] width 85 height 45
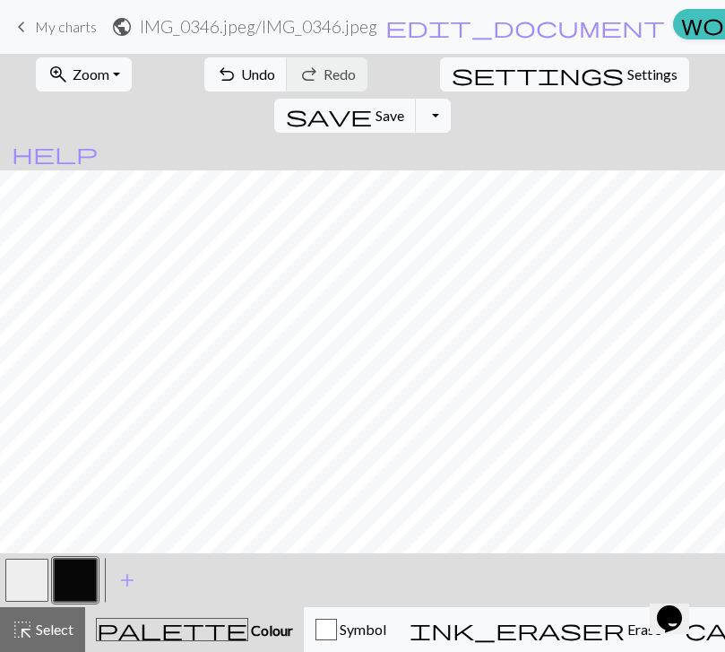
click at [469, 626] on span "ink_eraser" at bounding box center [517, 629] width 215 height 25
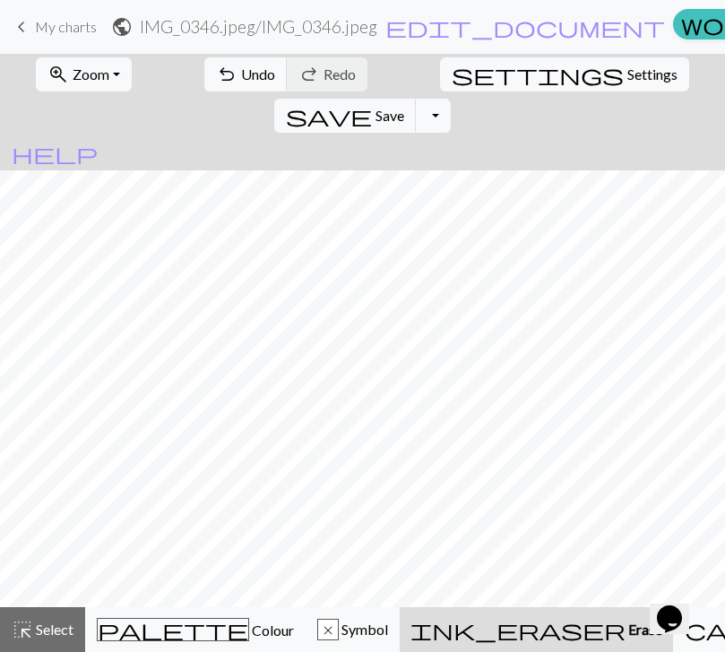
click at [138, 639] on span "palette" at bounding box center [173, 629] width 151 height 25
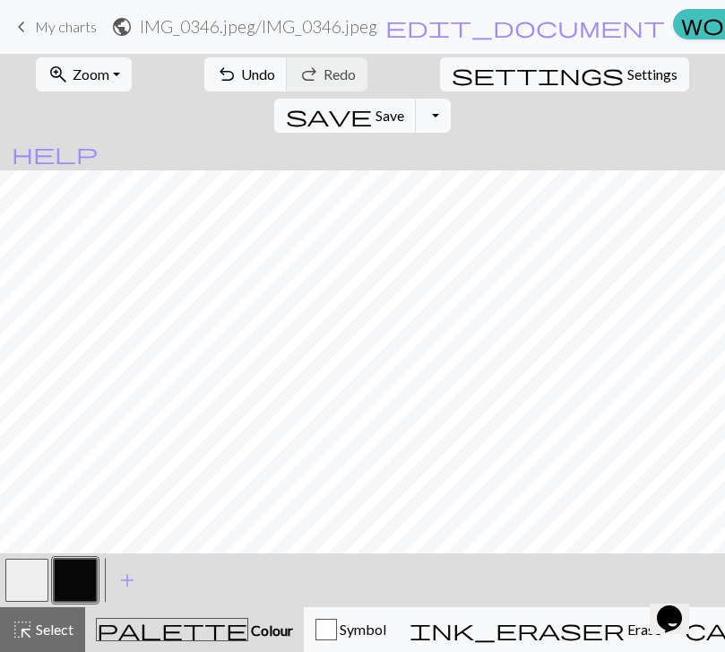
click at [40, 581] on button "button" at bounding box center [26, 580] width 43 height 43
click at [216, 72] on span "undo" at bounding box center [227, 74] width 22 height 25
click at [216, 71] on span "undo" at bounding box center [227, 74] width 22 height 25
click at [81, 573] on button "button" at bounding box center [75, 580] width 43 height 43
click at [33, 582] on button "button" at bounding box center [26, 580] width 43 height 43
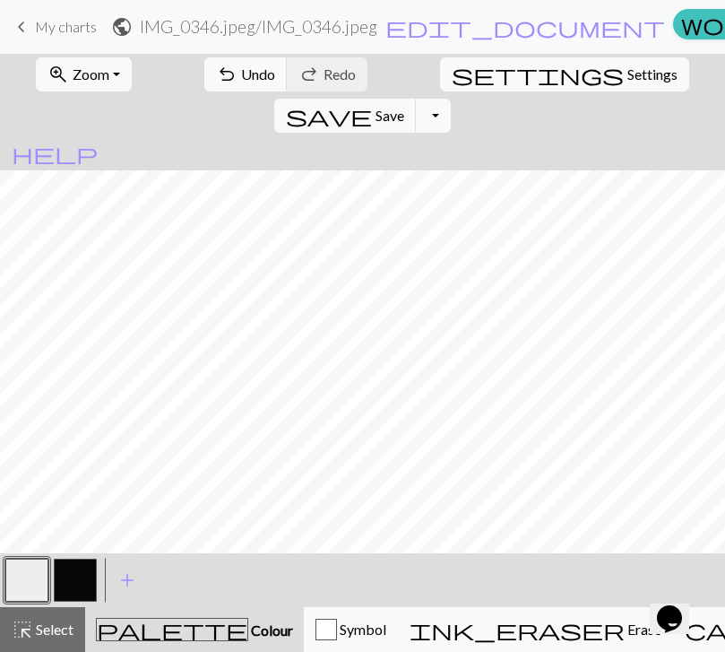
click at [81, 583] on button "button" at bounding box center [75, 580] width 43 height 43
click at [372, 103] on span "save" at bounding box center [329, 115] width 86 height 25
click at [404, 107] on span "Save" at bounding box center [390, 115] width 29 height 17
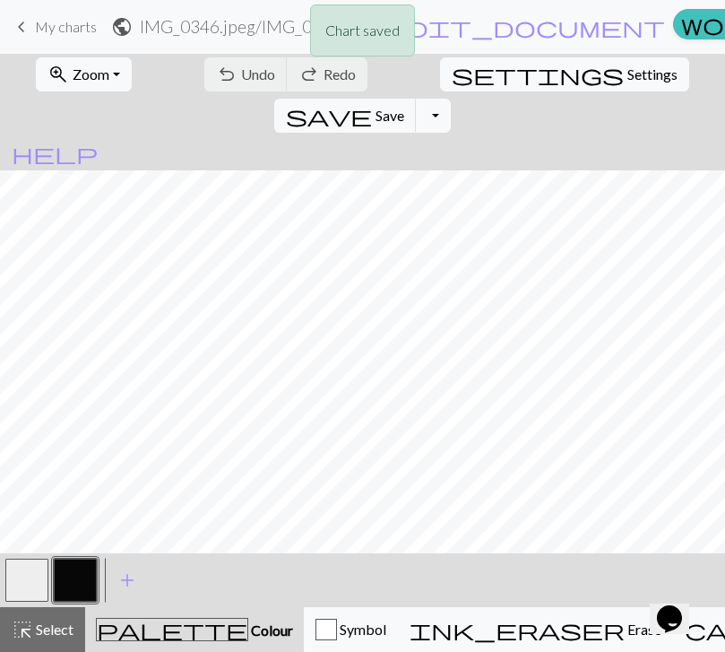
click at [585, 72] on div "Chart saved Chart saved" at bounding box center [362, 71] width 725 height 142
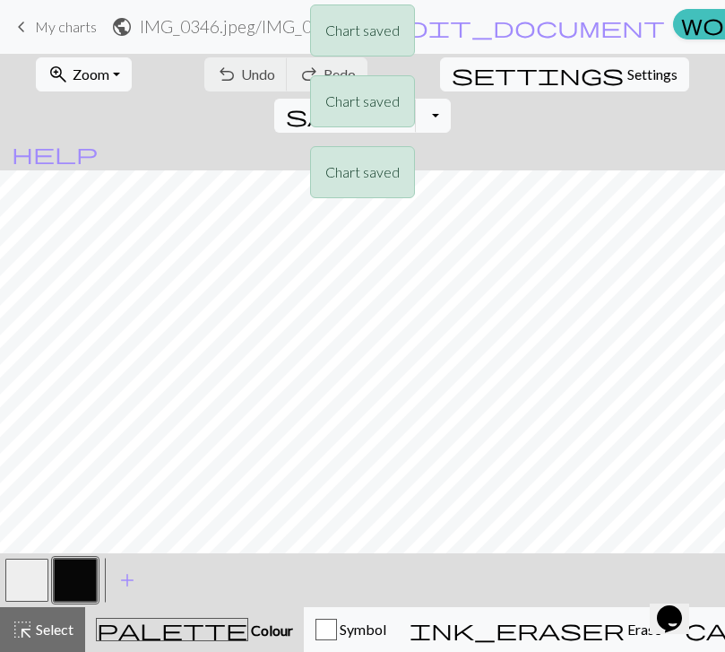
click at [650, 77] on div "Chart saved Chart saved Chart saved" at bounding box center [362, 106] width 725 height 212
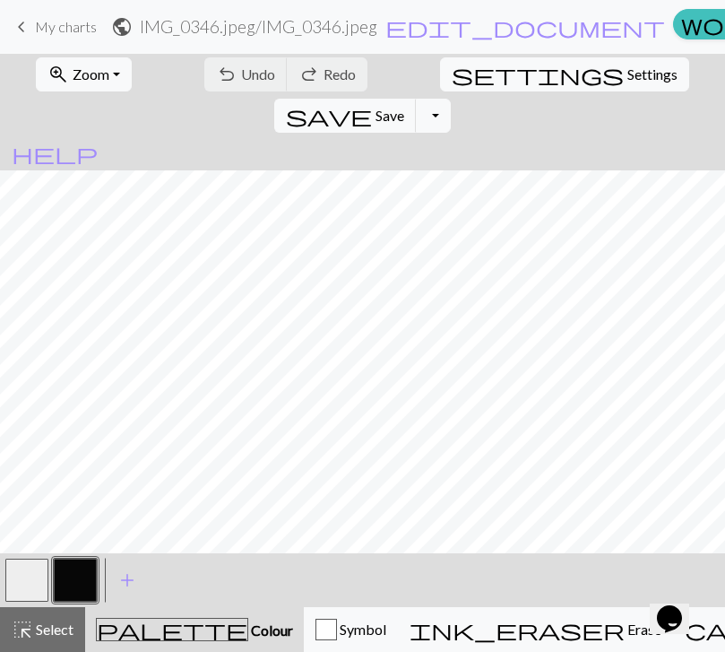
click at [456, 622] on span "ink_eraser" at bounding box center [517, 629] width 215 height 25
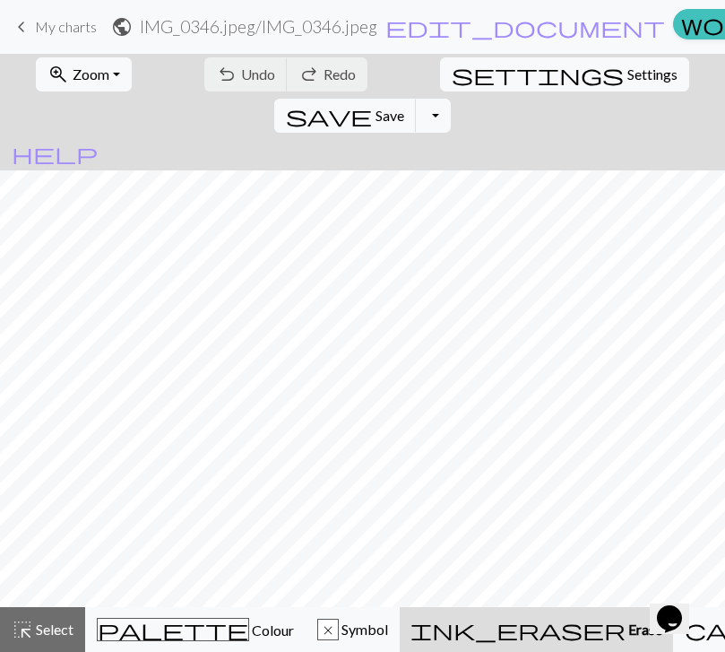
click at [153, 638] on span "palette" at bounding box center [173, 629] width 151 height 25
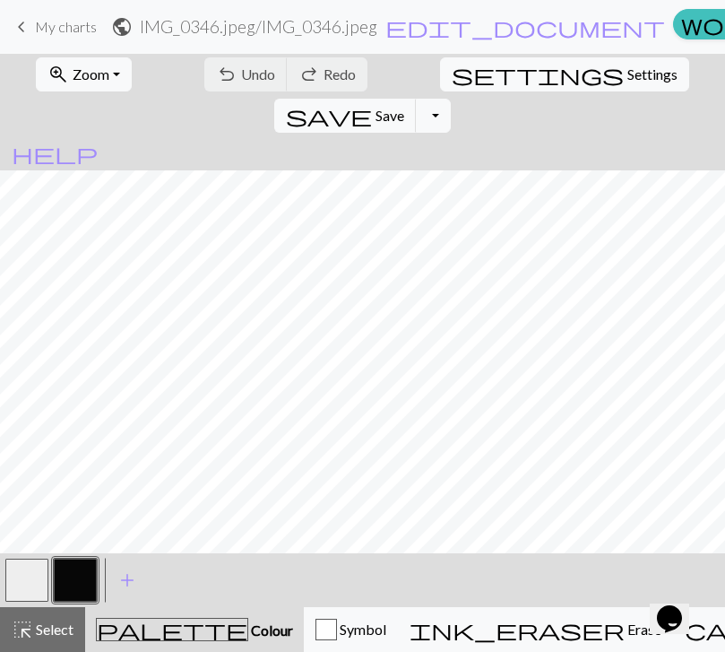
click at [37, 575] on button "button" at bounding box center [26, 580] width 43 height 43
click at [38, 576] on button "button" at bounding box center [26, 580] width 43 height 43
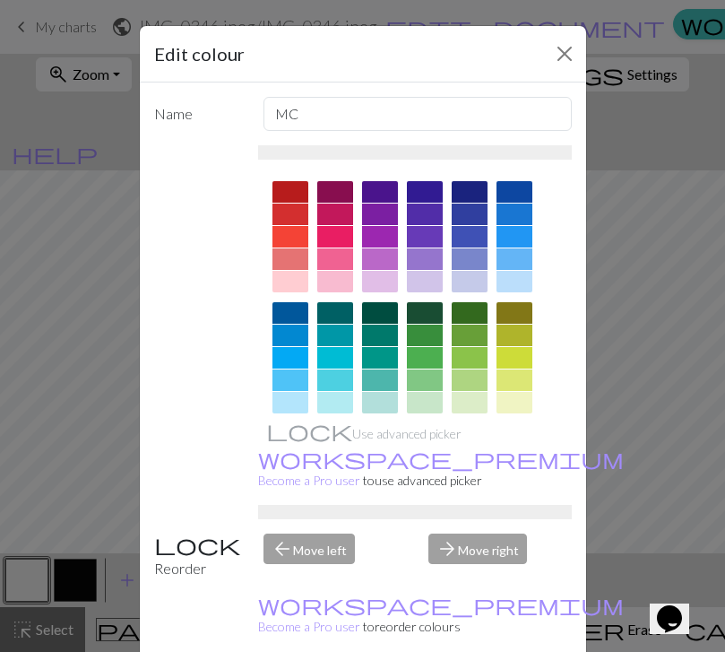
click at [73, 219] on div "Edit colour Name MC Use advanced picker workspace_premium Become a Pro user to …" at bounding box center [362, 326] width 725 height 652
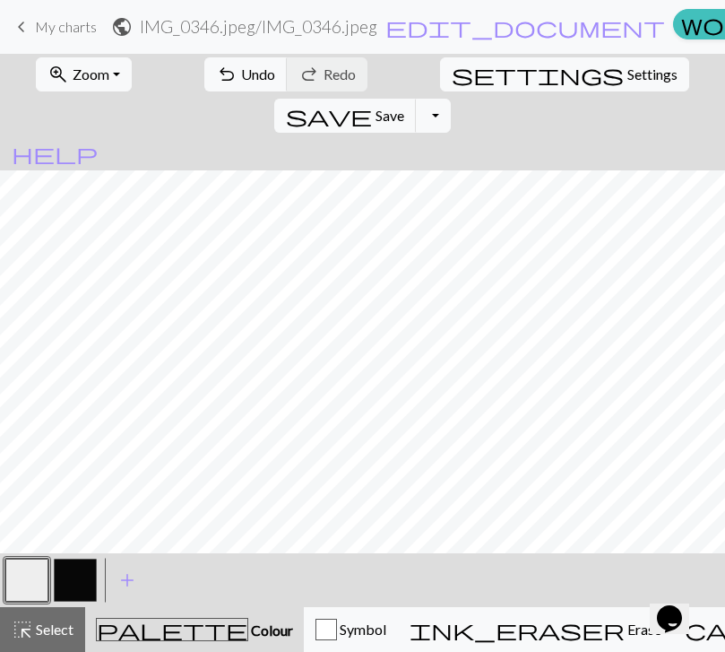
click at [450, 99] on button "Toggle Dropdown" at bounding box center [433, 116] width 34 height 34
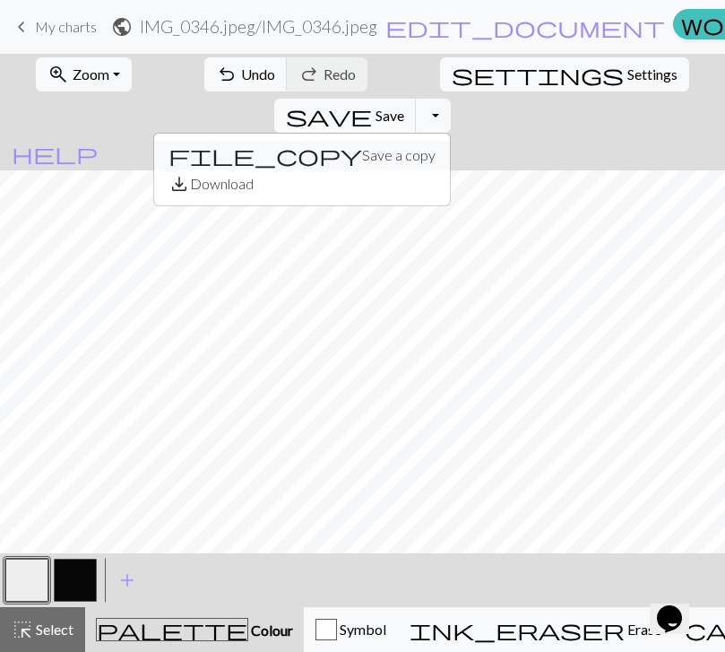
click at [362, 143] on span "file_copy" at bounding box center [266, 155] width 194 height 25
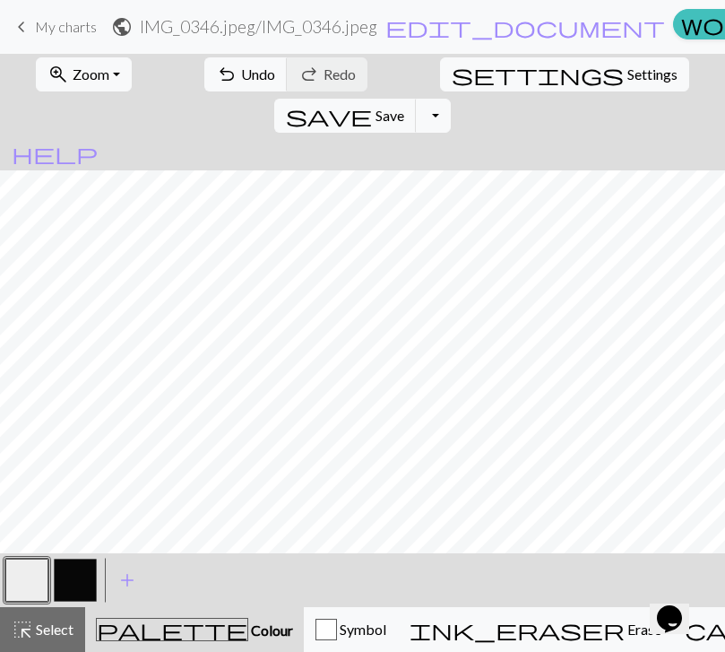
click at [450, 99] on button "Toggle Dropdown" at bounding box center [433, 116] width 34 height 34
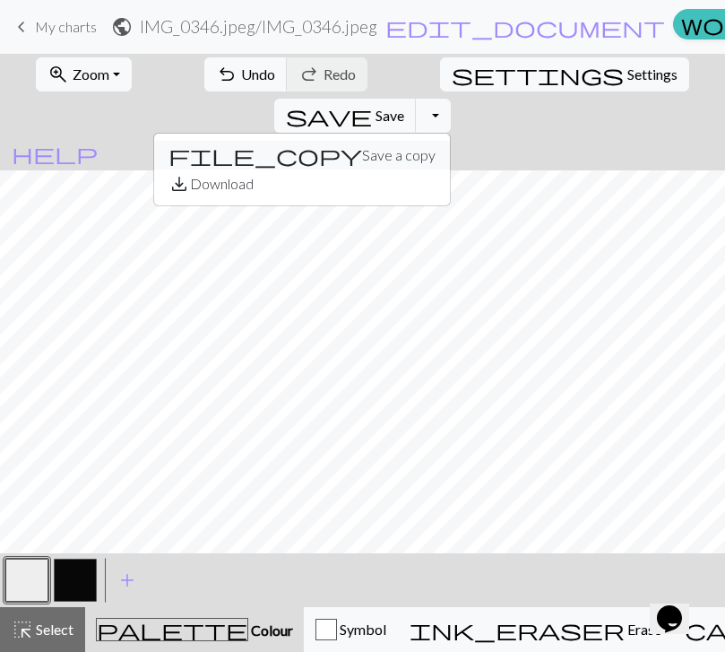
click at [450, 141] on button "file_copy Save a copy" at bounding box center [302, 155] width 296 height 29
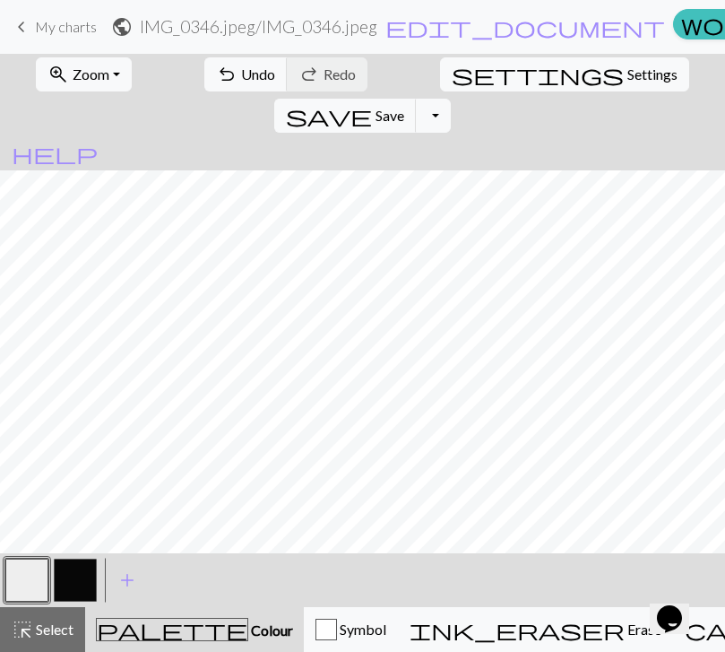
click at [450, 99] on button "Toggle Dropdown" at bounding box center [433, 116] width 34 height 34
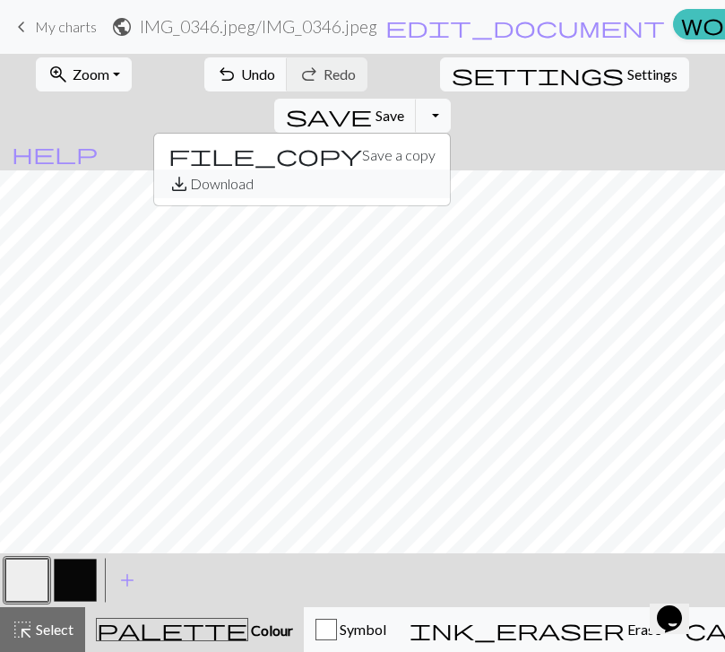
click at [450, 169] on button "save_alt Download" at bounding box center [302, 183] width 296 height 29
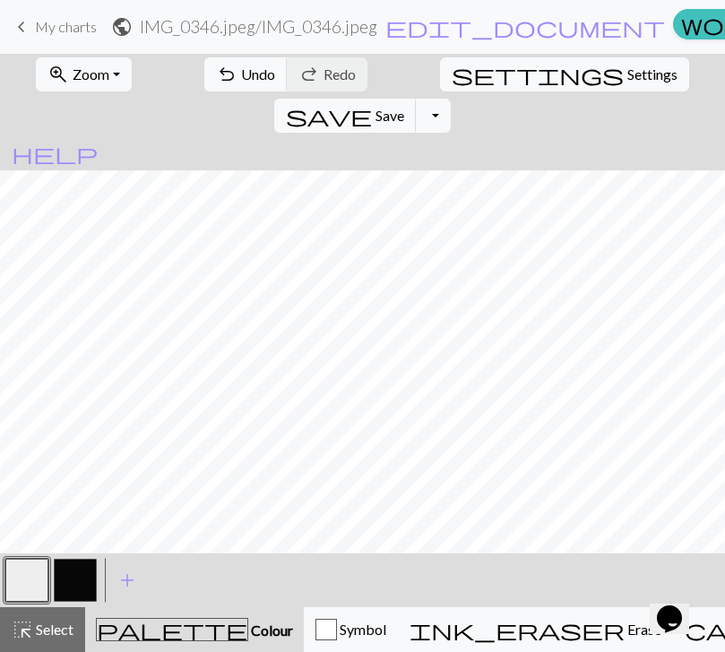
click at [216, 76] on span "undo" at bounding box center [227, 74] width 22 height 25
click at [210, 78] on button "undo Undo Undo" at bounding box center [245, 74] width 83 height 34
click at [307, 84] on button "redo Redo Redo" at bounding box center [327, 74] width 81 height 34
click at [292, 77] on button "redo Redo Redo" at bounding box center [327, 74] width 81 height 34
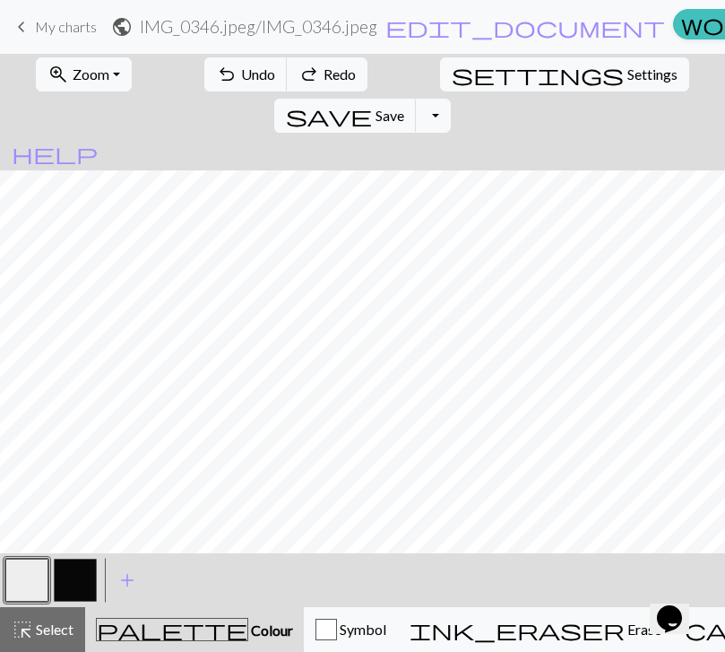
click at [241, 82] on span "Undo" at bounding box center [258, 73] width 34 height 17
click at [220, 78] on div "undo Undo Undo redo Redo Redo" at bounding box center [286, 74] width 174 height 41
click at [217, 76] on div "undo Undo Undo redo Redo Redo" at bounding box center [286, 74] width 174 height 41
click at [213, 74] on div "undo Undo Undo redo Redo Redo" at bounding box center [286, 74] width 174 height 41
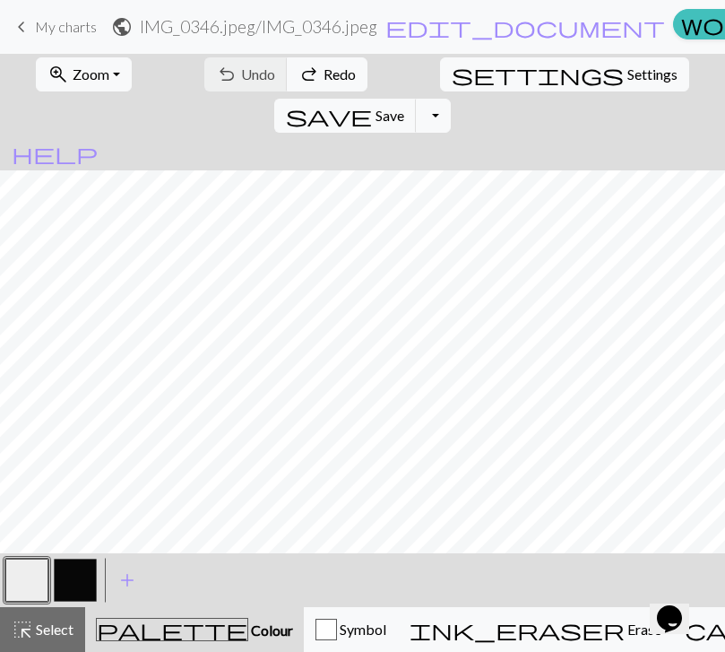
click at [212, 79] on div "undo Undo Undo redo Redo Redo" at bounding box center [286, 74] width 174 height 41
click at [212, 78] on div "undo Undo Undo redo Redo Redo" at bounding box center [286, 74] width 174 height 41
click at [212, 76] on div "undo Undo Undo redo Redo Redo" at bounding box center [286, 74] width 174 height 41
click at [212, 75] on div "undo Undo Undo redo Redo Redo" at bounding box center [286, 74] width 174 height 41
click at [64, 25] on span "My charts" at bounding box center [66, 26] width 62 height 17
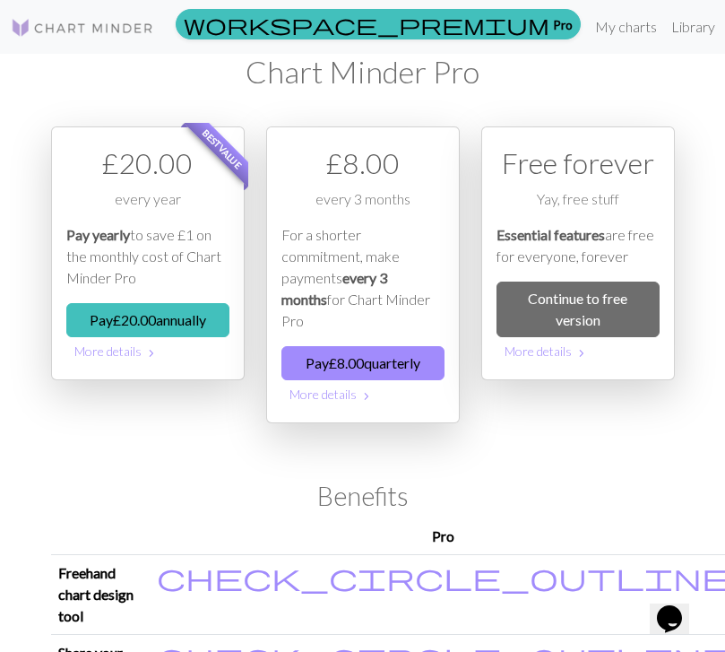
click at [588, 23] on link "My charts" at bounding box center [626, 27] width 76 height 36
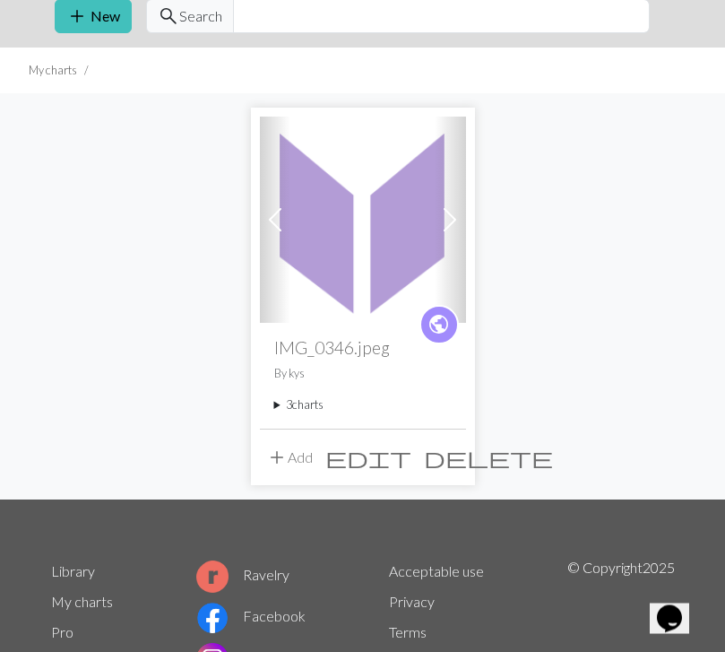
click at [279, 221] on span at bounding box center [275, 220] width 29 height 29
click at [285, 226] on span at bounding box center [275, 219] width 29 height 29
click at [277, 225] on span at bounding box center [275, 219] width 29 height 29
click at [278, 224] on span at bounding box center [275, 219] width 29 height 29
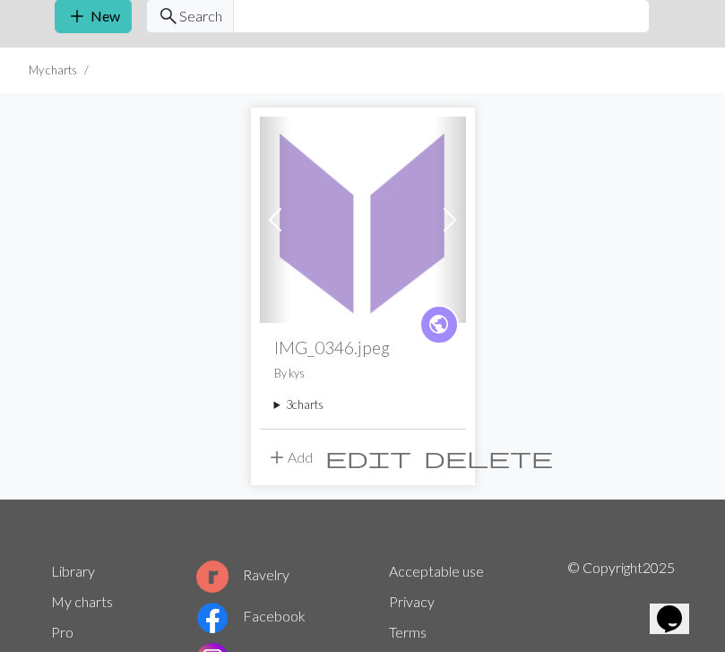
click at [276, 412] on summary "3 charts" at bounding box center [363, 404] width 178 height 17
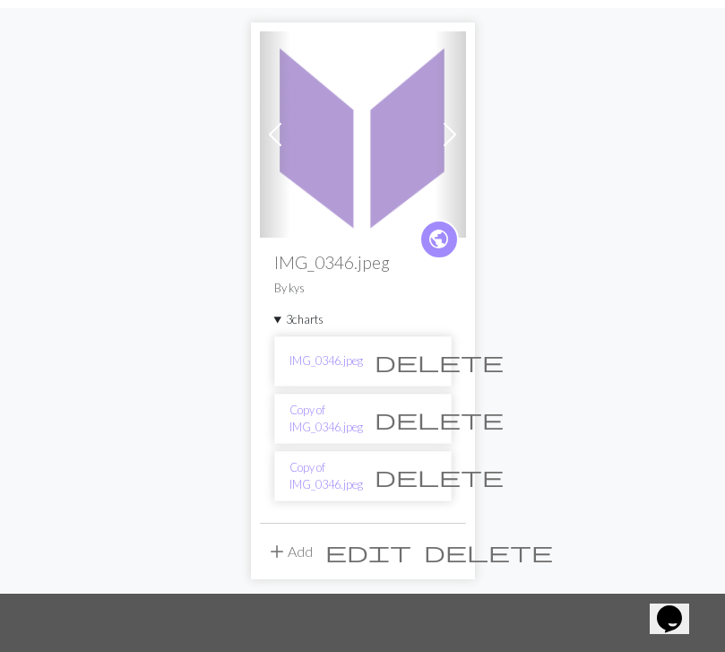
scroll to position [155, 0]
click at [312, 266] on h2 "IMG_0346.jpeg" at bounding box center [363, 261] width 178 height 21
click at [310, 260] on h2 "IMG_0346.jpeg" at bounding box center [363, 261] width 178 height 21
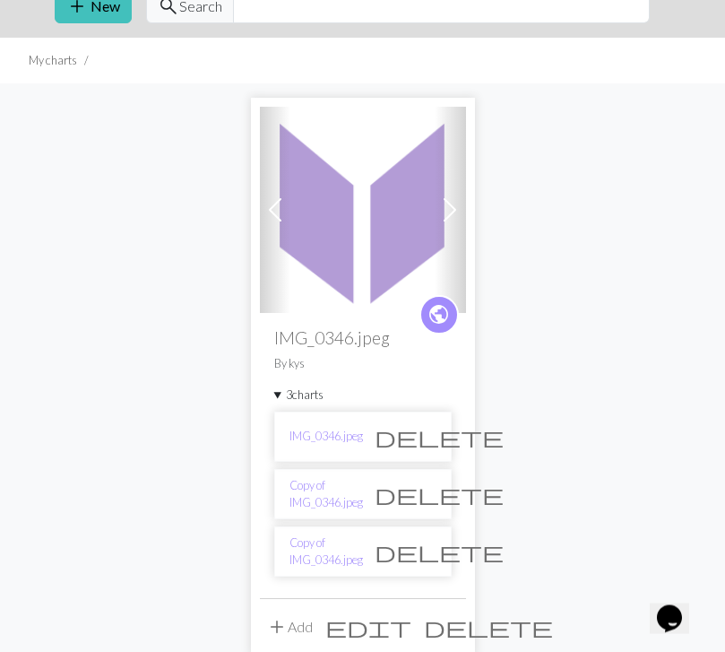
click at [318, 440] on link "IMG_0346.jpeg" at bounding box center [327, 437] width 74 height 17
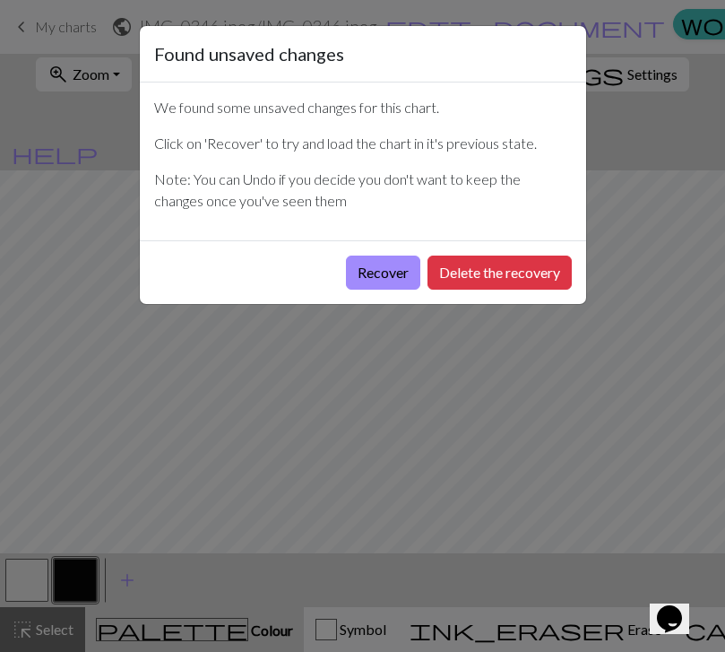
click at [368, 280] on button "Recover" at bounding box center [383, 273] width 74 height 34
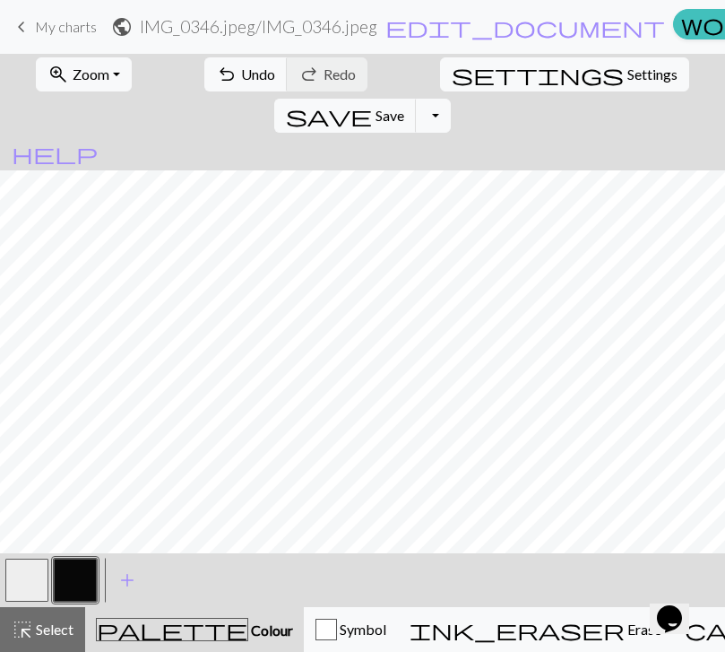
click at [55, 29] on span "My charts" at bounding box center [66, 26] width 62 height 17
click at [23, 26] on span "keyboard_arrow_left" at bounding box center [22, 26] width 22 height 25
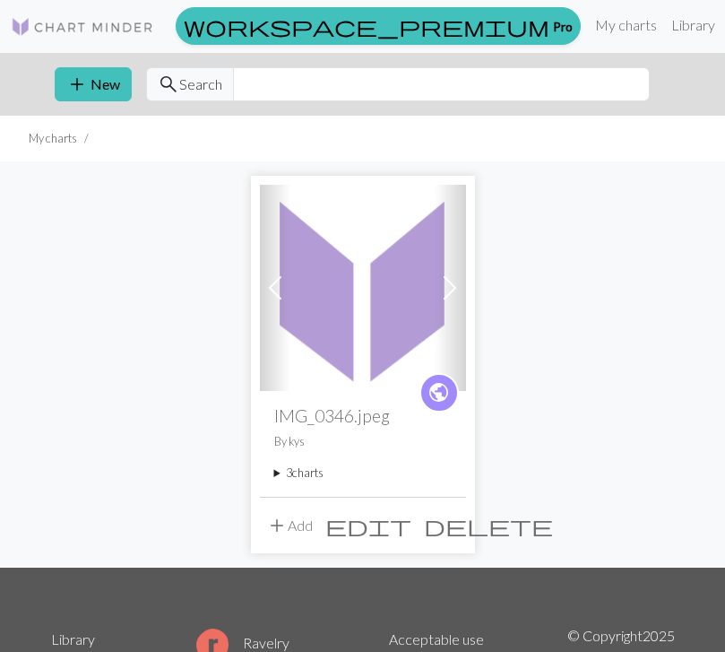
click at [285, 481] on summary "3 charts" at bounding box center [363, 472] width 178 height 17
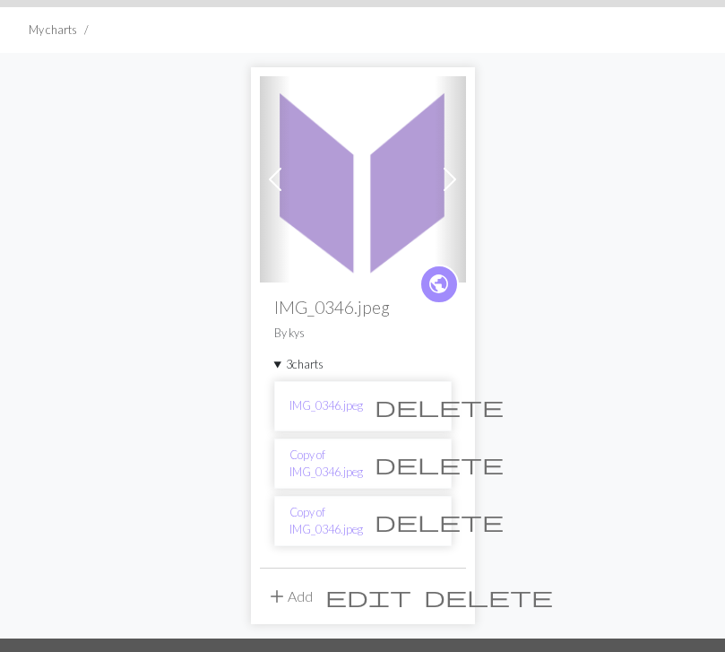
click at [300, 469] on link "Copy of IMG_0346.jpeg" at bounding box center [327, 464] width 74 height 34
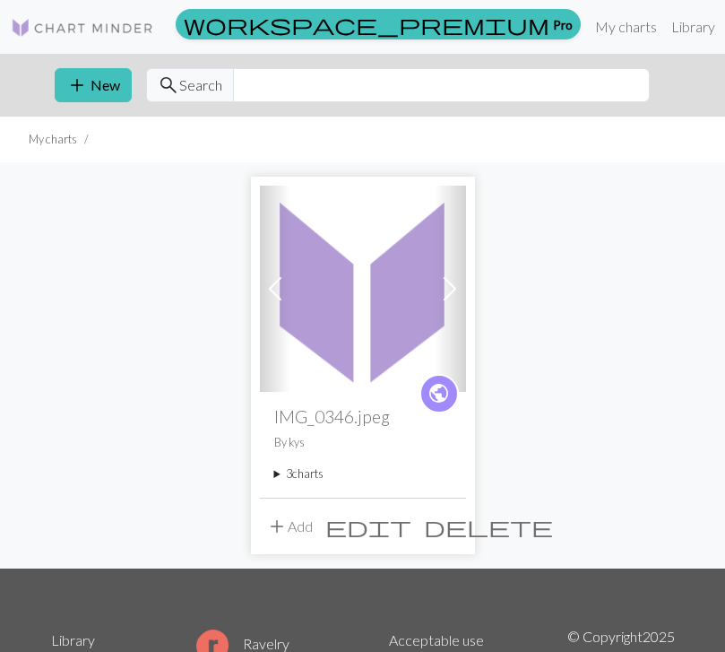
click at [291, 480] on summary "3 charts" at bounding box center [363, 473] width 178 height 17
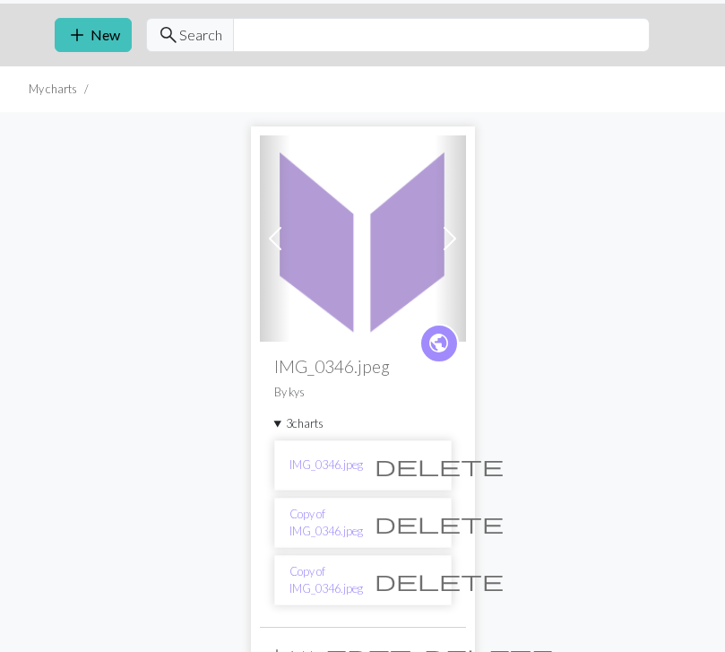
scroll to position [81, 0]
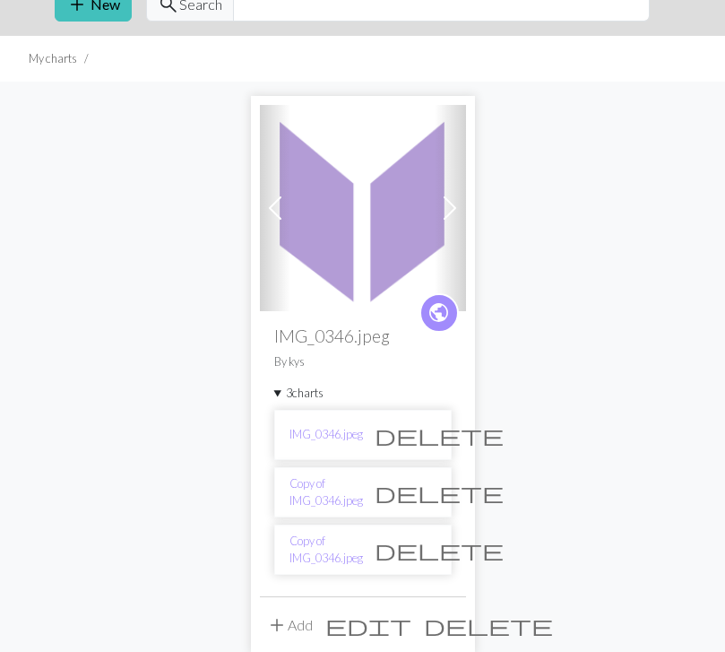
click at [311, 551] on link "Copy of IMG_0346.jpeg" at bounding box center [327, 550] width 74 height 34
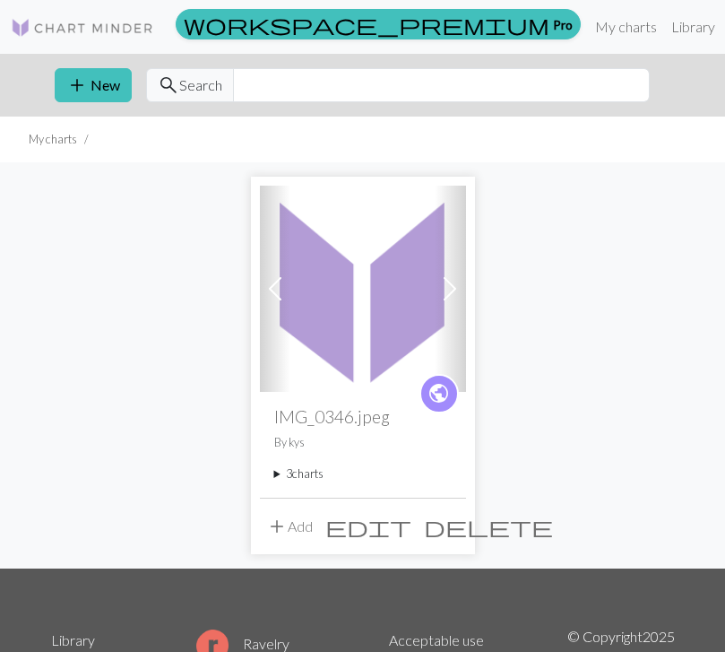
click at [282, 472] on summary "3 charts" at bounding box center [363, 473] width 178 height 17
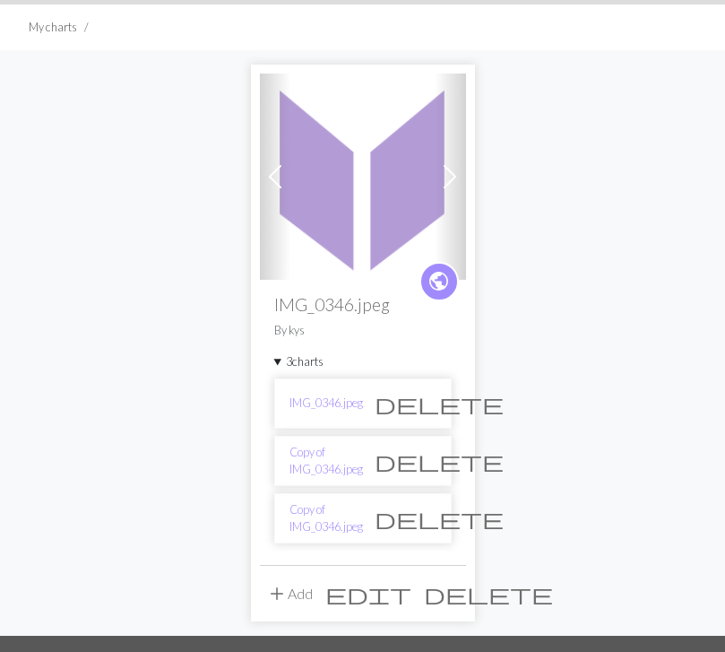
scroll to position [114, 0]
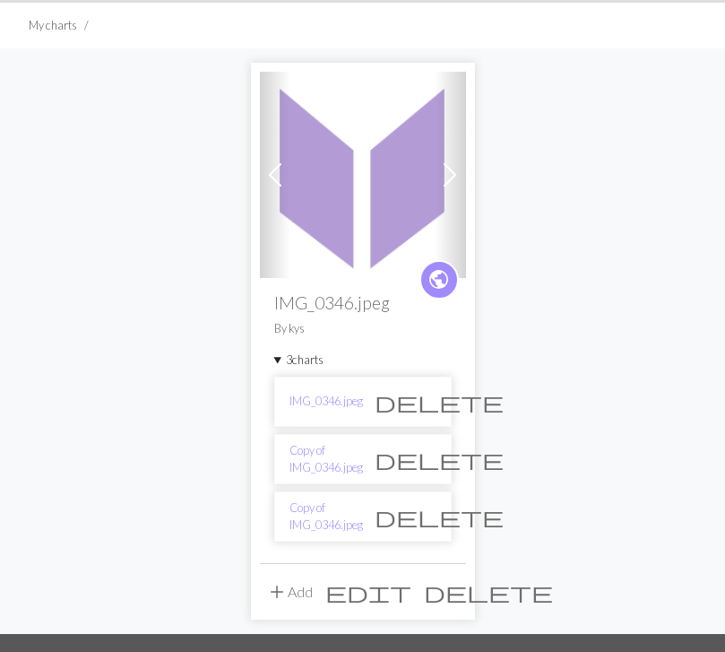
click at [311, 404] on link "IMG_0346.jpeg" at bounding box center [327, 401] width 74 height 17
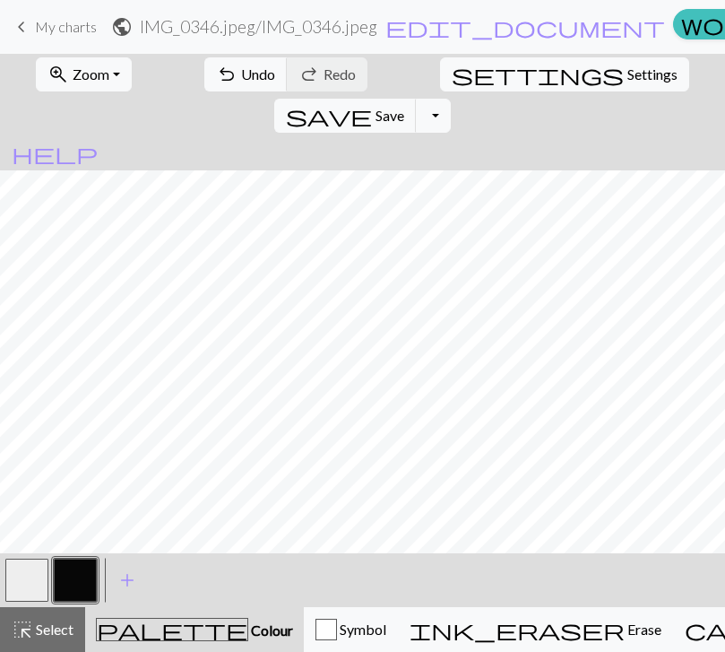
click at [210, 81] on button "undo Undo Undo" at bounding box center [245, 74] width 83 height 34
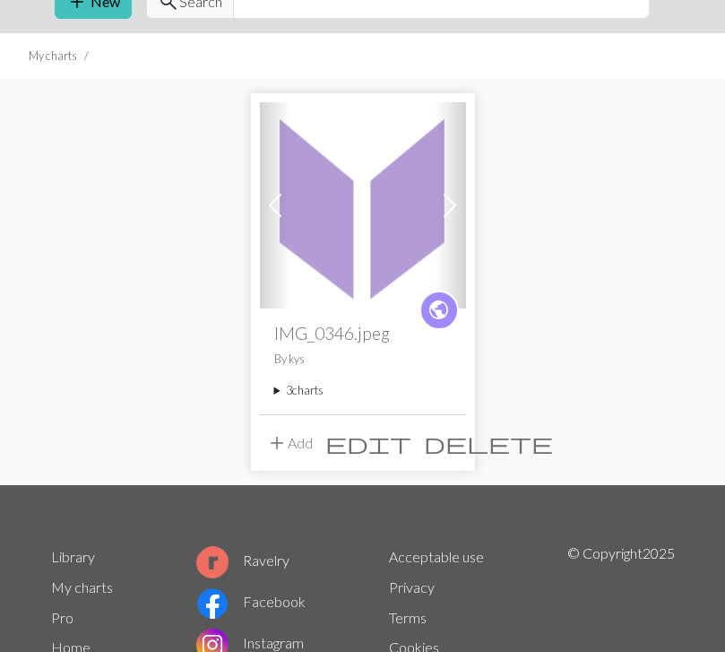
scroll to position [92, 0]
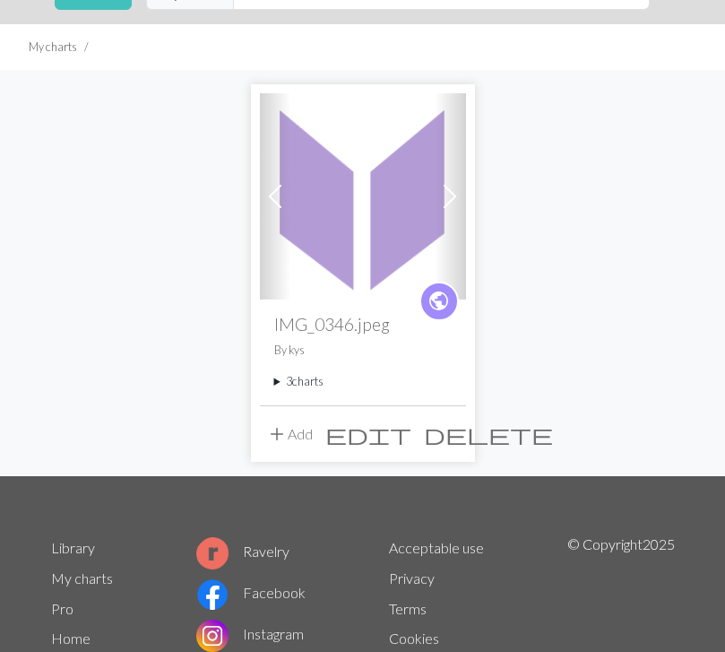
click at [277, 394] on div "public IMG_0346.jpeg By kys 3 charts IMG_0346.jpeg delete Copy of IMG_0346.jpeg…" at bounding box center [363, 351] width 206 height 105
click at [287, 388] on summary "3 charts" at bounding box center [363, 381] width 178 height 17
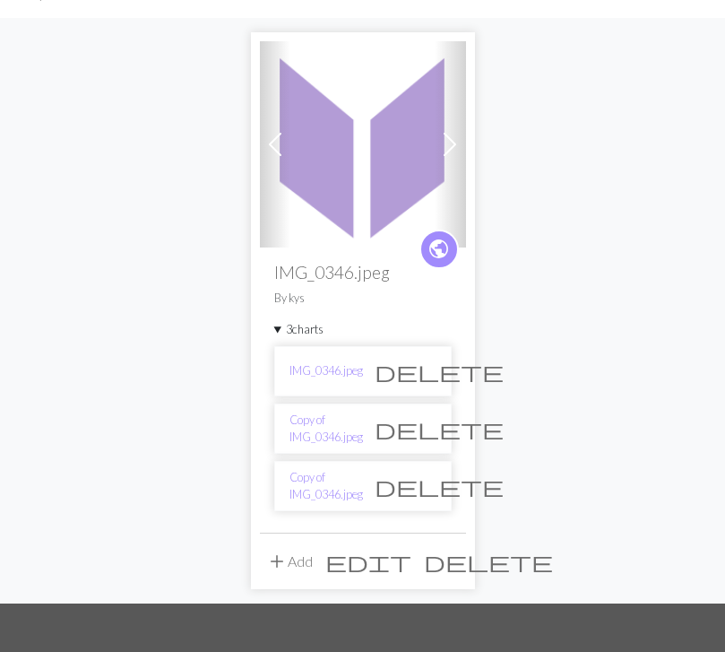
click at [429, 487] on span "delete" at bounding box center [439, 486] width 129 height 25
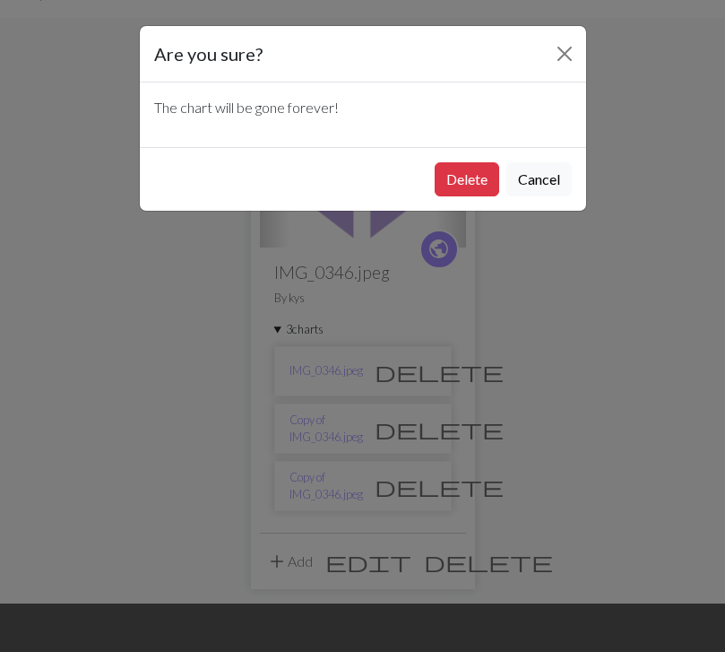
click at [464, 175] on button "Delete" at bounding box center [467, 179] width 65 height 34
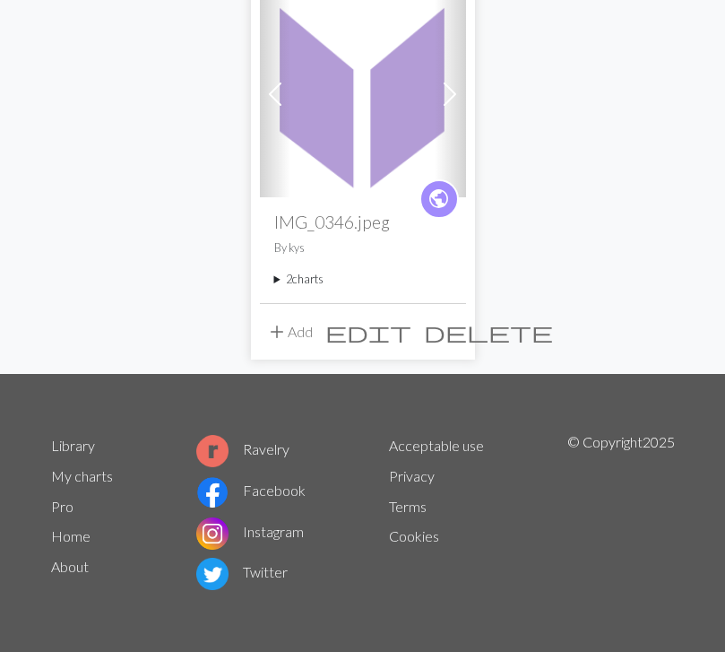
scroll to position [195, 0]
click at [288, 280] on summary "2 charts" at bounding box center [363, 279] width 178 height 17
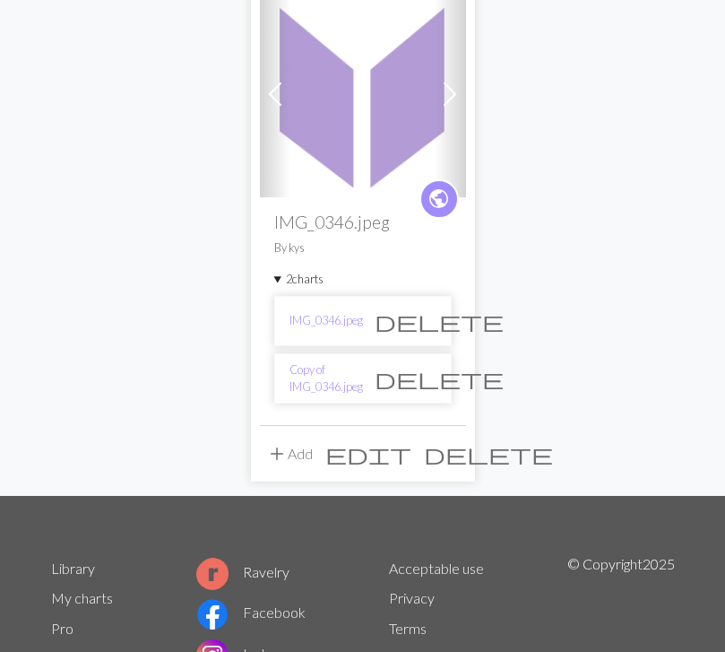
click at [315, 388] on link "Copy of IMG_0346.jpeg" at bounding box center [327, 378] width 74 height 34
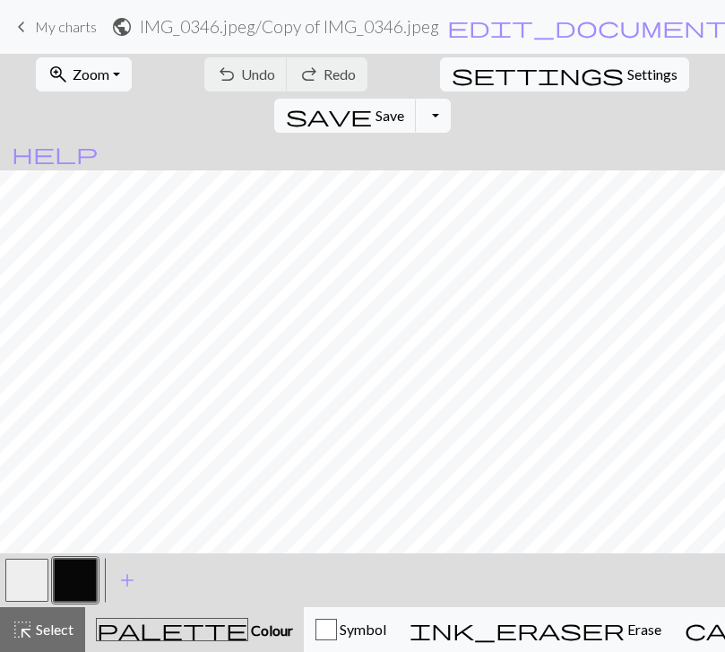
click at [37, 583] on button "button" at bounding box center [26, 580] width 43 height 43
click at [372, 103] on span "save" at bounding box center [329, 115] width 86 height 25
